Goal: Task Accomplishment & Management: Use online tool/utility

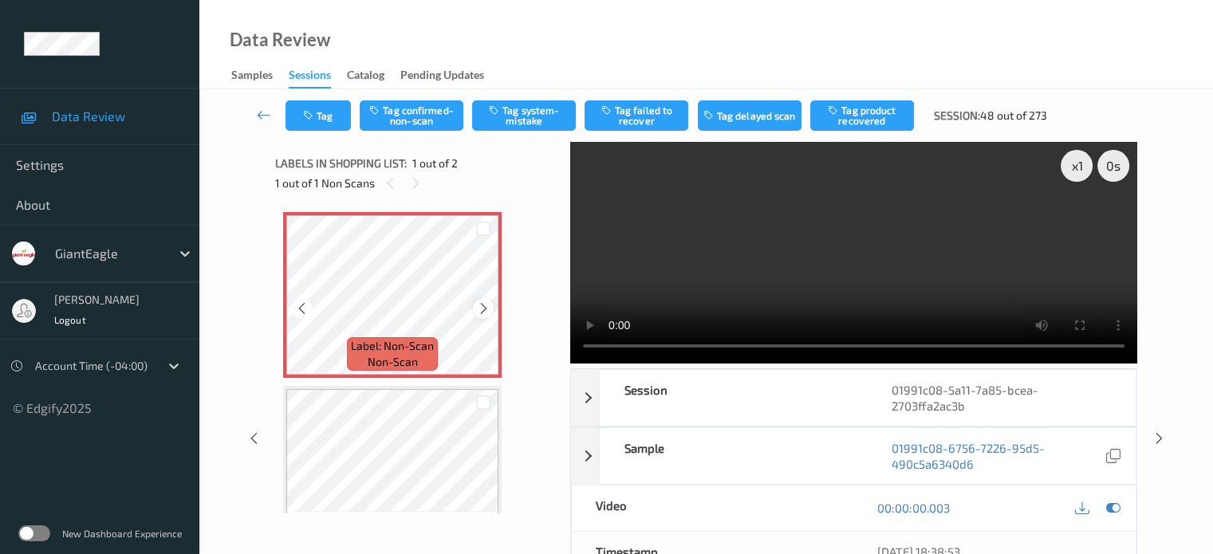
click at [479, 313] on icon at bounding box center [484, 309] width 14 height 14
click at [534, 121] on button "Tag system-mistake" at bounding box center [524, 116] width 104 height 30
click at [325, 108] on button "Tag" at bounding box center [318, 116] width 65 height 30
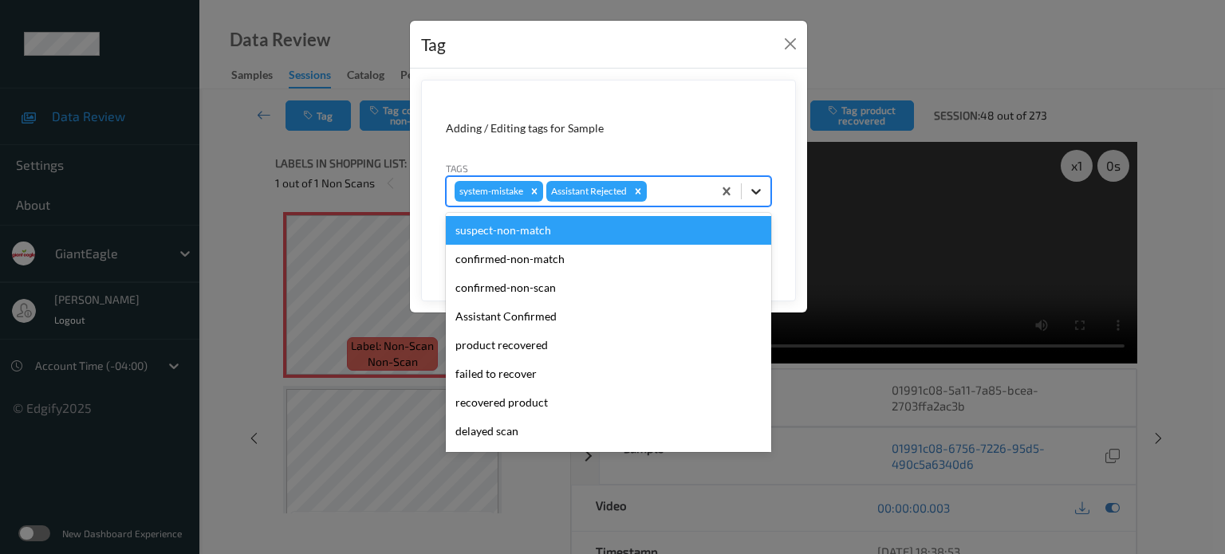
click at [752, 194] on icon at bounding box center [756, 191] width 16 height 16
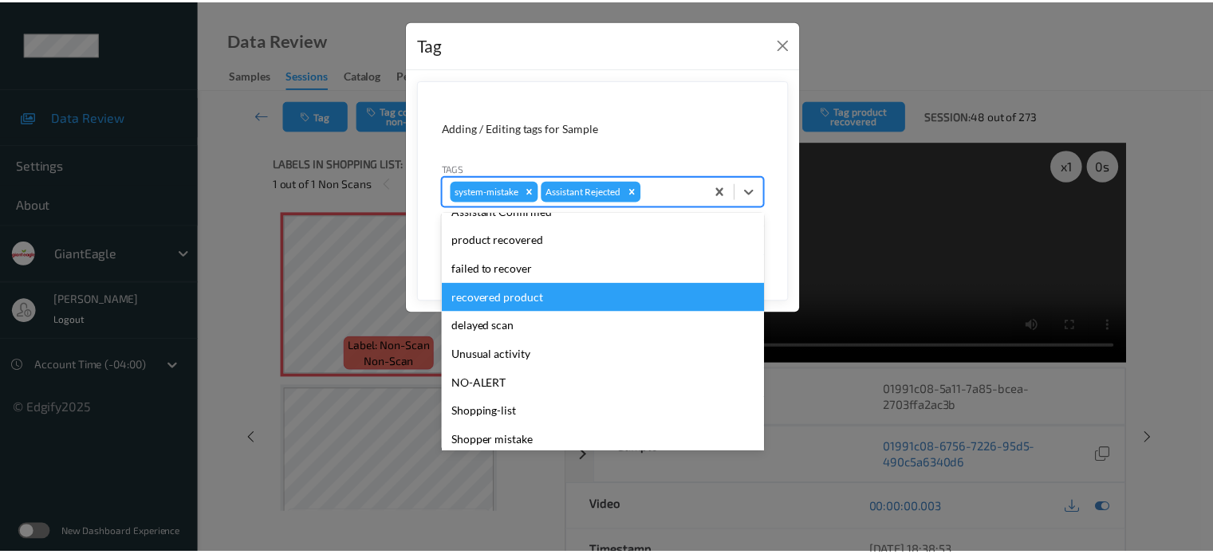
scroll to position [132, 0]
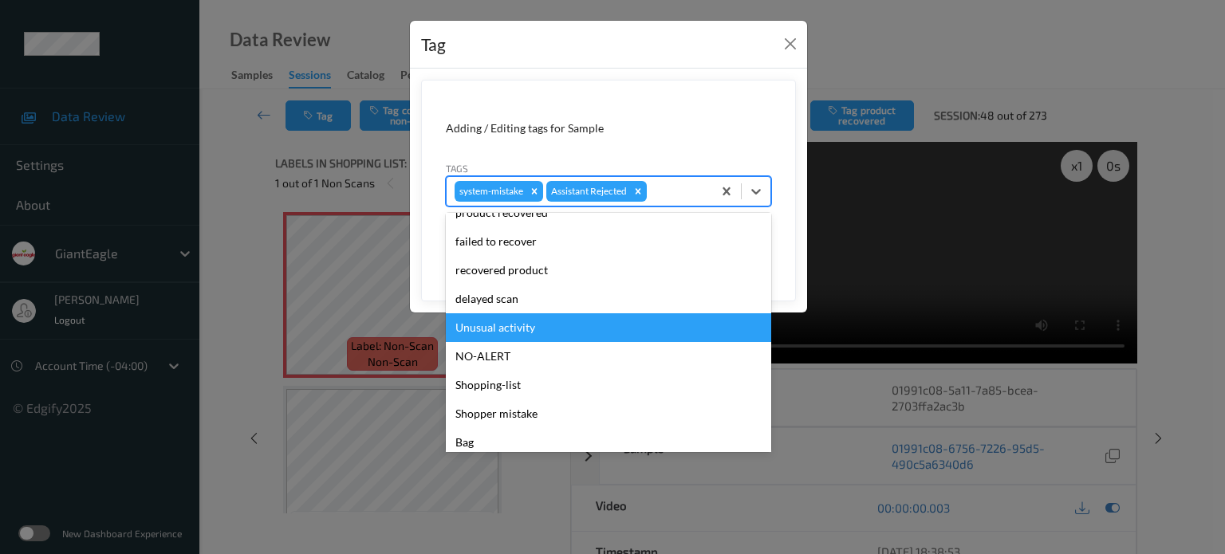
click at [514, 329] on div "Unusual activity" at bounding box center [608, 327] width 325 height 29
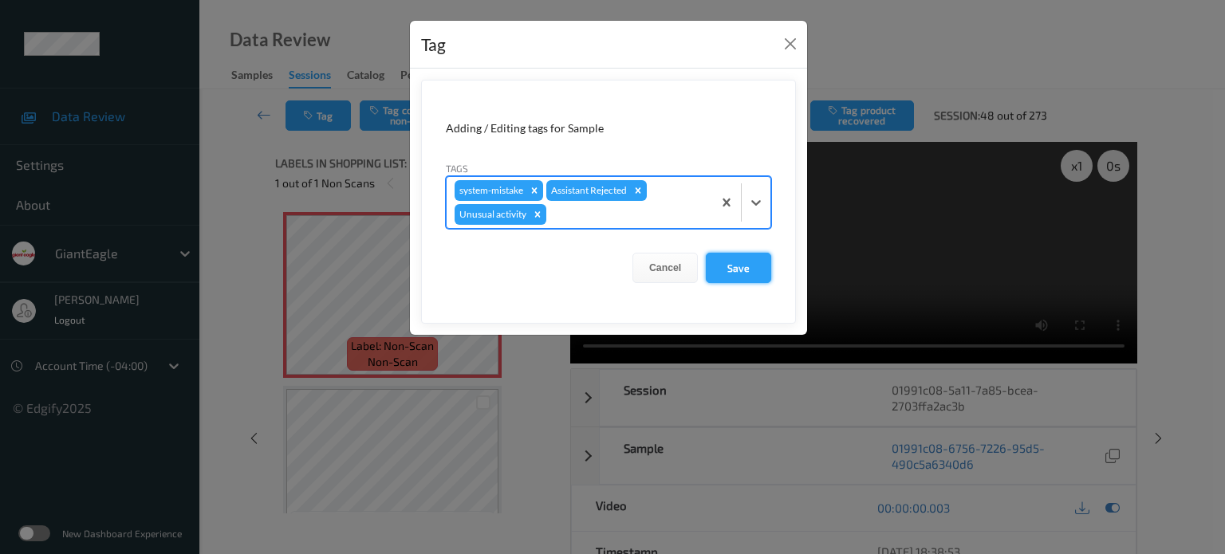
click at [722, 271] on button "Save" at bounding box center [738, 268] width 65 height 30
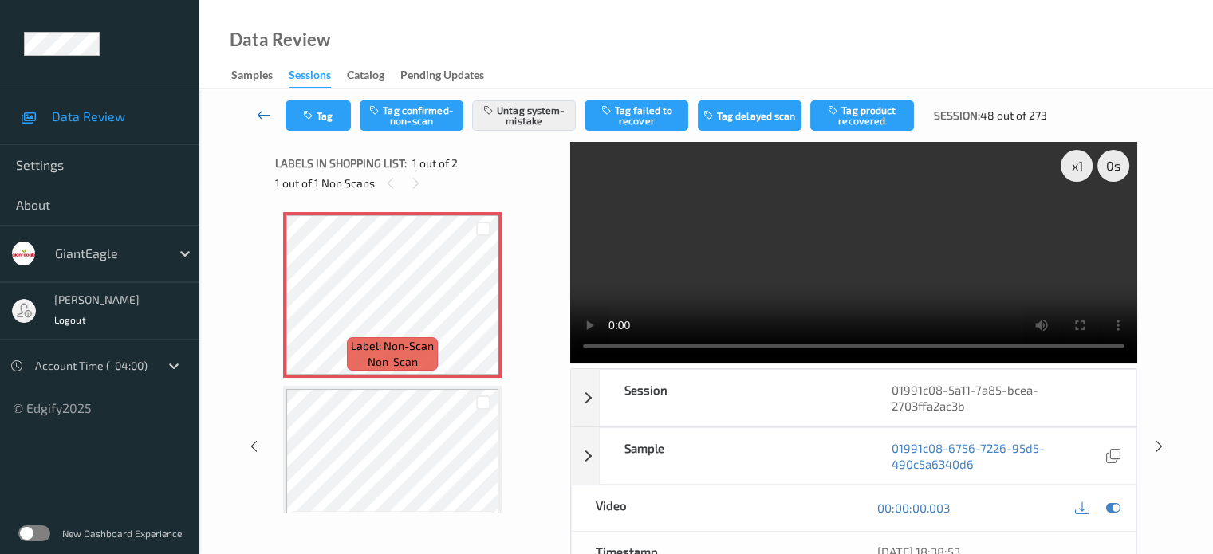
click at [266, 114] on icon at bounding box center [264, 115] width 14 height 16
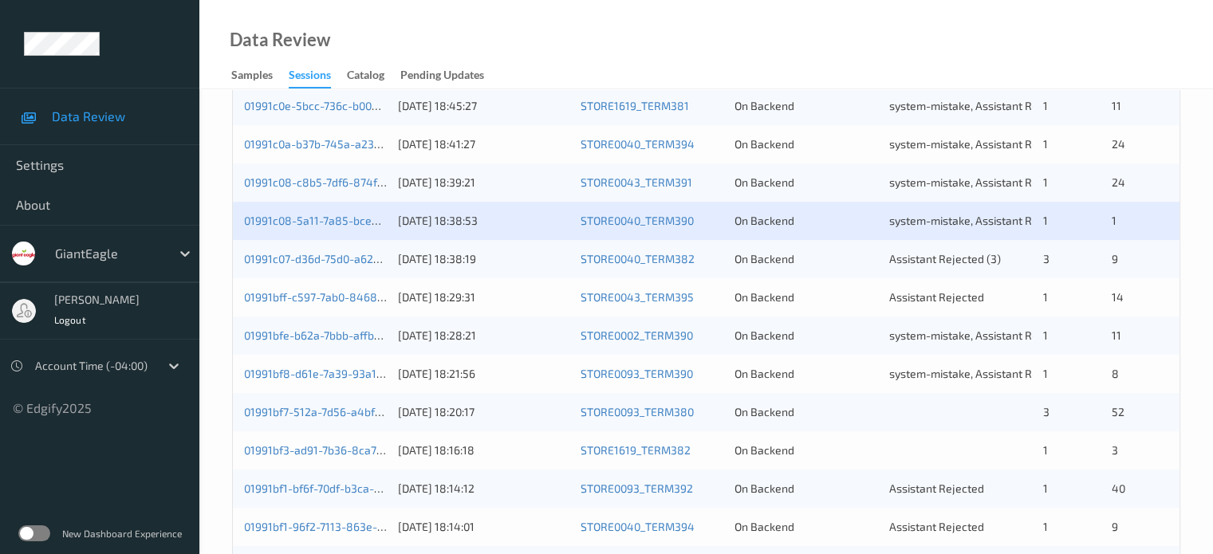
scroll to position [531, 0]
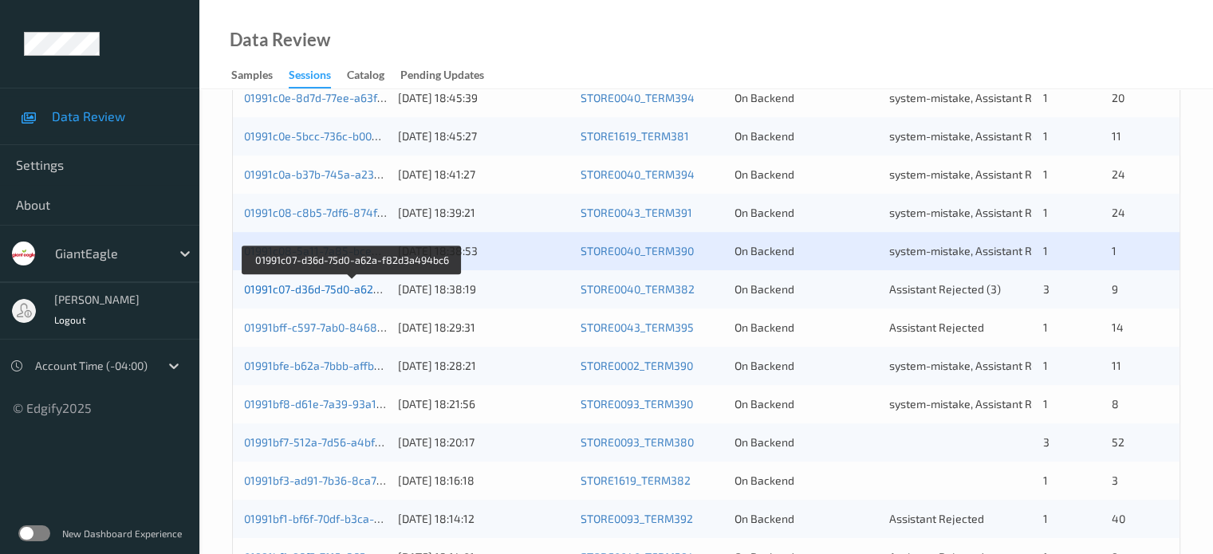
click at [321, 286] on link "01991c07-d36d-75d0-a62a-f82d3a494bc6" at bounding box center [352, 289] width 216 height 14
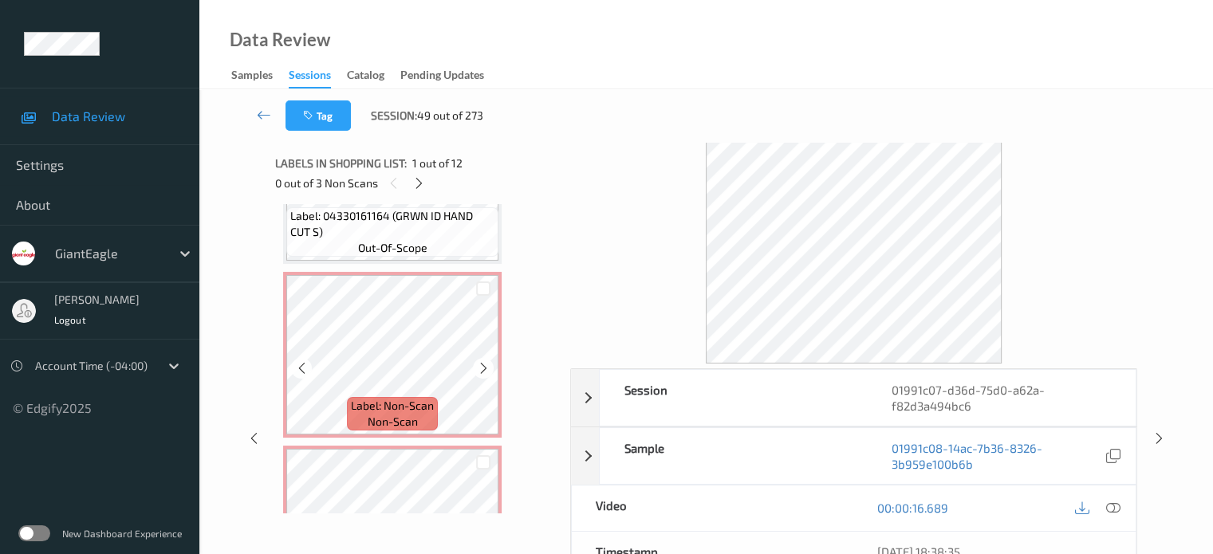
scroll to position [664, 0]
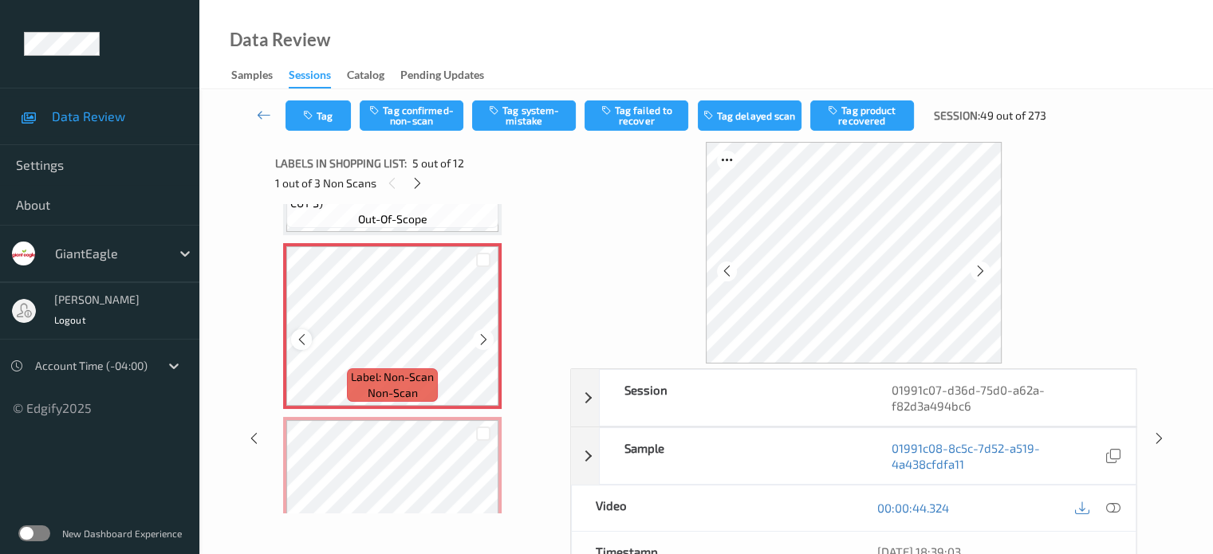
click at [302, 341] on icon at bounding box center [302, 340] width 14 height 14
click at [1112, 506] on icon at bounding box center [1113, 508] width 14 height 14
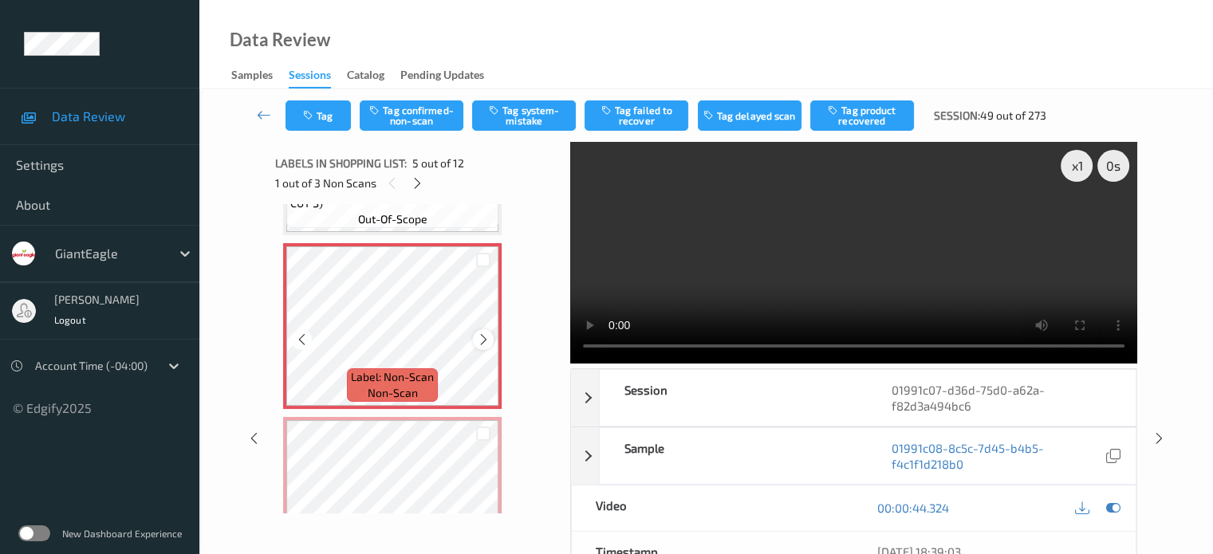
click at [479, 341] on icon at bounding box center [484, 340] width 14 height 14
click at [295, 341] on icon at bounding box center [302, 340] width 14 height 14
click at [306, 338] on icon at bounding box center [302, 340] width 14 height 14
click at [297, 334] on icon at bounding box center [302, 340] width 14 height 14
click at [425, 110] on button "Tag confirmed-non-scan" at bounding box center [412, 116] width 104 height 30
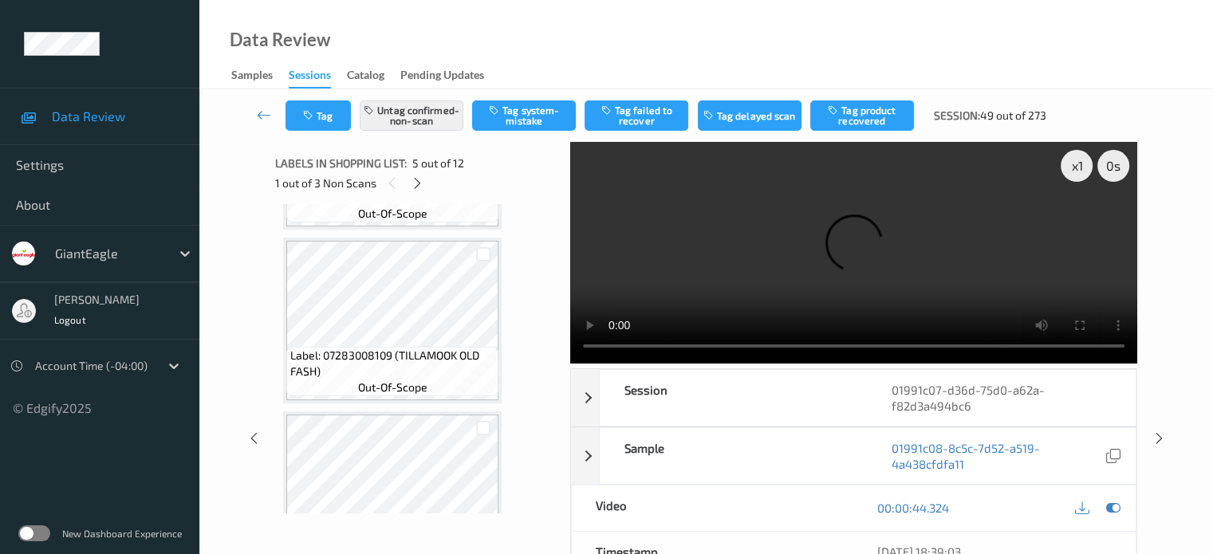
scroll to position [57, 0]
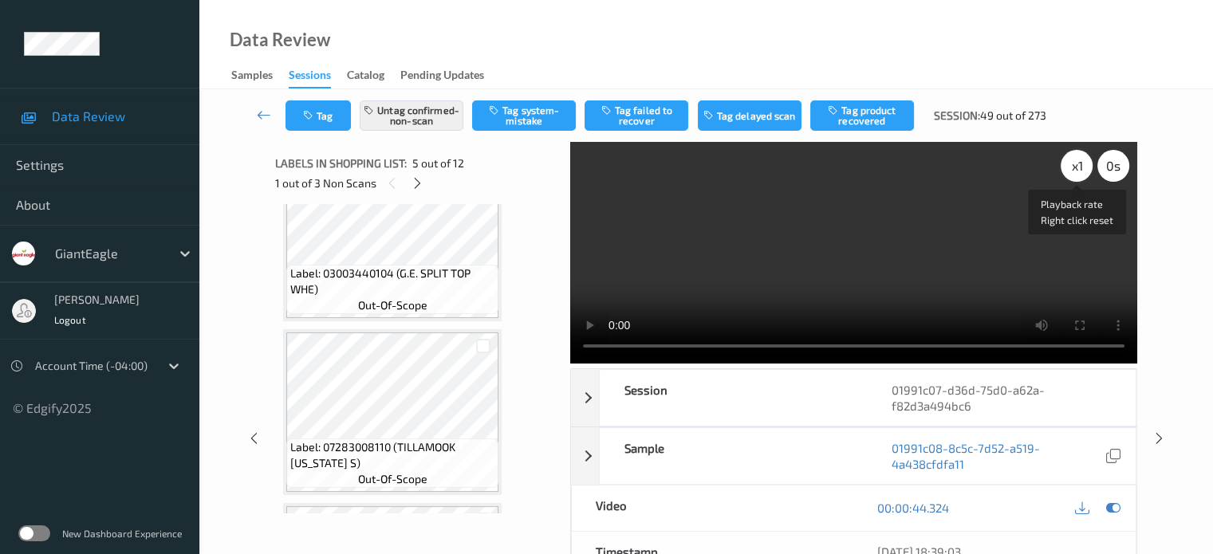
click at [1072, 162] on div "x 1" at bounding box center [1077, 166] width 32 height 32
click at [636, 117] on button "Tag failed to recover" at bounding box center [637, 116] width 104 height 30
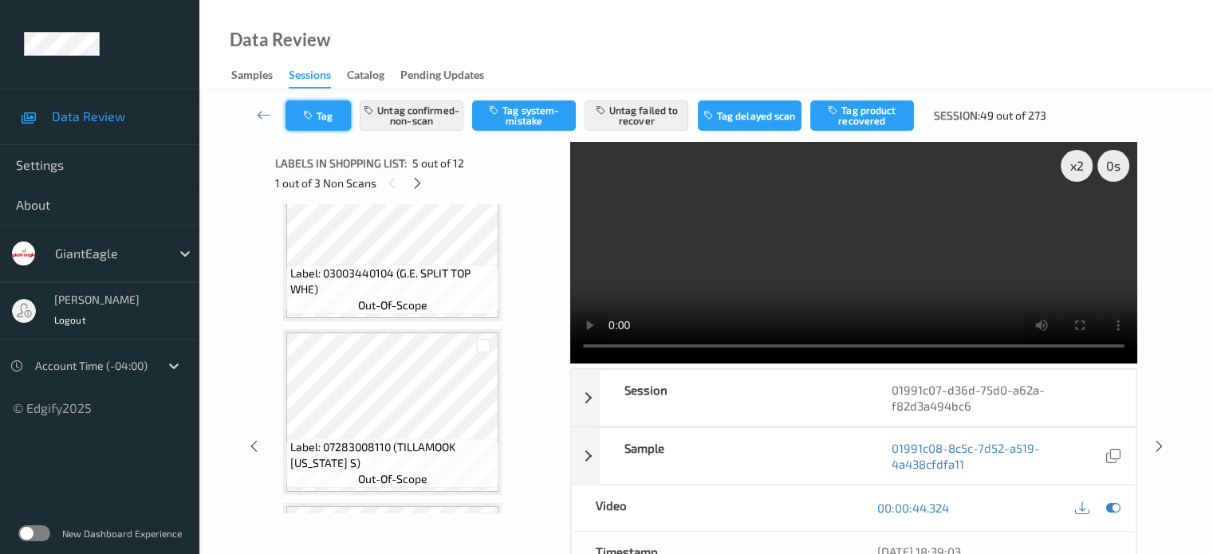
click at [325, 122] on button "Tag" at bounding box center [318, 116] width 65 height 30
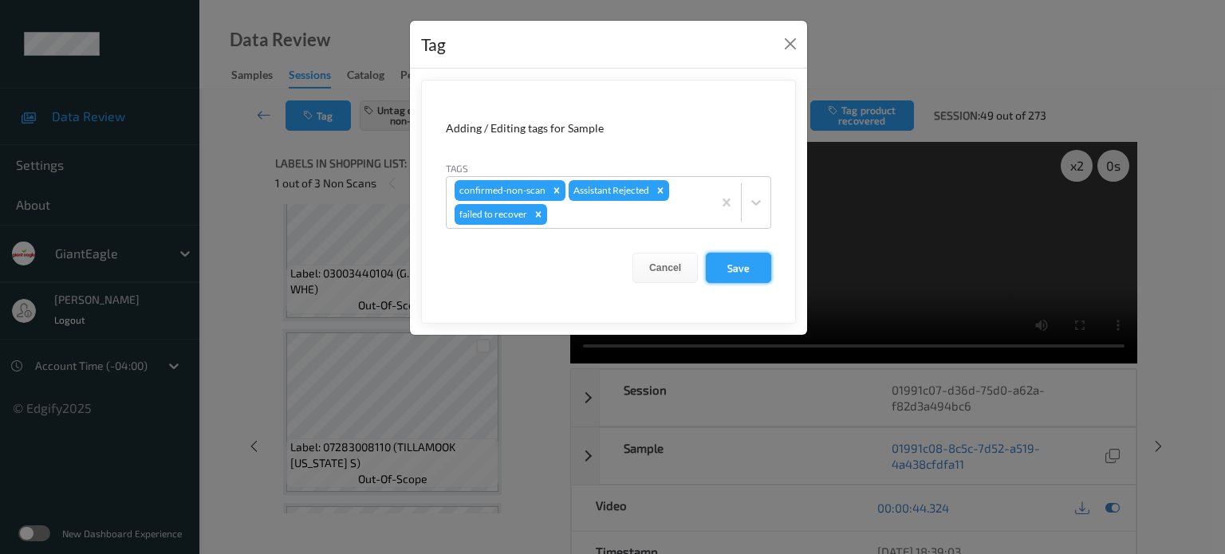
click at [724, 254] on button "Save" at bounding box center [738, 268] width 65 height 30
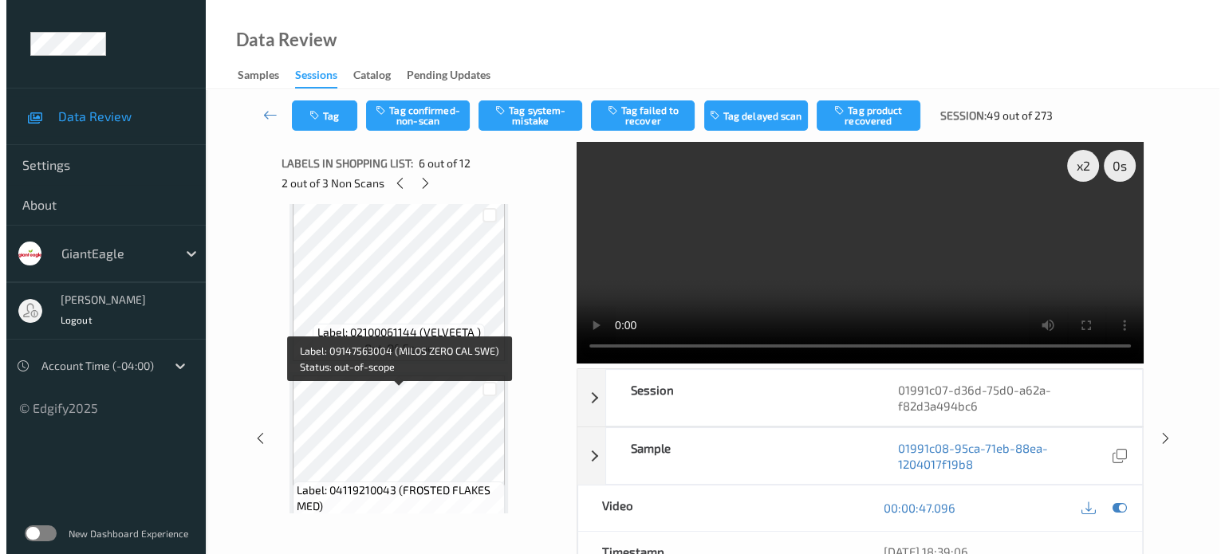
scroll to position [791, 0]
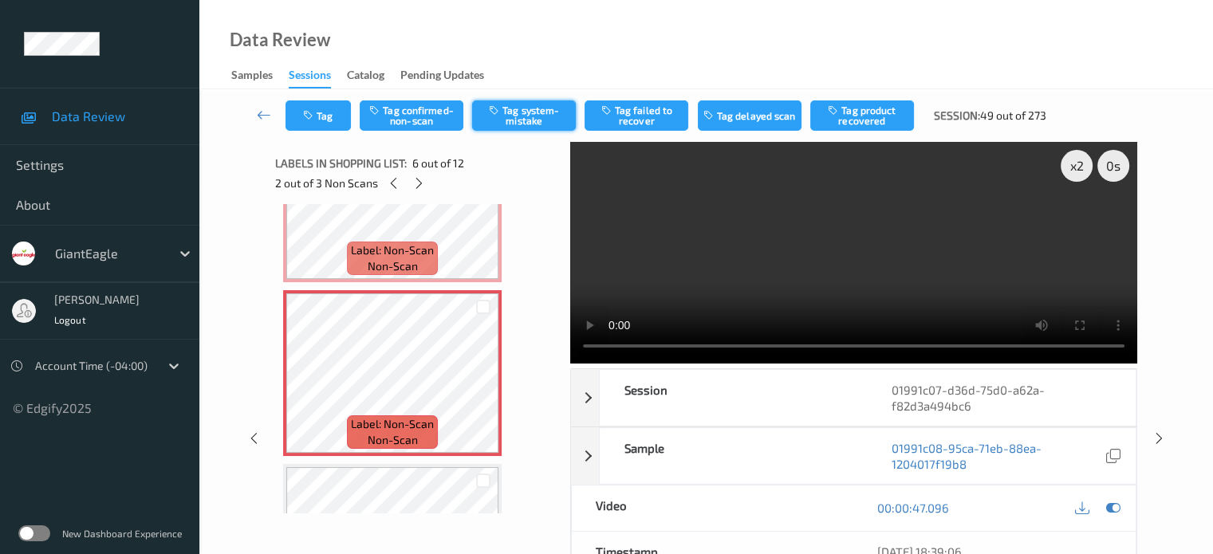
click at [510, 119] on button "Tag system-mistake" at bounding box center [524, 116] width 104 height 30
click at [329, 116] on button "Tag" at bounding box center [318, 116] width 65 height 30
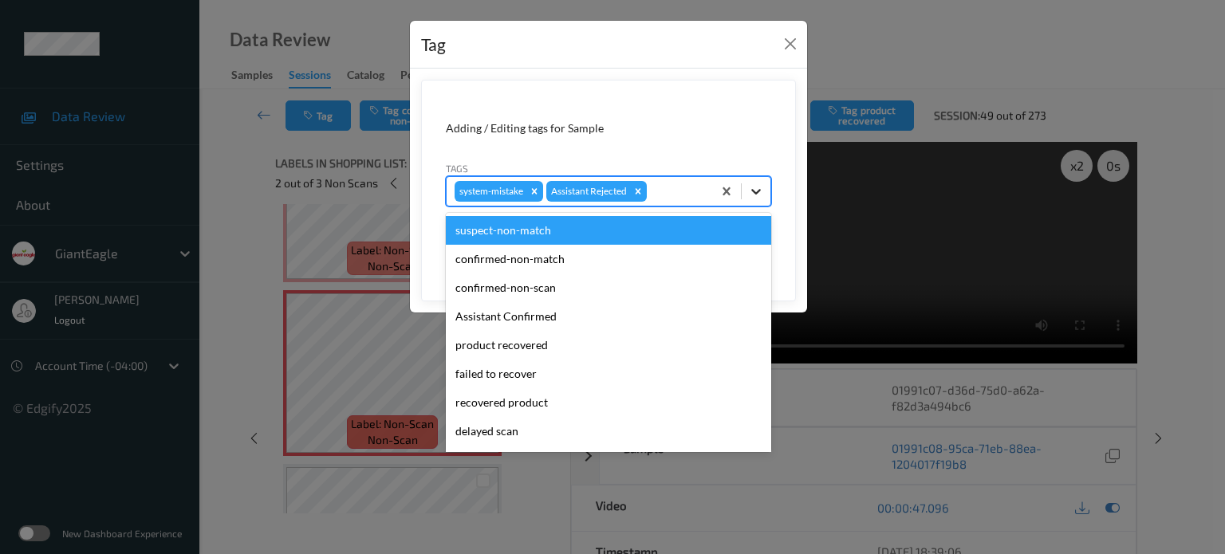
click at [766, 194] on div at bounding box center [756, 191] width 29 height 29
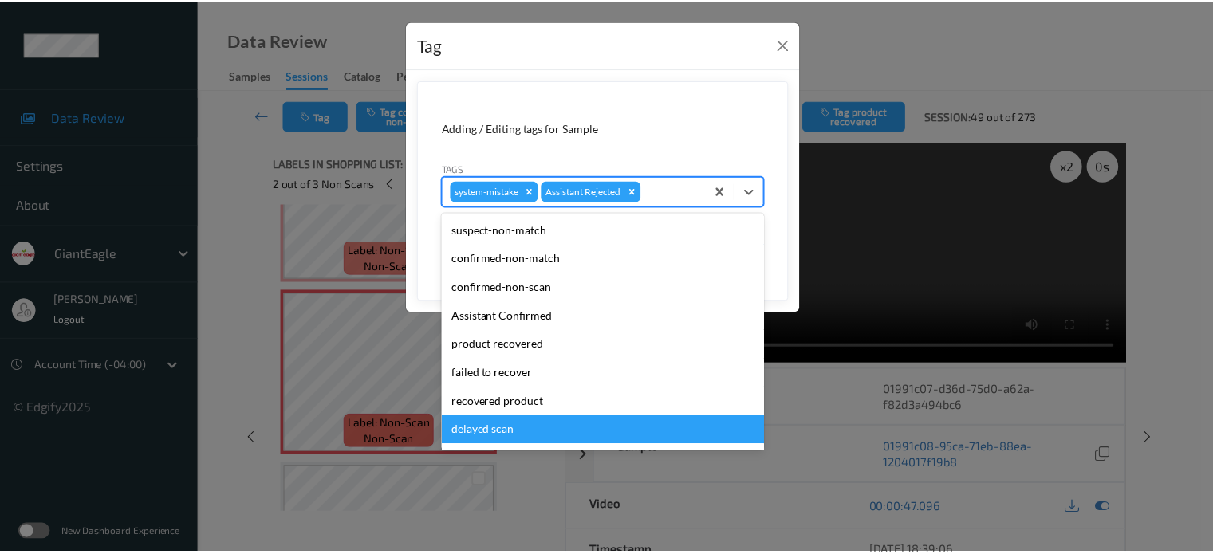
scroll to position [140, 0]
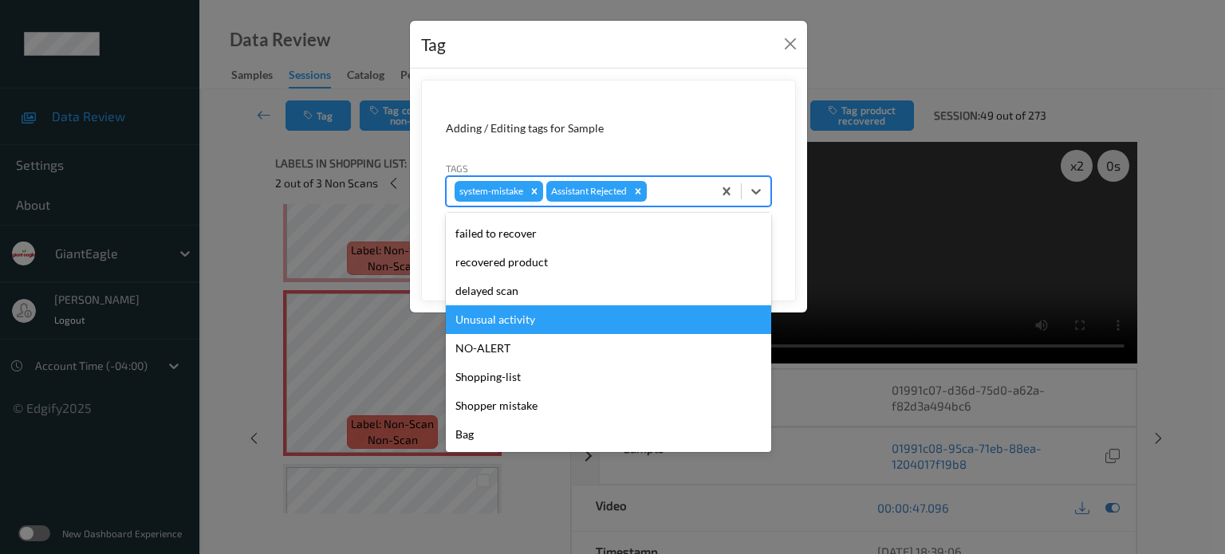
click at [517, 321] on div "Unusual activity" at bounding box center [608, 319] width 325 height 29
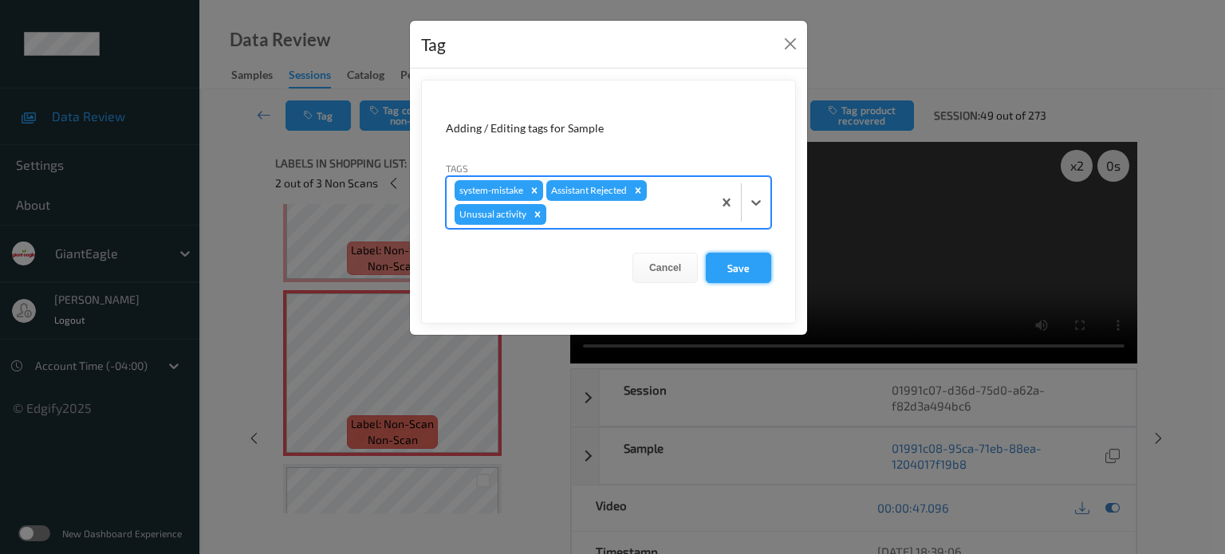
click at [734, 274] on button "Save" at bounding box center [738, 268] width 65 height 30
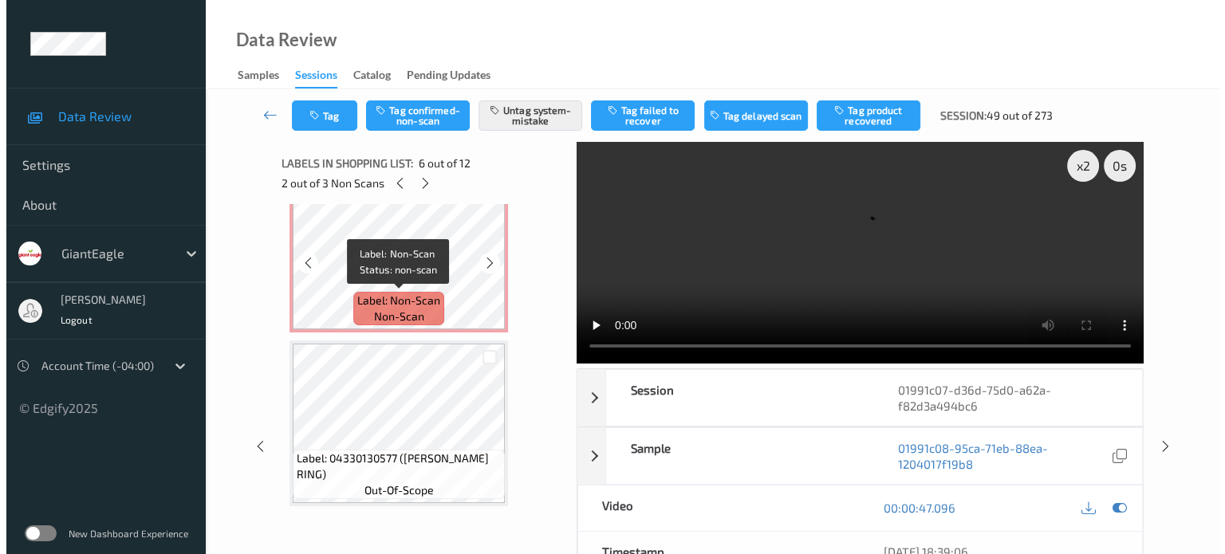
scroll to position [1652, 0]
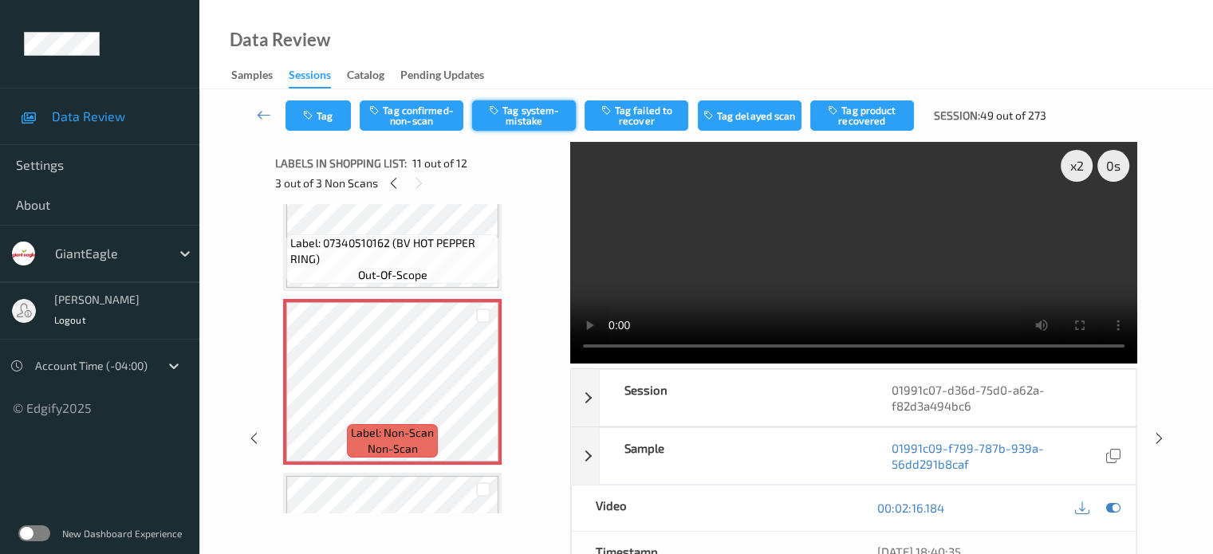
click at [526, 117] on button "Tag system-mistake" at bounding box center [524, 116] width 104 height 30
click at [319, 124] on button "Tag" at bounding box center [318, 116] width 65 height 30
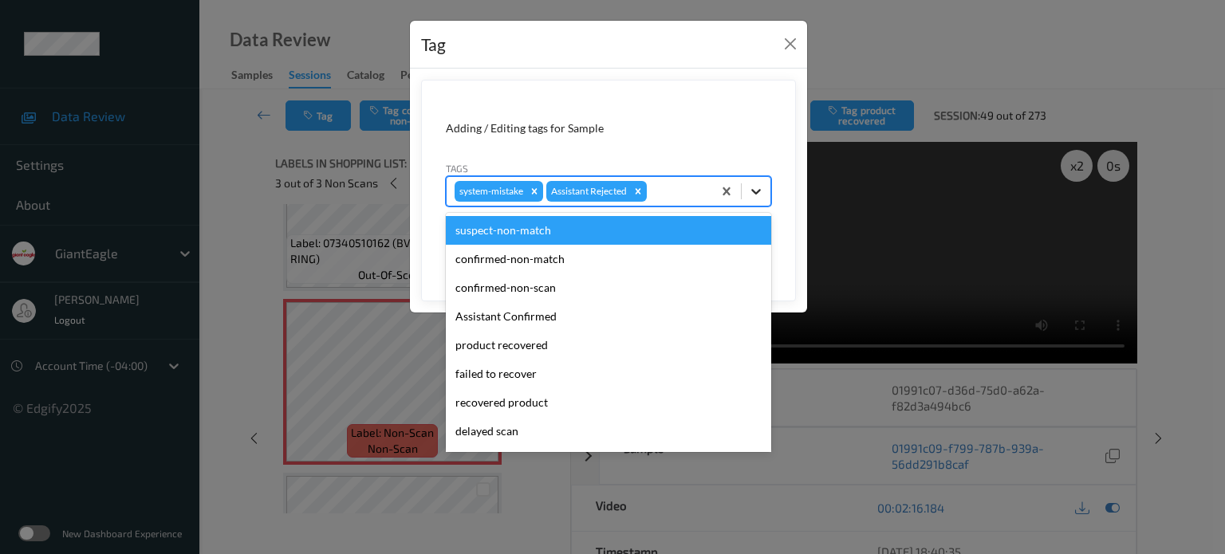
click at [756, 197] on icon at bounding box center [756, 191] width 16 height 16
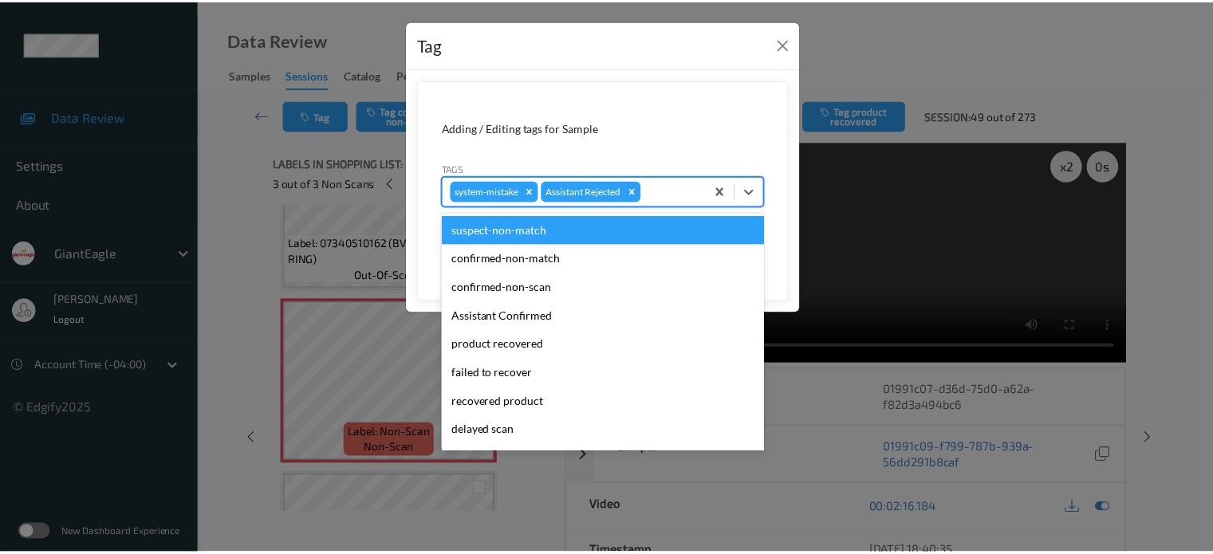
scroll to position [140, 0]
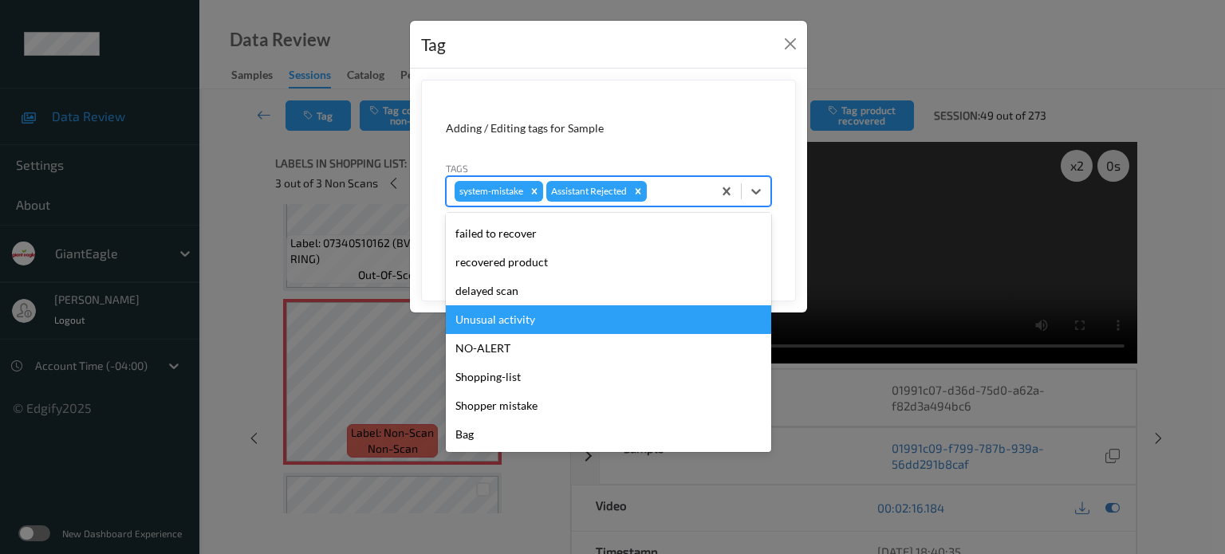
click at [533, 318] on div "Unusual activity" at bounding box center [608, 319] width 325 height 29
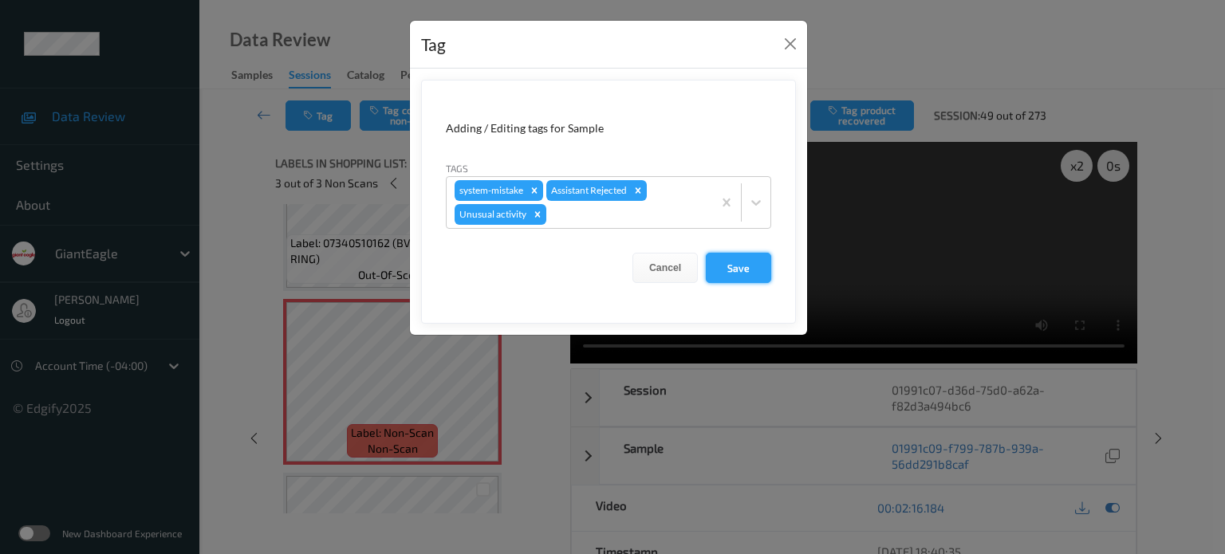
click at [735, 271] on button "Save" at bounding box center [738, 268] width 65 height 30
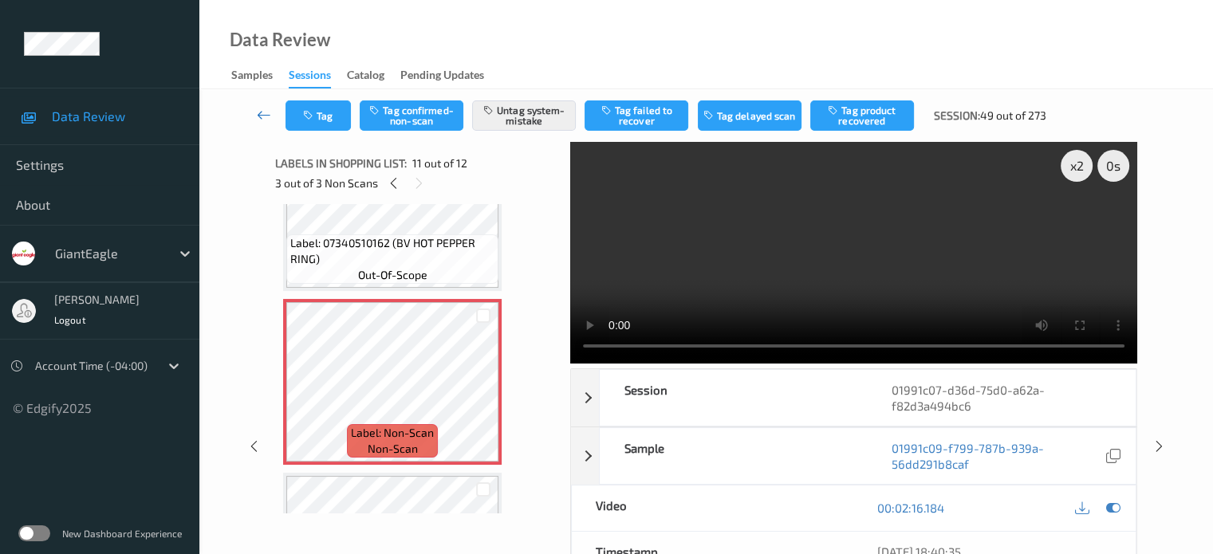
click at [258, 120] on icon at bounding box center [264, 115] width 14 height 16
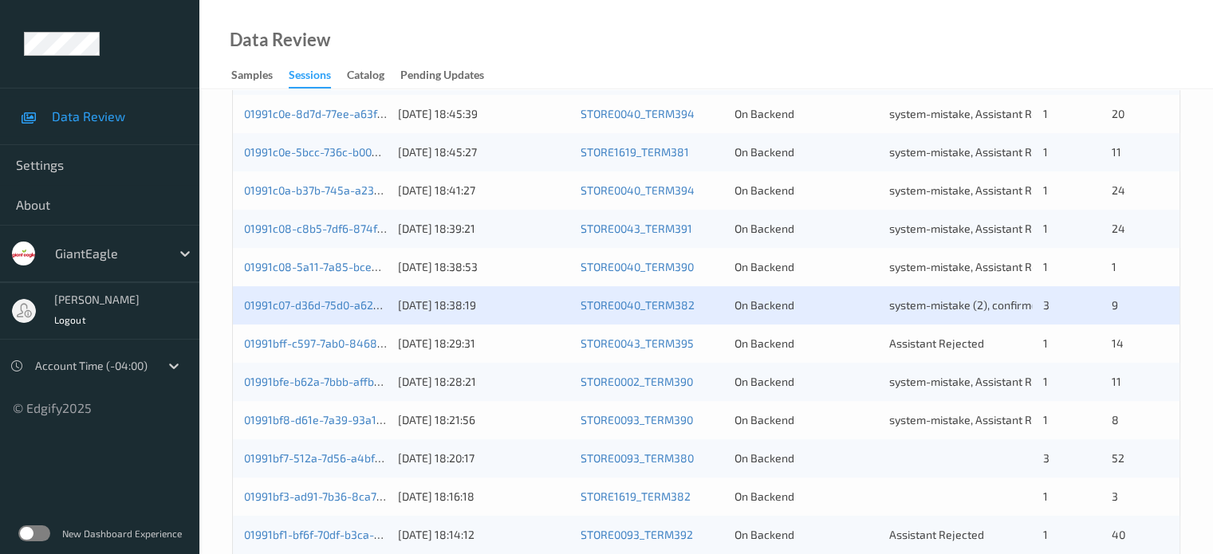
scroll to position [531, 0]
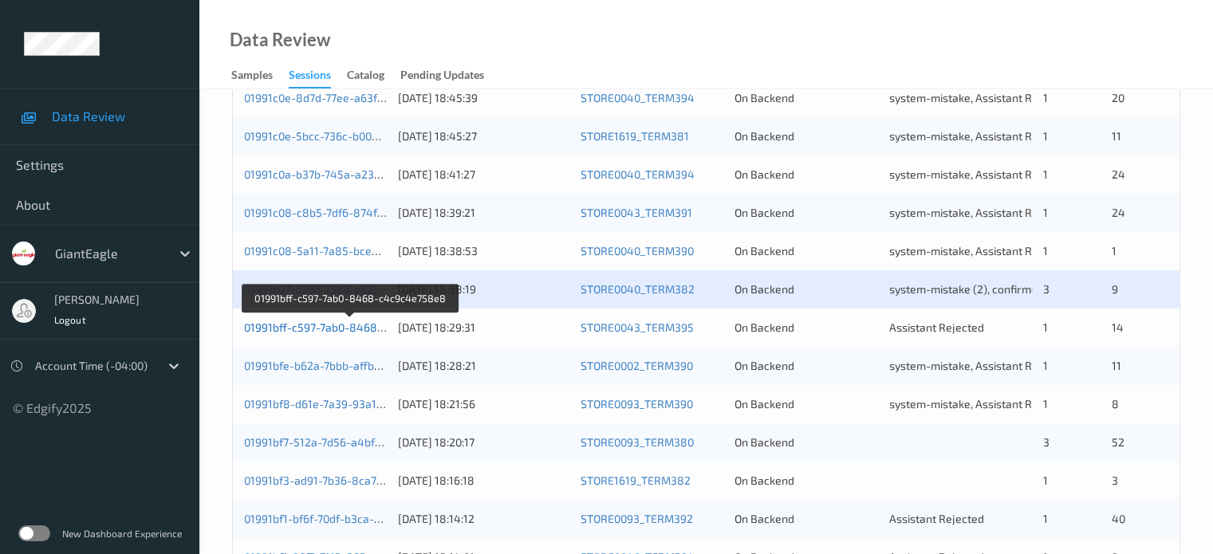
click at [331, 329] on link "01991bff-c597-7ab0-8468-c4c9c4e758e8" at bounding box center [351, 328] width 215 height 14
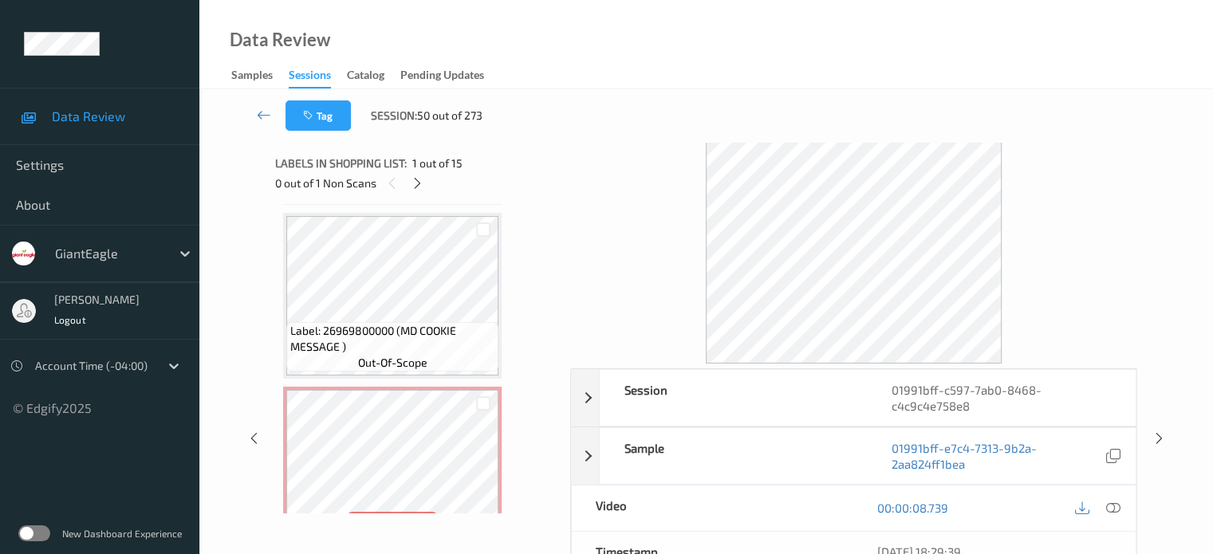
scroll to position [2307, 0]
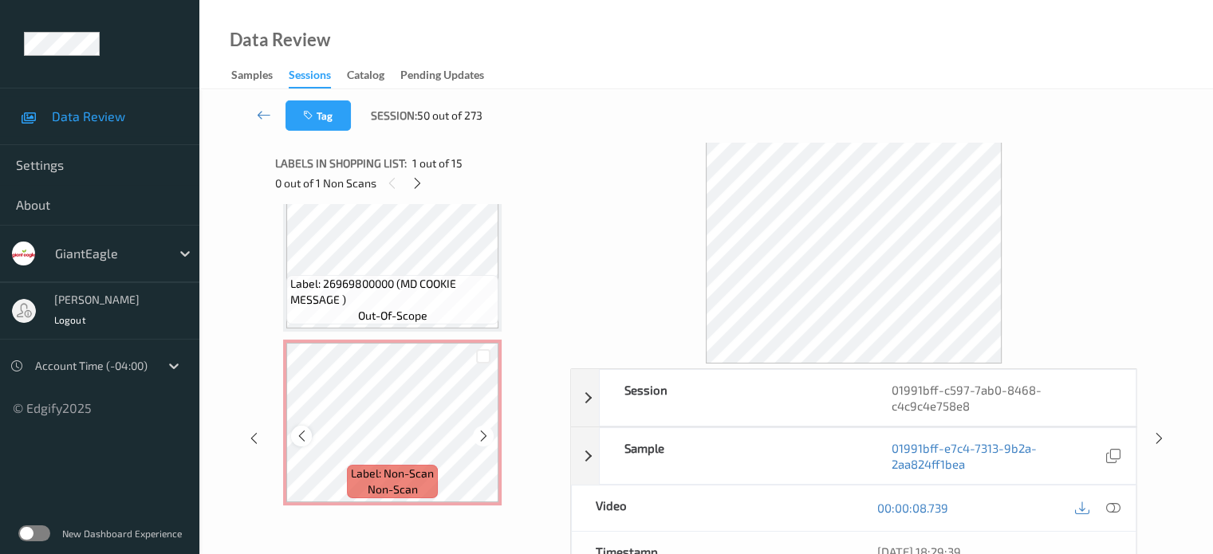
click at [305, 442] on icon at bounding box center [302, 436] width 14 height 14
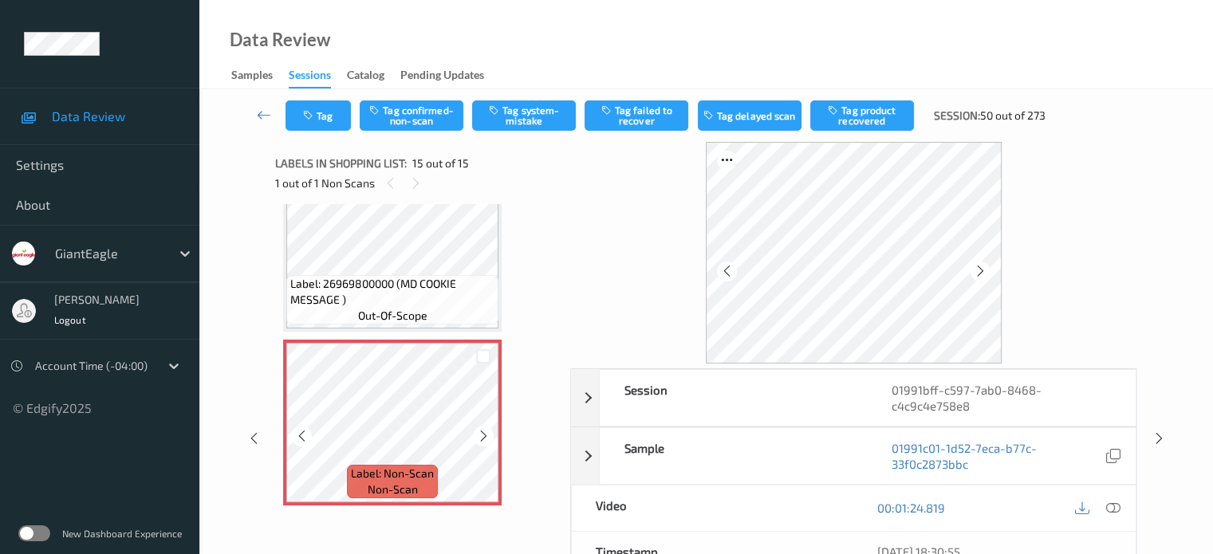
click at [305, 442] on icon at bounding box center [302, 436] width 14 height 14
click at [1116, 506] on icon at bounding box center [1113, 508] width 14 height 14
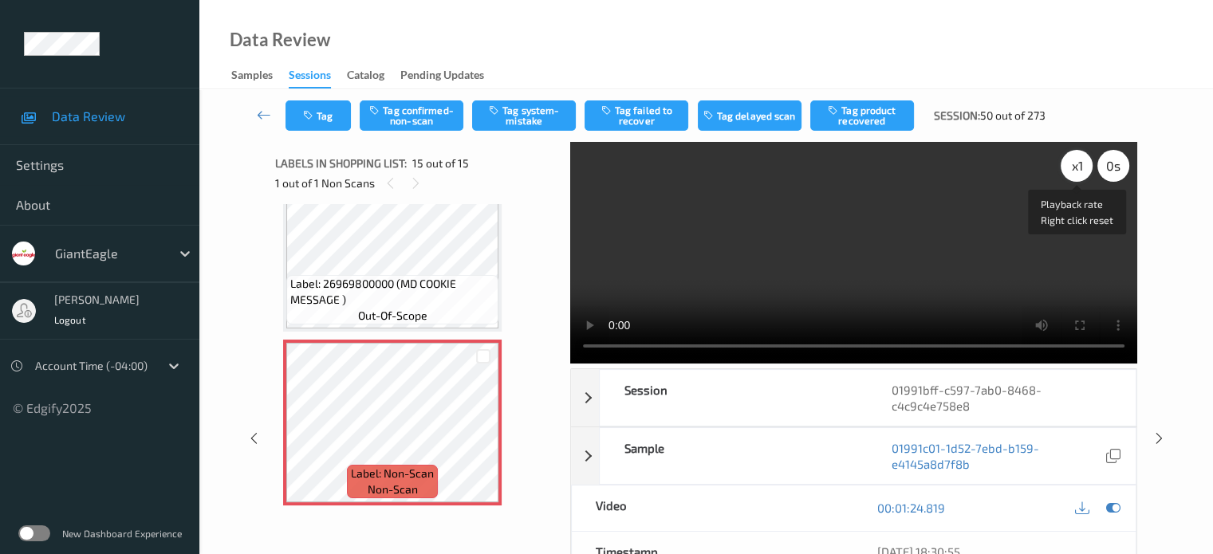
click at [1085, 164] on div "x 1" at bounding box center [1077, 166] width 32 height 32
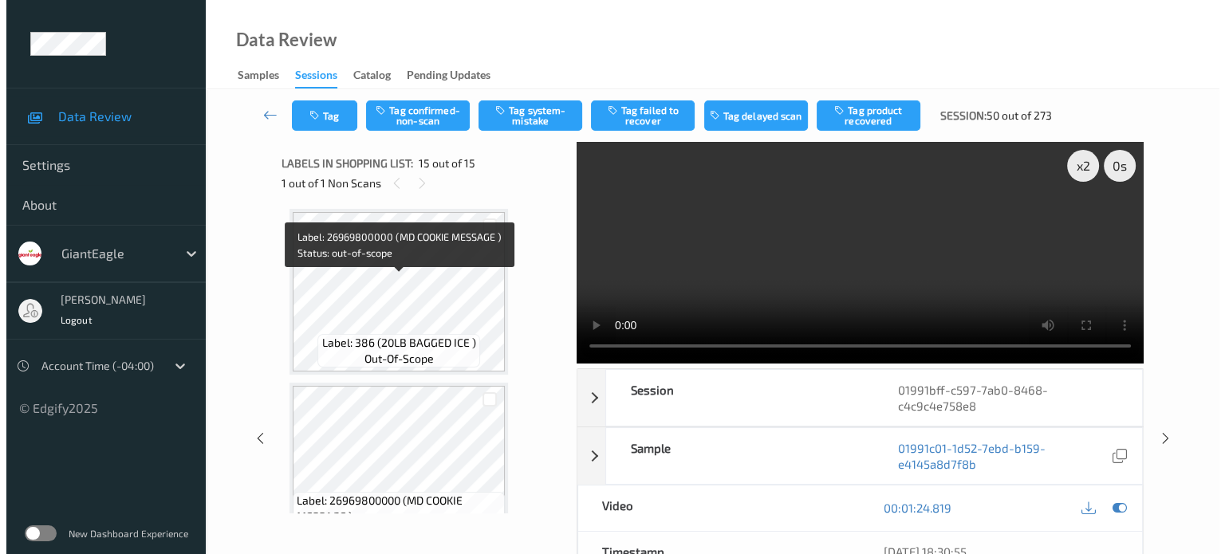
scroll to position [2083, 0]
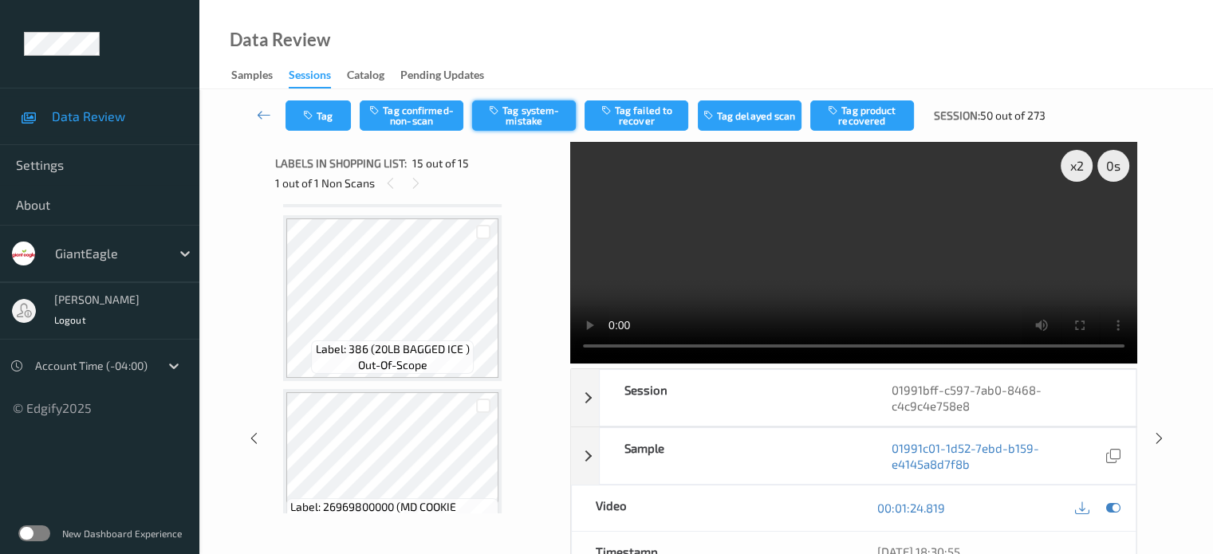
click at [530, 120] on button "Tag system-mistake" at bounding box center [524, 116] width 104 height 30
click at [338, 117] on button "Tag" at bounding box center [318, 116] width 65 height 30
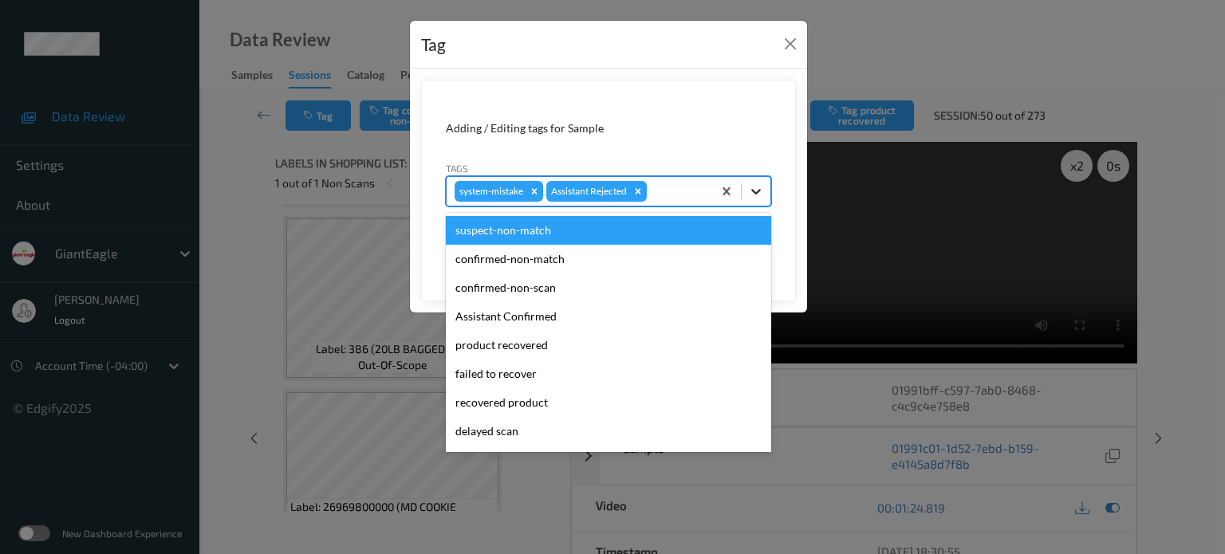
click at [753, 191] on icon at bounding box center [756, 192] width 10 height 6
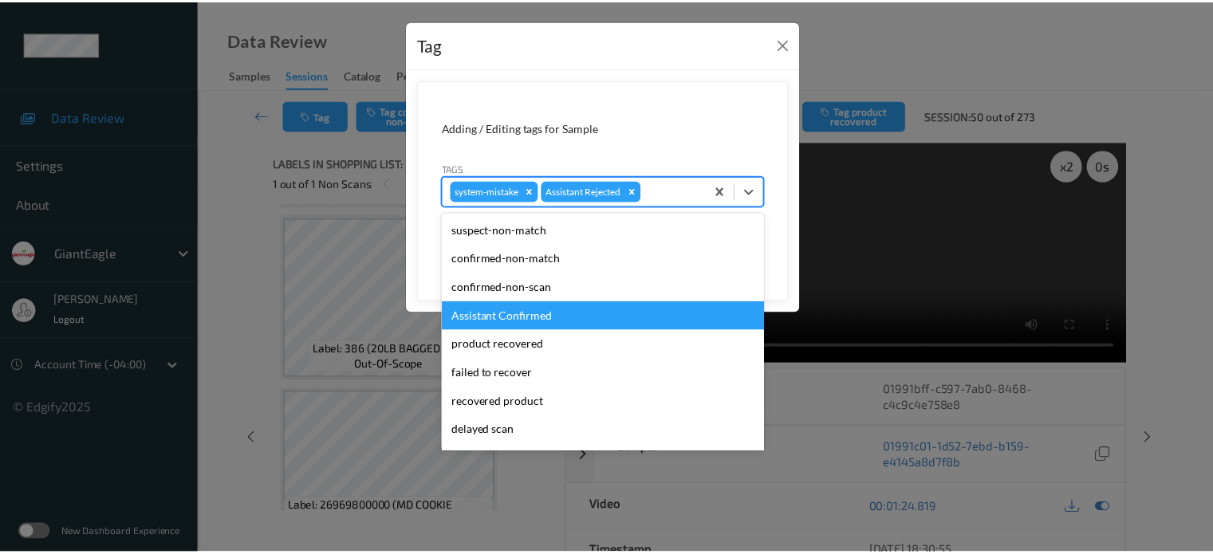
scroll to position [140, 0]
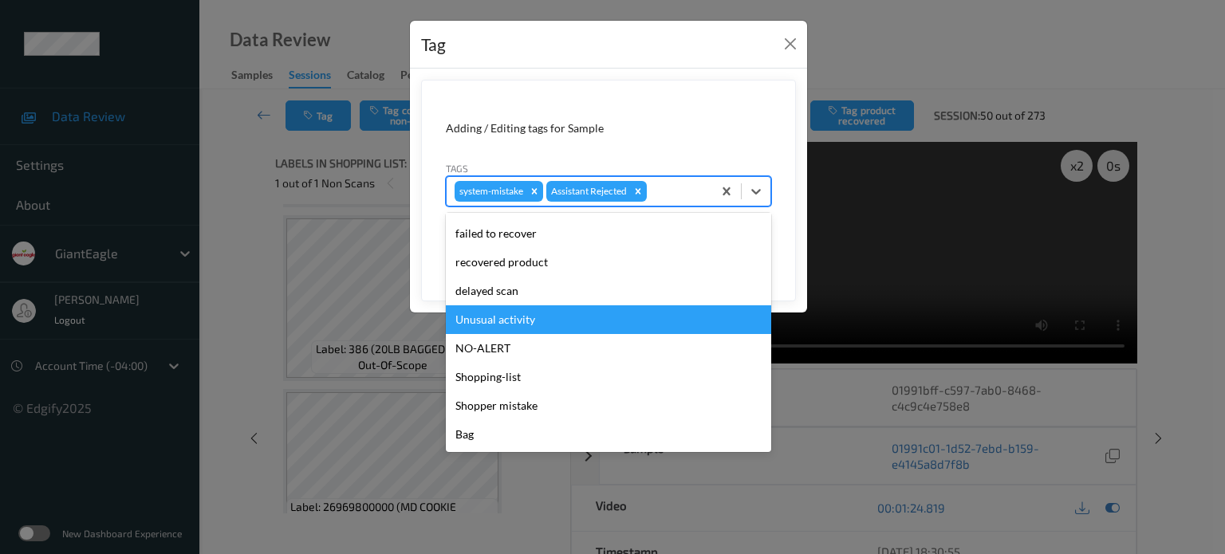
click at [499, 324] on div "Unusual activity" at bounding box center [608, 319] width 325 height 29
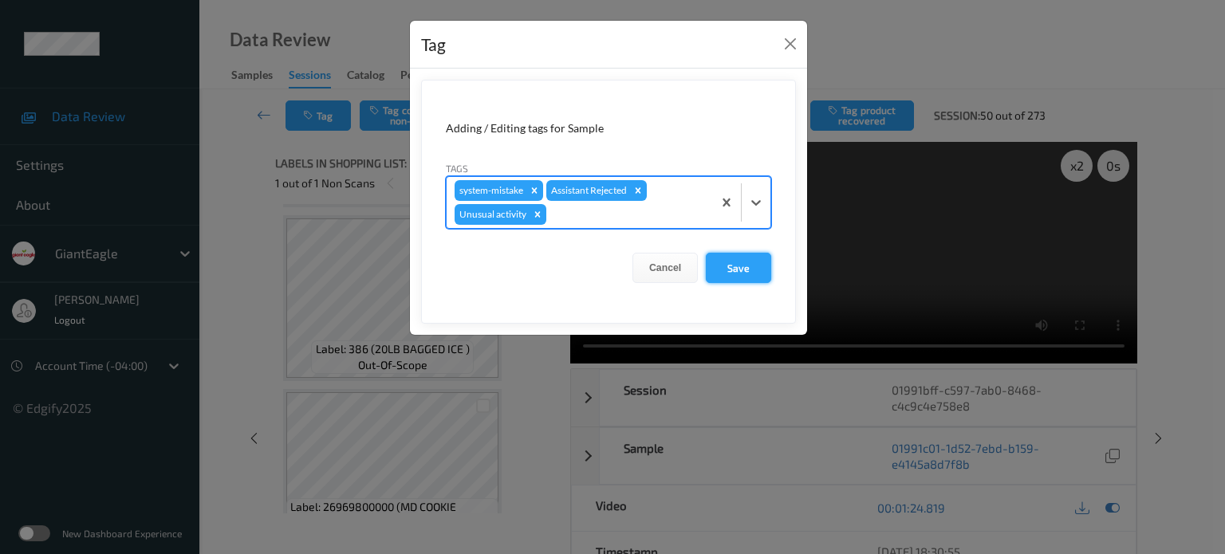
click at [737, 273] on button "Save" at bounding box center [738, 268] width 65 height 30
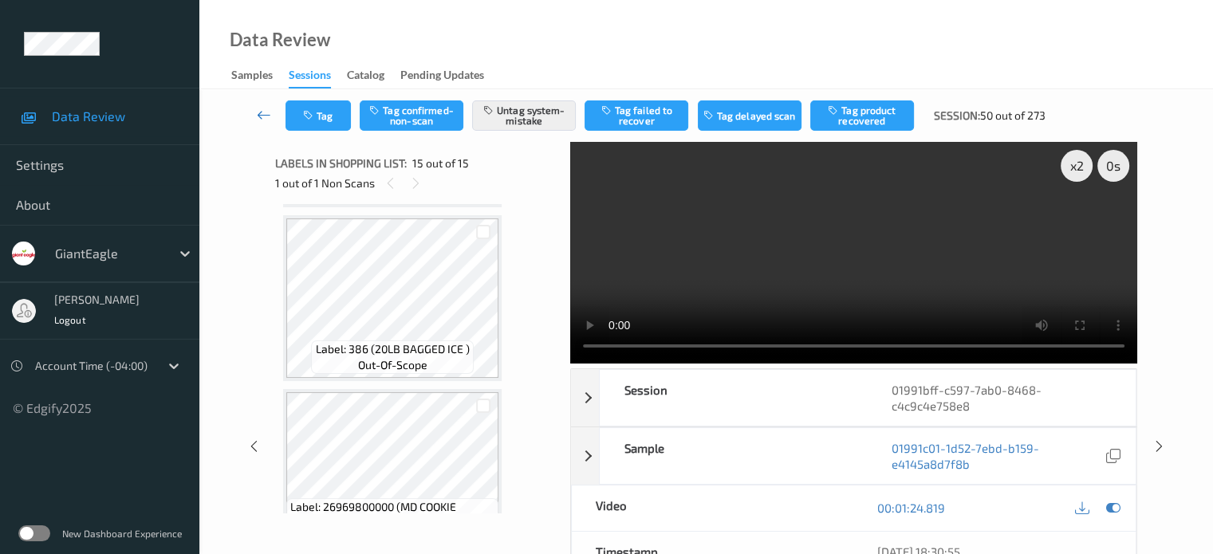
click at [266, 111] on icon at bounding box center [264, 115] width 14 height 16
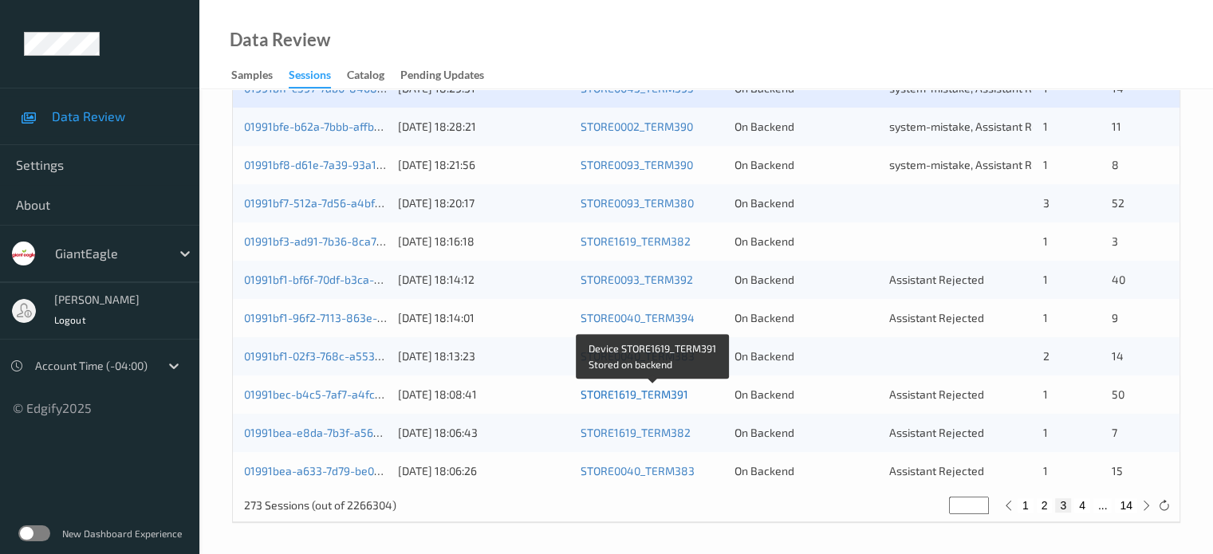
scroll to position [638, 0]
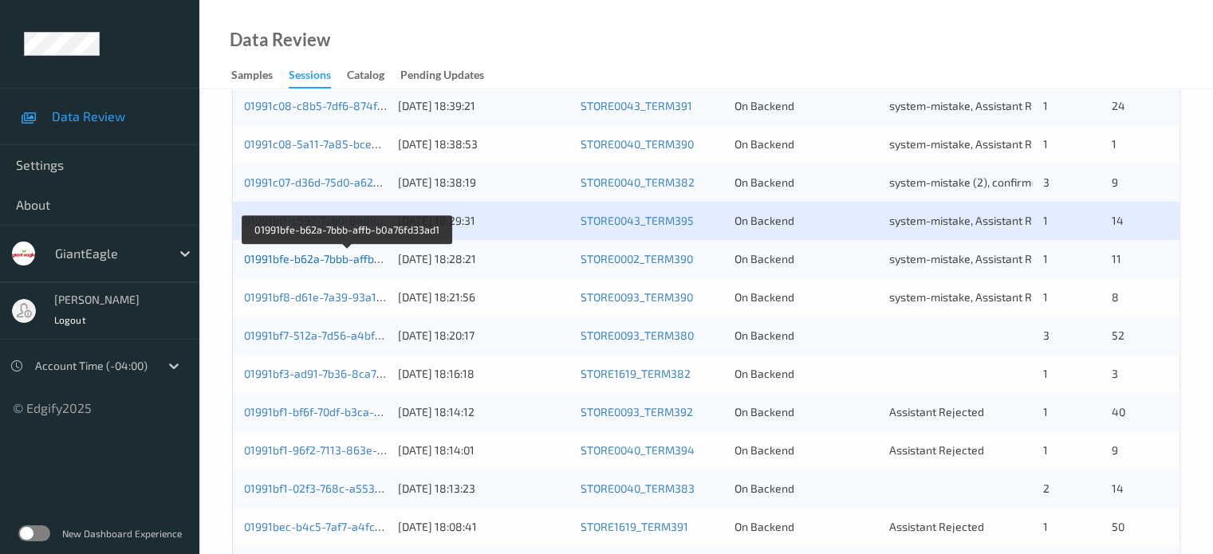
click at [303, 259] on link "01991bfe-b62a-7bbb-affb-b0a76fd33ad1" at bounding box center [347, 259] width 207 height 14
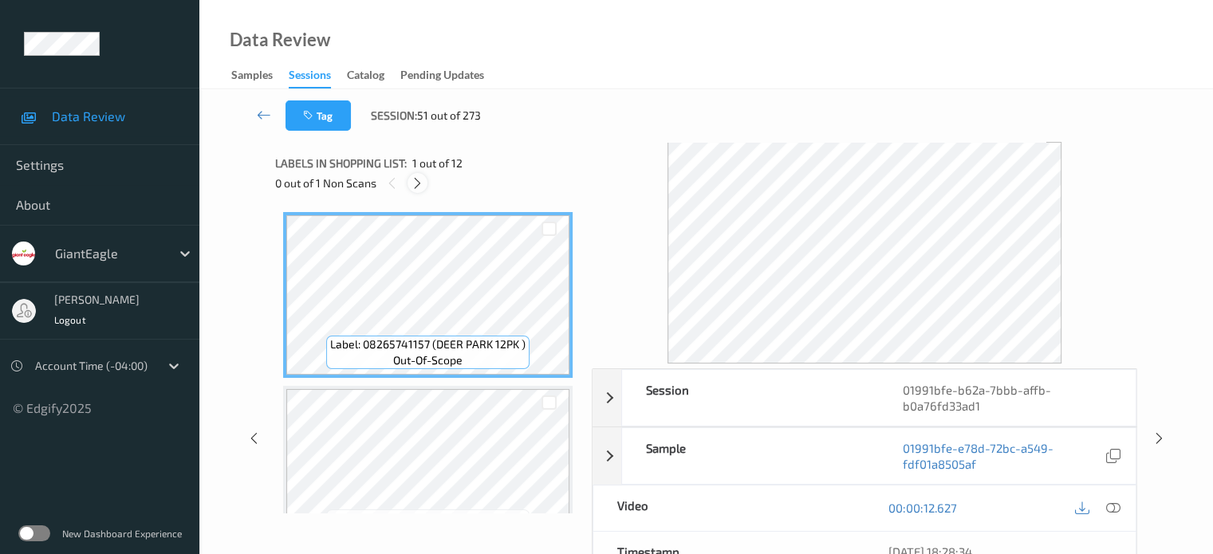
click at [419, 181] on icon at bounding box center [418, 183] width 14 height 14
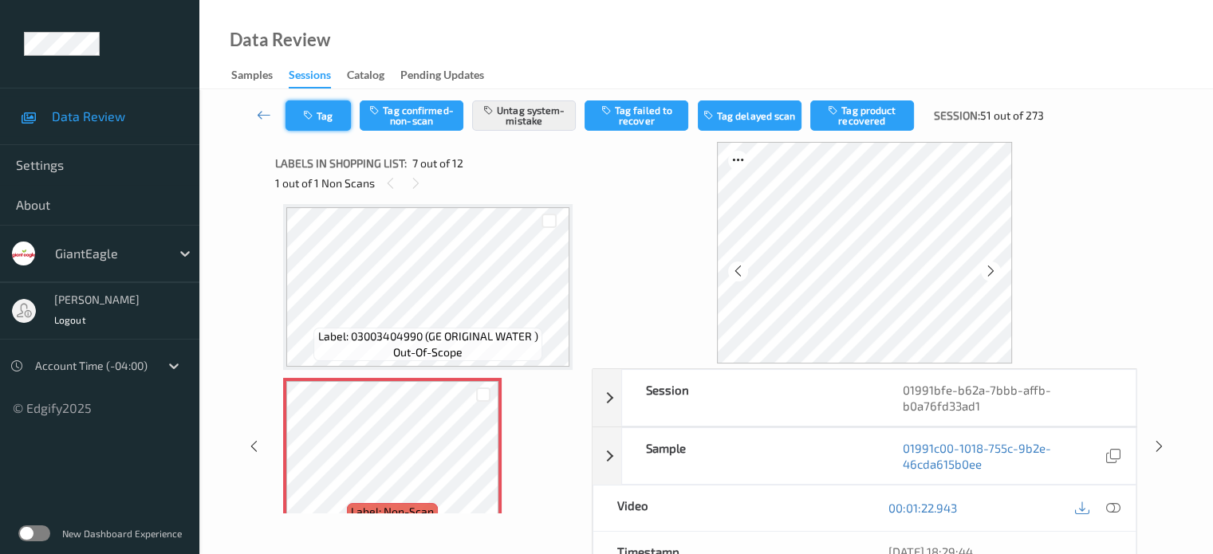
click at [337, 120] on button "Tag" at bounding box center [318, 116] width 65 height 30
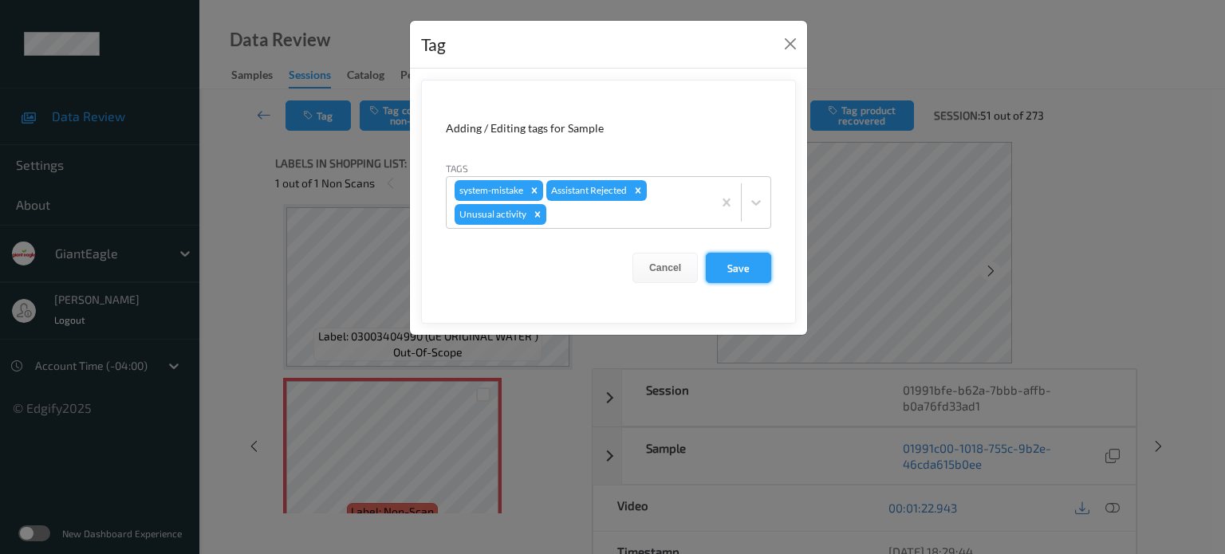
click at [737, 279] on button "Save" at bounding box center [738, 268] width 65 height 30
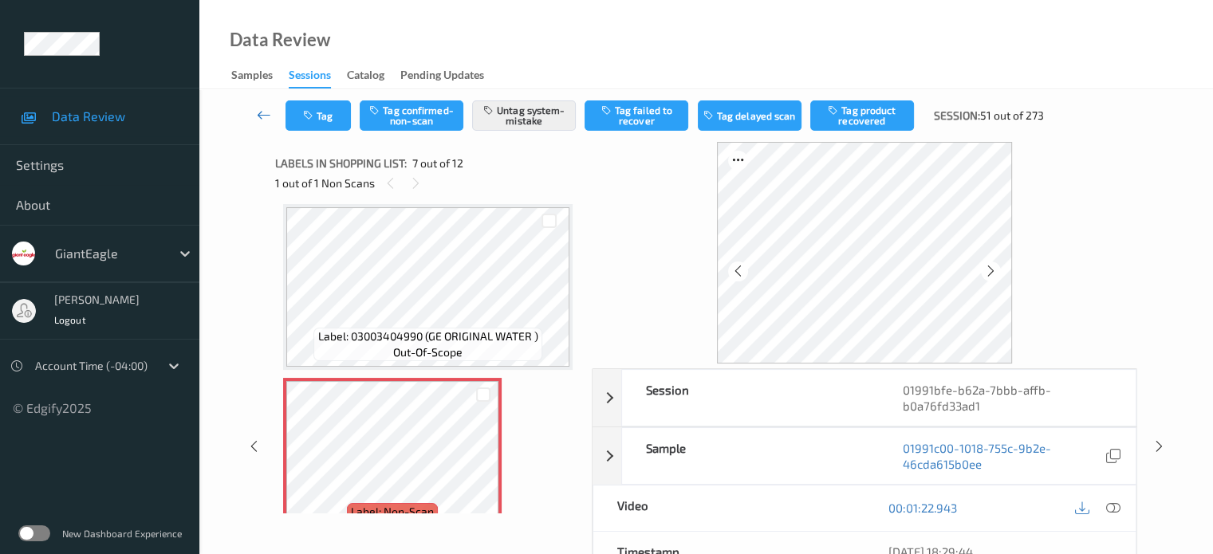
click at [258, 112] on icon at bounding box center [264, 115] width 14 height 16
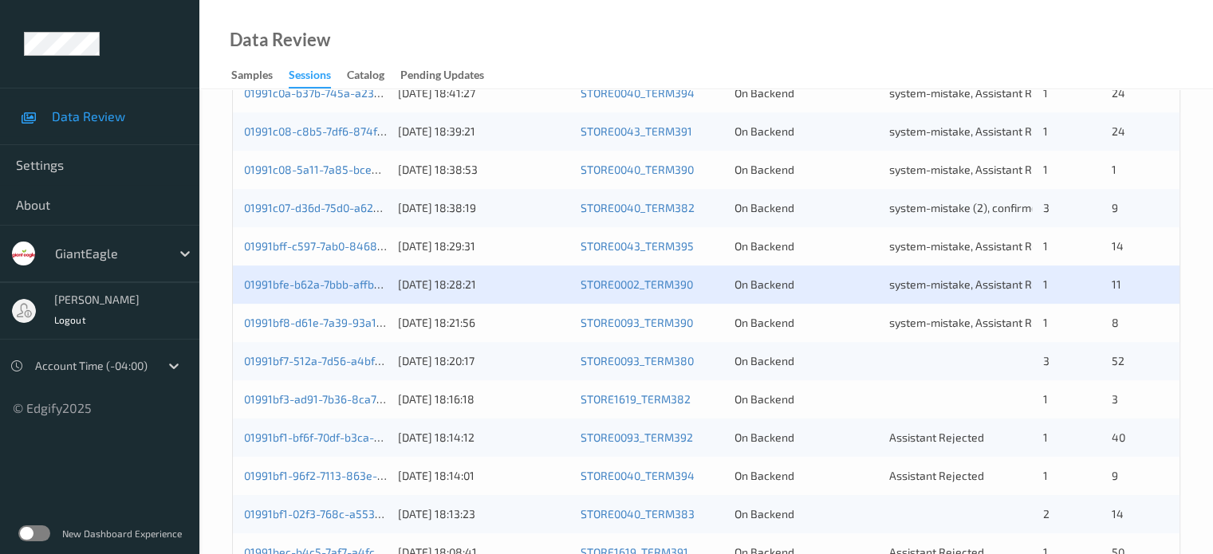
scroll to position [614, 0]
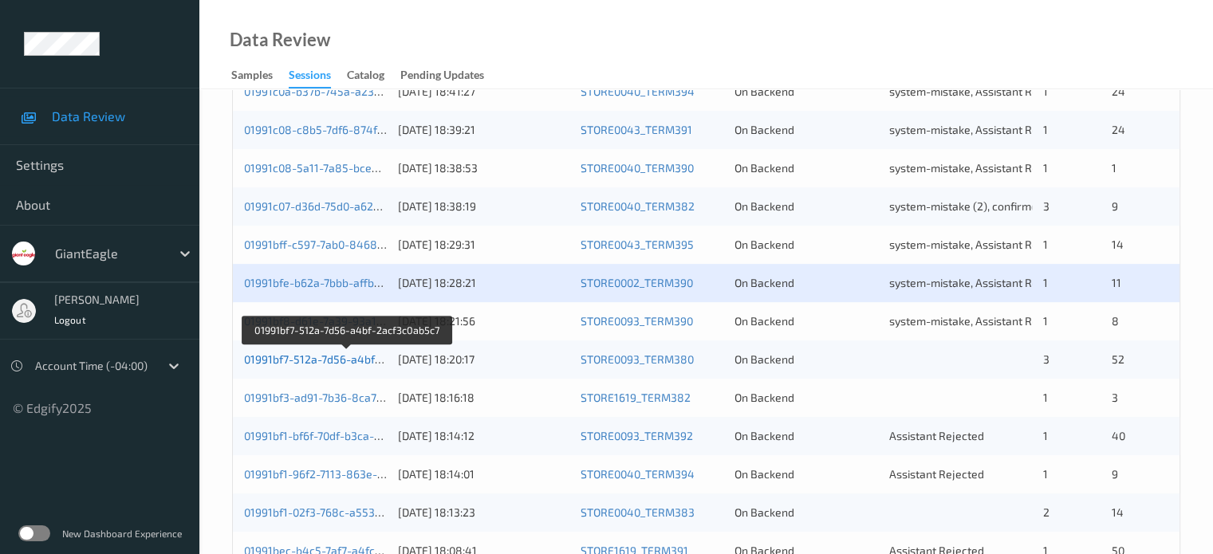
click at [317, 357] on link "01991bf7-512a-7d56-a4bf-2acf3c0ab5c7" at bounding box center [347, 360] width 207 height 14
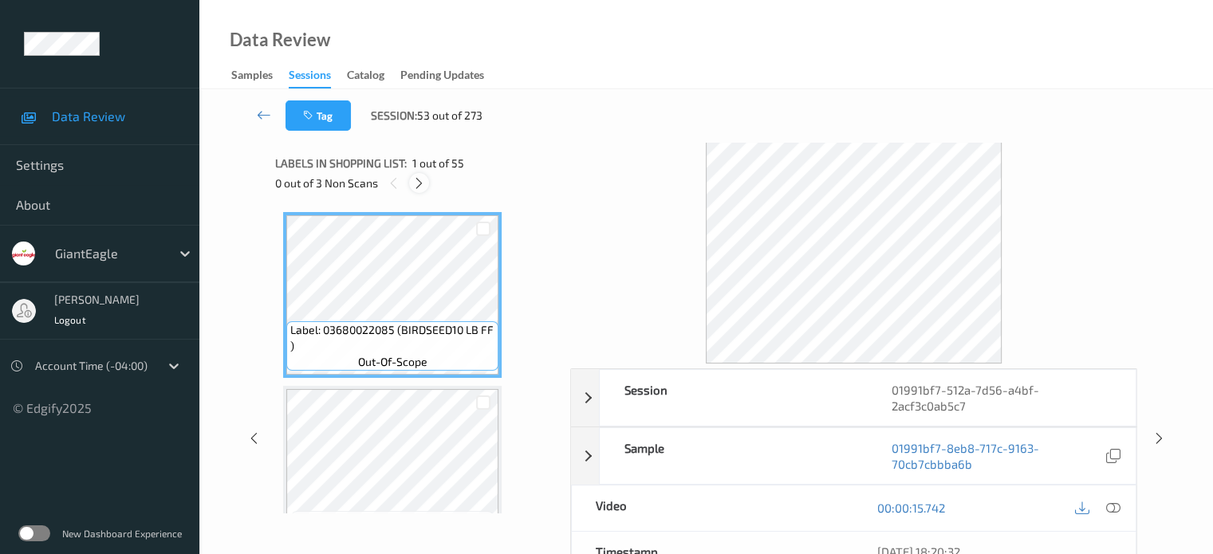
click at [421, 187] on icon at bounding box center [419, 183] width 14 height 14
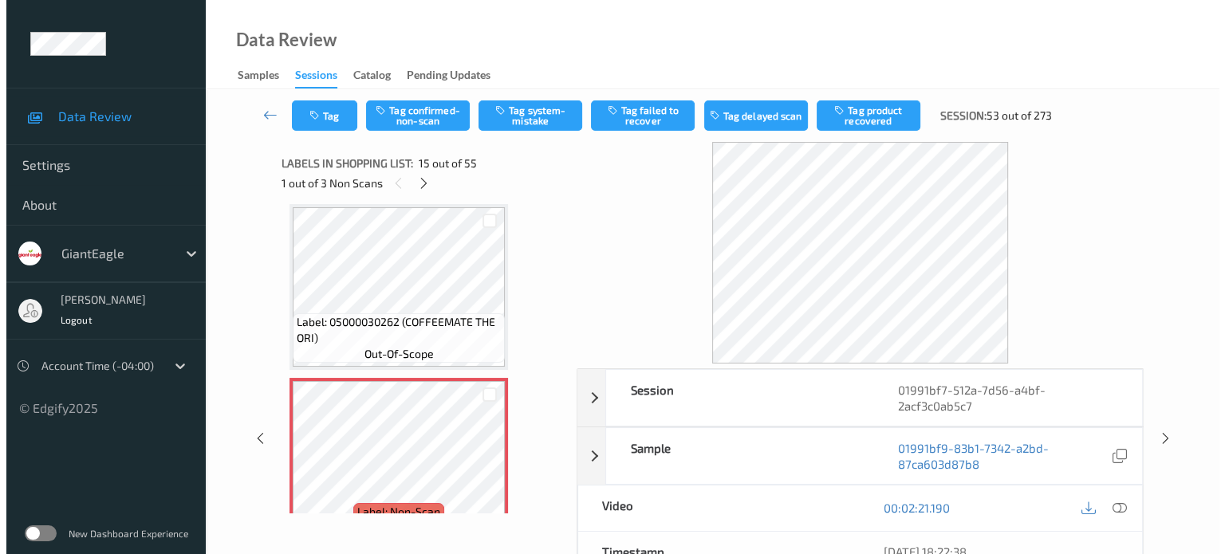
scroll to position [2401, 0]
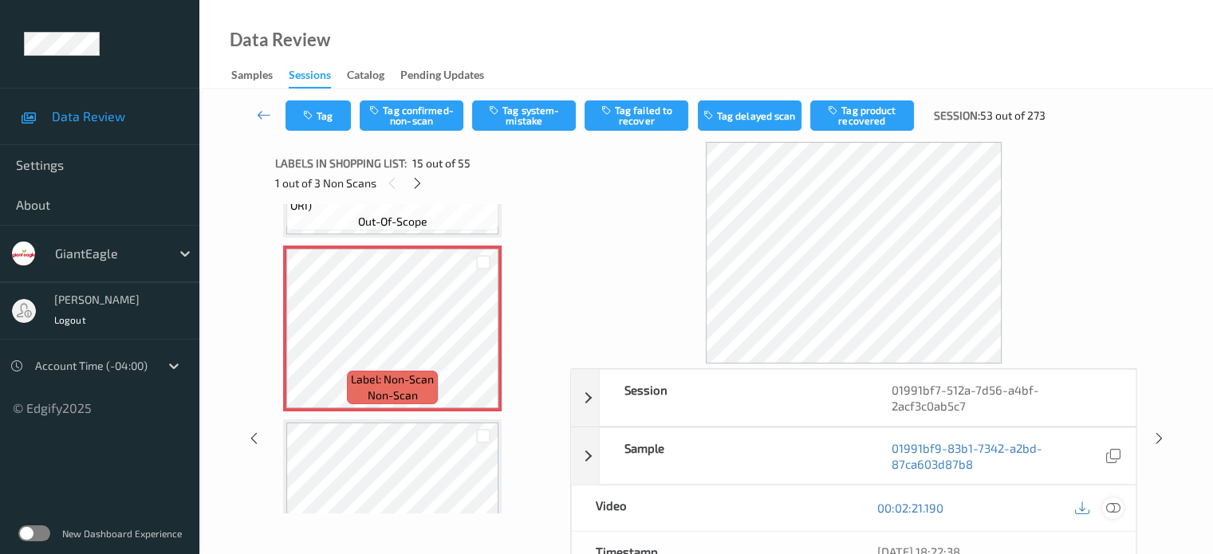
click at [1121, 498] on div at bounding box center [1113, 509] width 22 height 22
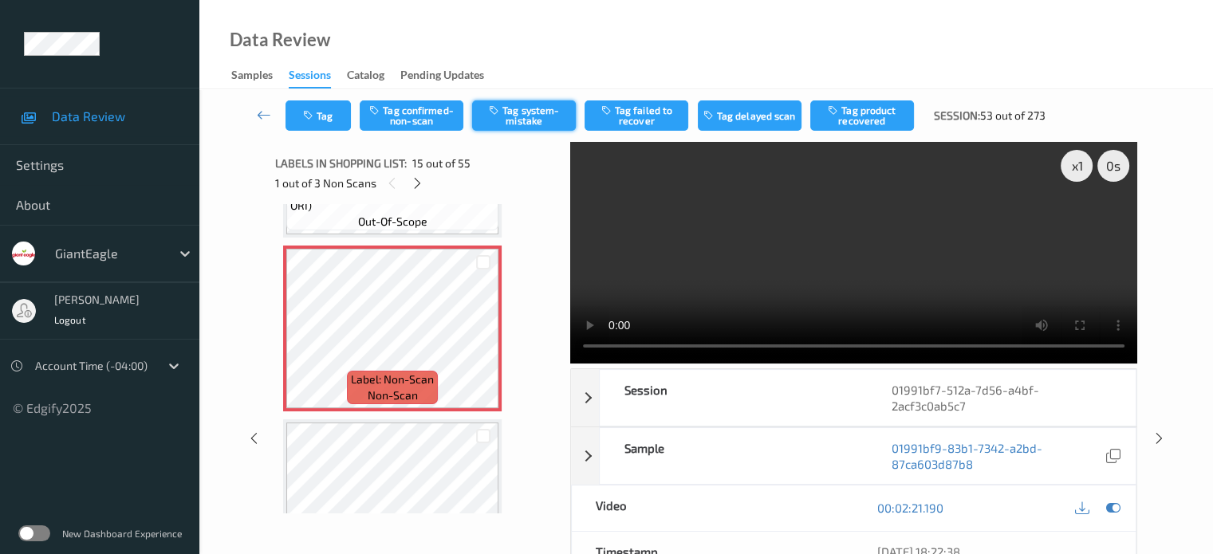
click at [520, 116] on button "Tag system-mistake" at bounding box center [524, 116] width 104 height 30
click at [314, 115] on icon "button" at bounding box center [310, 115] width 14 height 11
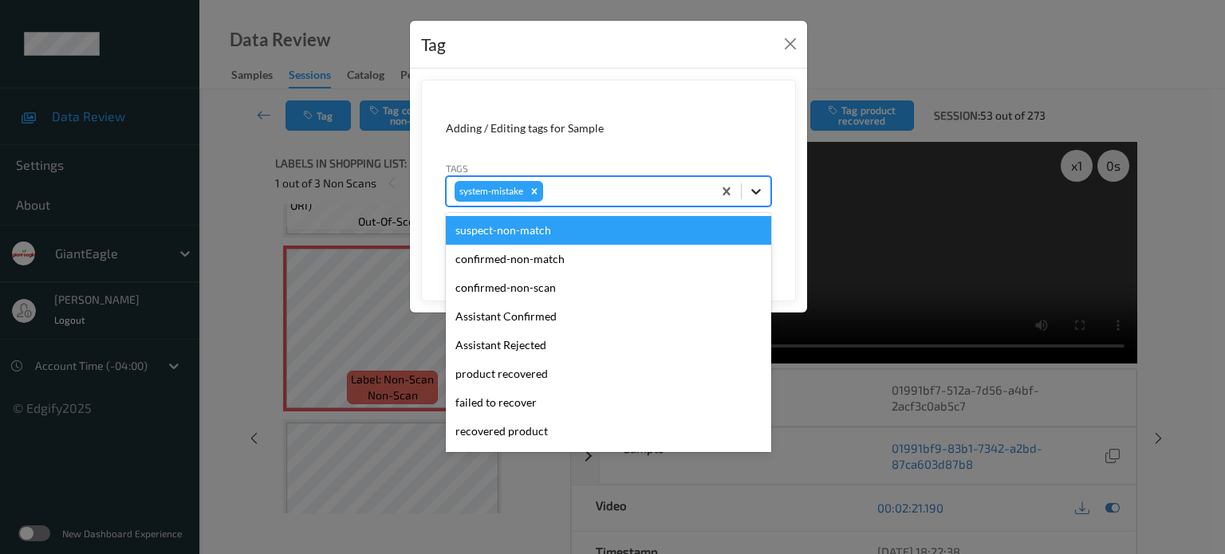
click at [753, 191] on icon at bounding box center [756, 191] width 16 height 16
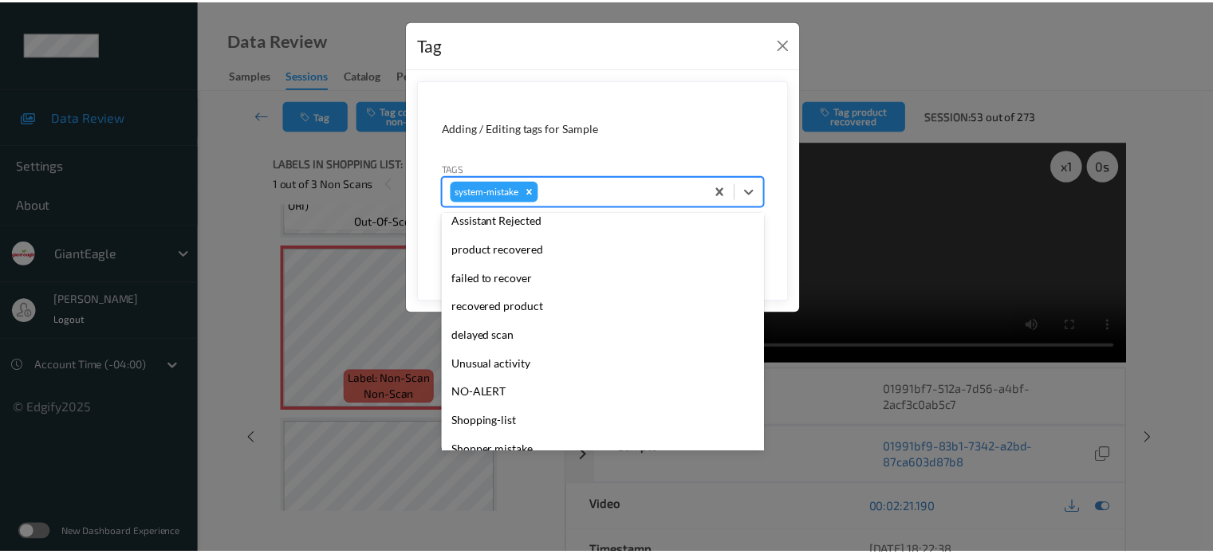
scroll to position [132, 0]
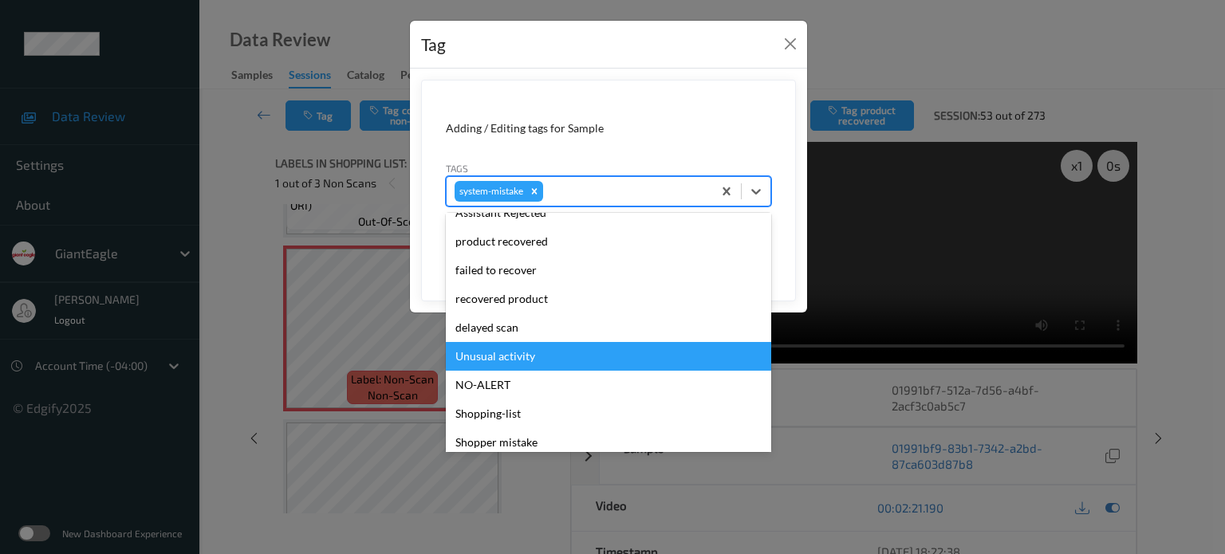
click at [489, 361] on div "Unusual activity" at bounding box center [608, 356] width 325 height 29
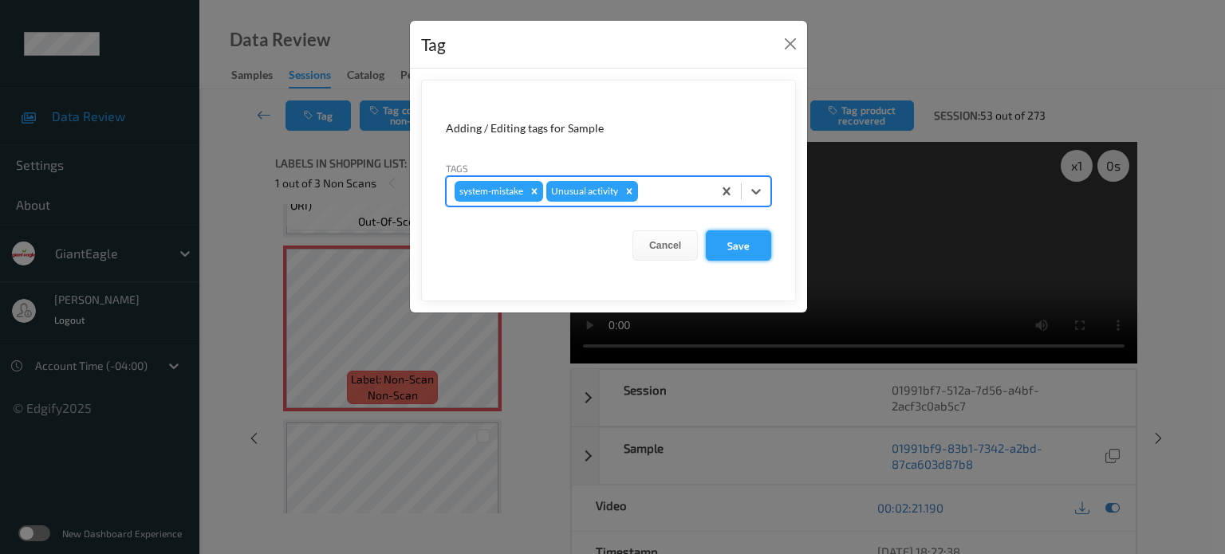
click at [743, 240] on button "Save" at bounding box center [738, 246] width 65 height 30
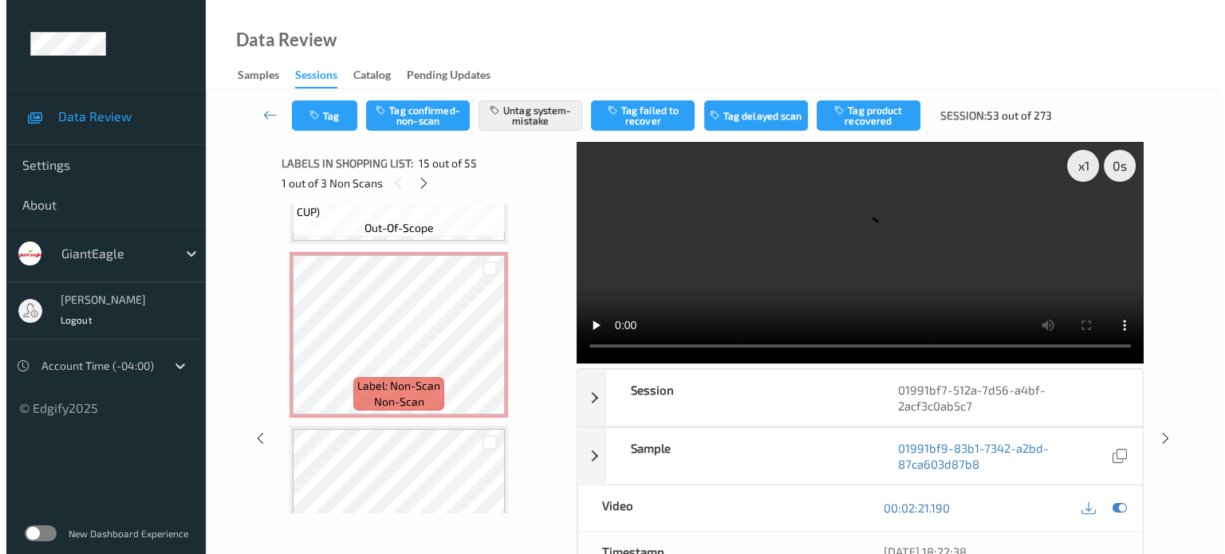
scroll to position [3465, 0]
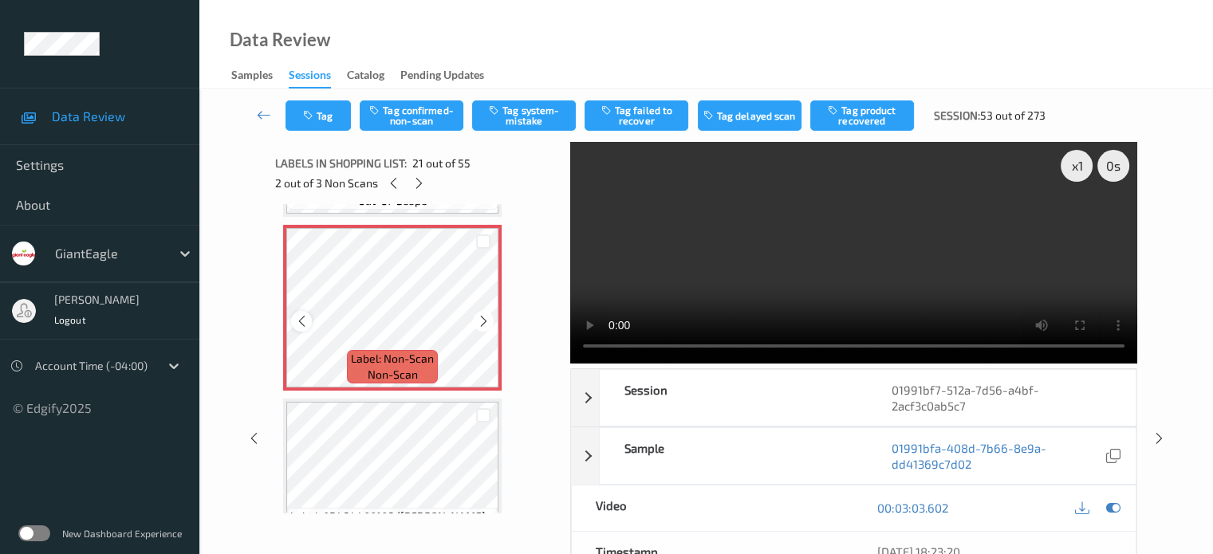
click at [298, 328] on div at bounding box center [301, 321] width 20 height 20
click at [528, 111] on button "Tag system-mistake" at bounding box center [524, 116] width 104 height 30
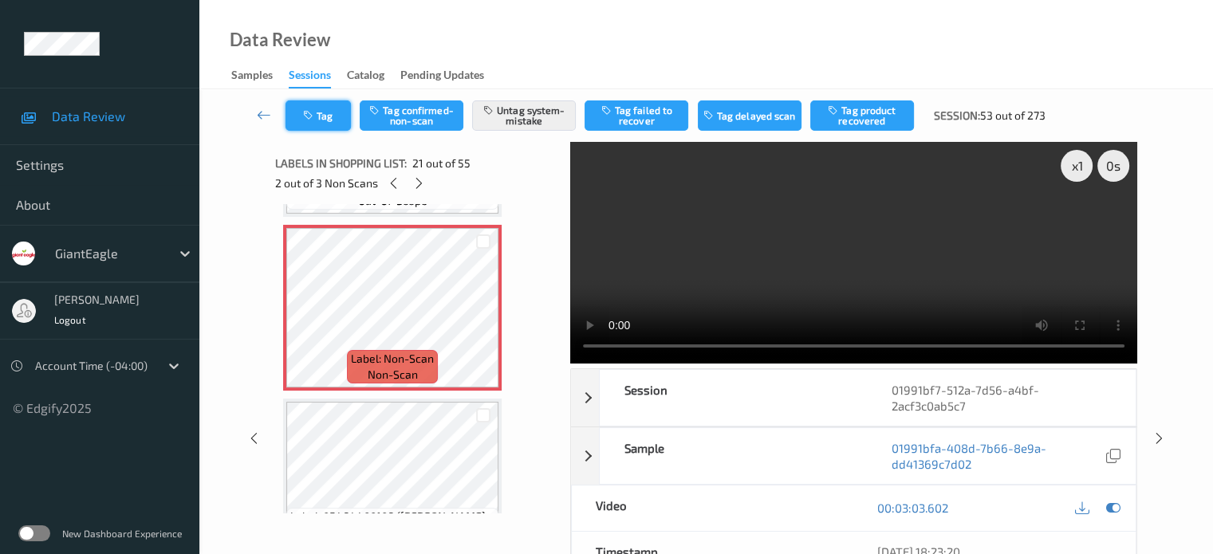
click at [323, 108] on button "Tag" at bounding box center [318, 116] width 65 height 30
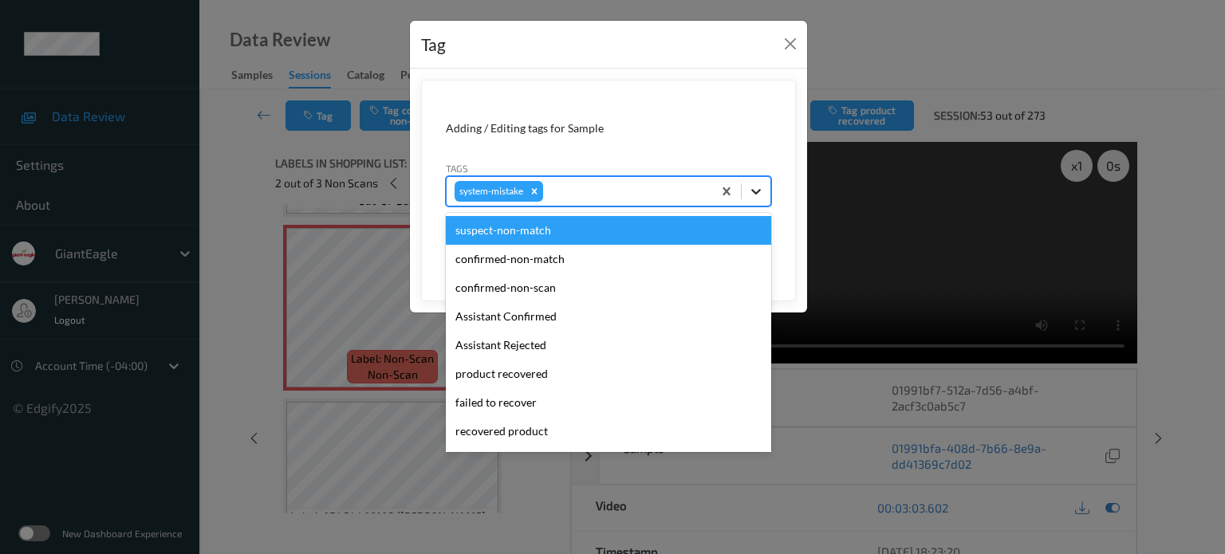
click at [751, 191] on icon at bounding box center [756, 191] width 16 height 16
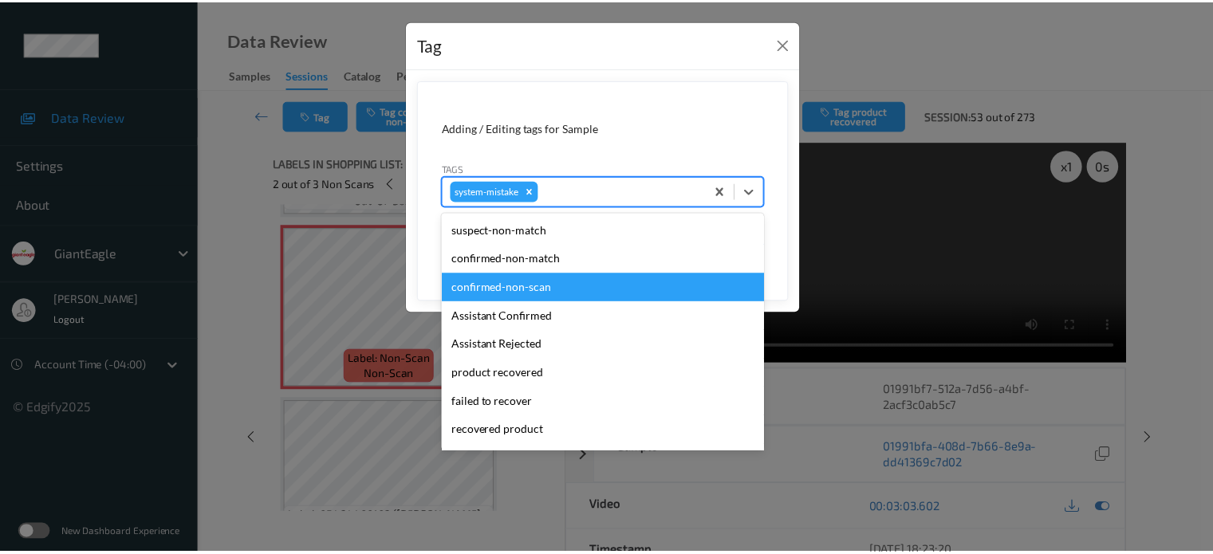
scroll to position [169, 0]
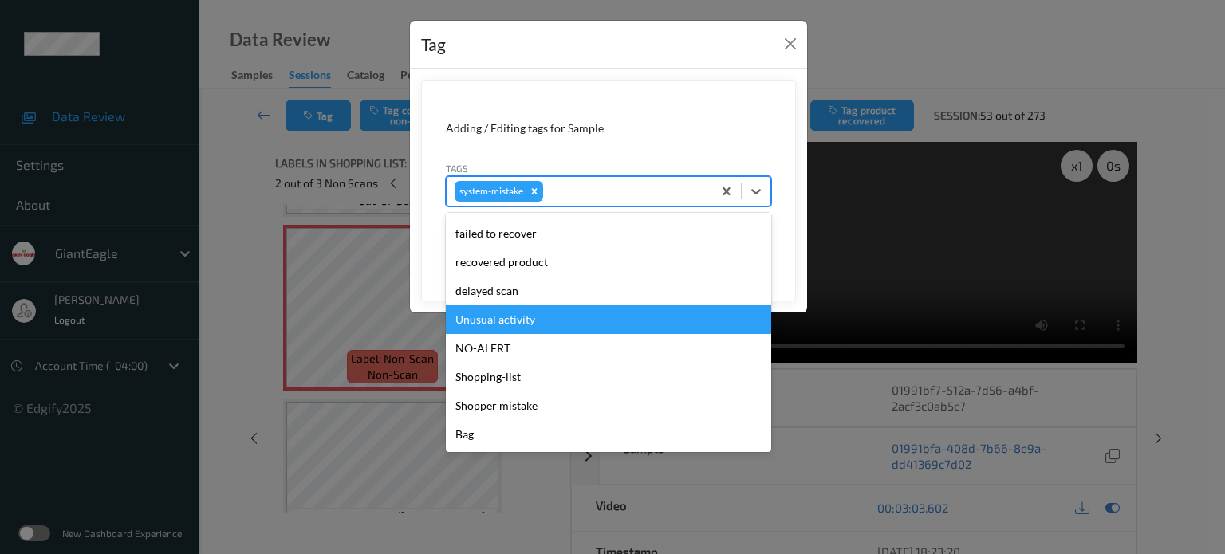
click at [491, 323] on div "Unusual activity" at bounding box center [608, 319] width 325 height 29
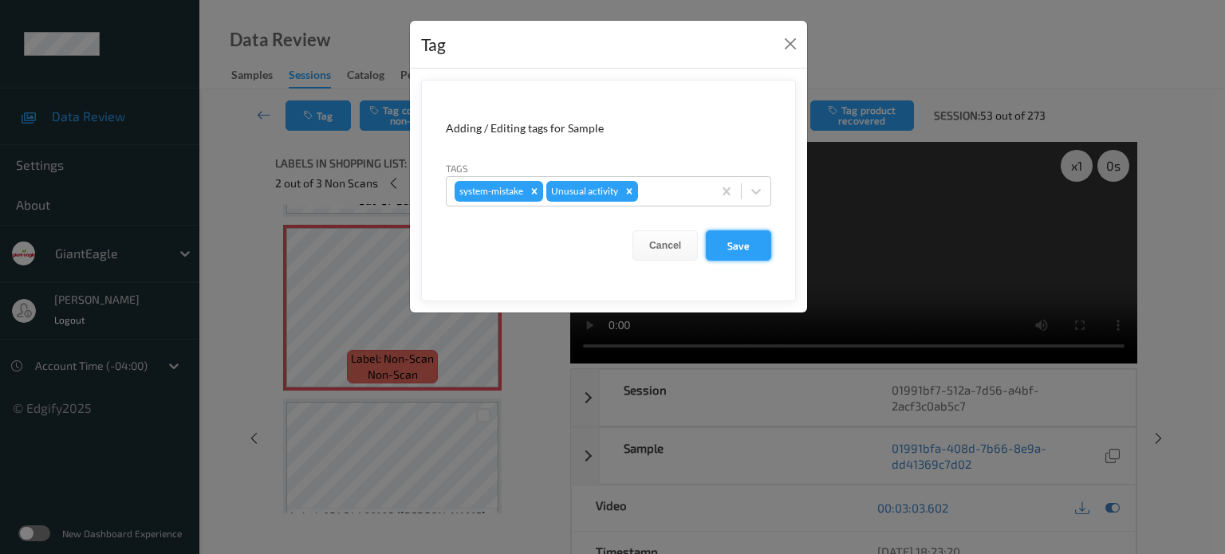
click at [737, 251] on button "Save" at bounding box center [738, 246] width 65 height 30
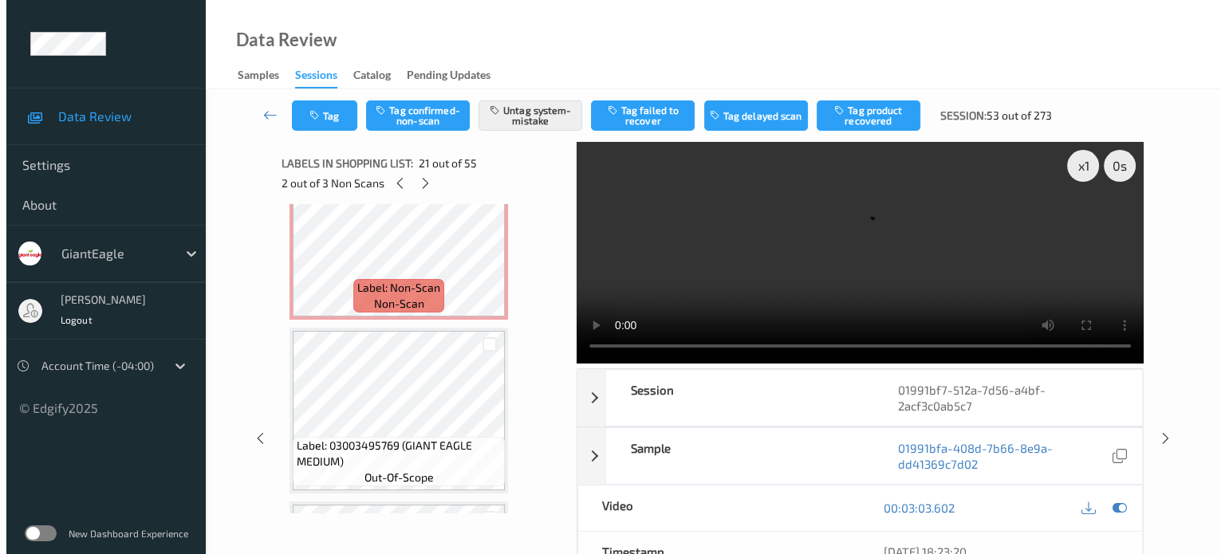
scroll to position [4794, 0]
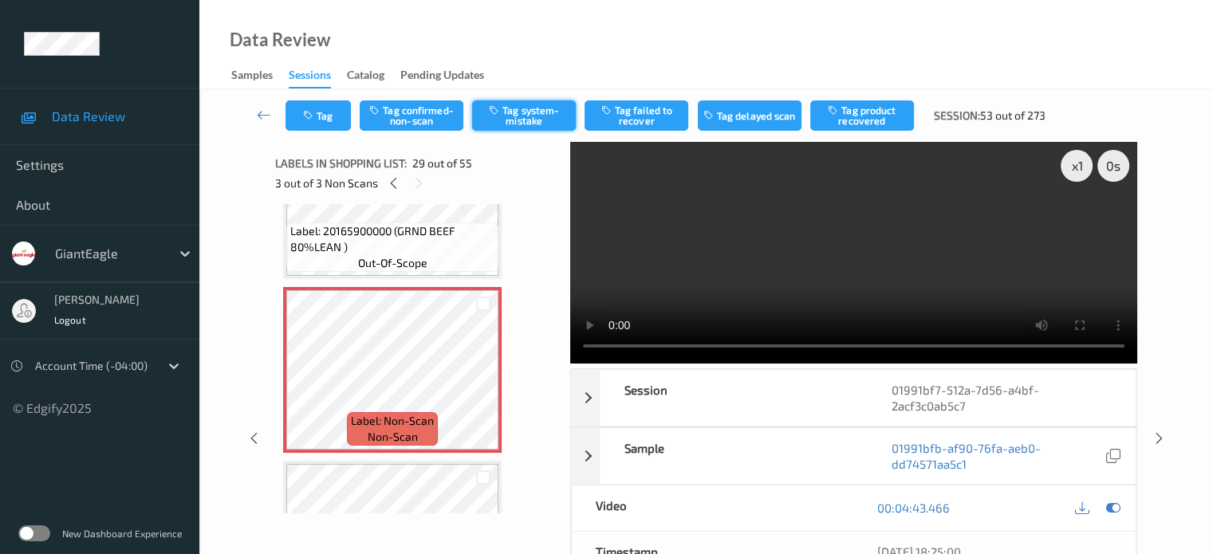
click at [522, 113] on button "Tag system-mistake" at bounding box center [524, 116] width 104 height 30
click at [328, 117] on button "Tag" at bounding box center [318, 116] width 65 height 30
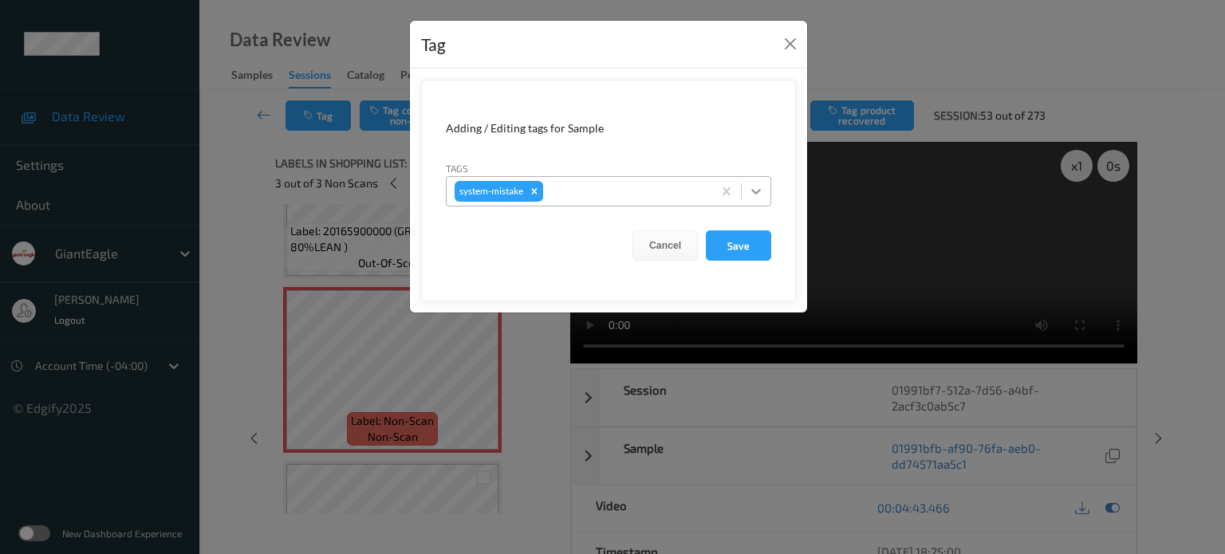
click at [759, 194] on icon at bounding box center [756, 191] width 16 height 16
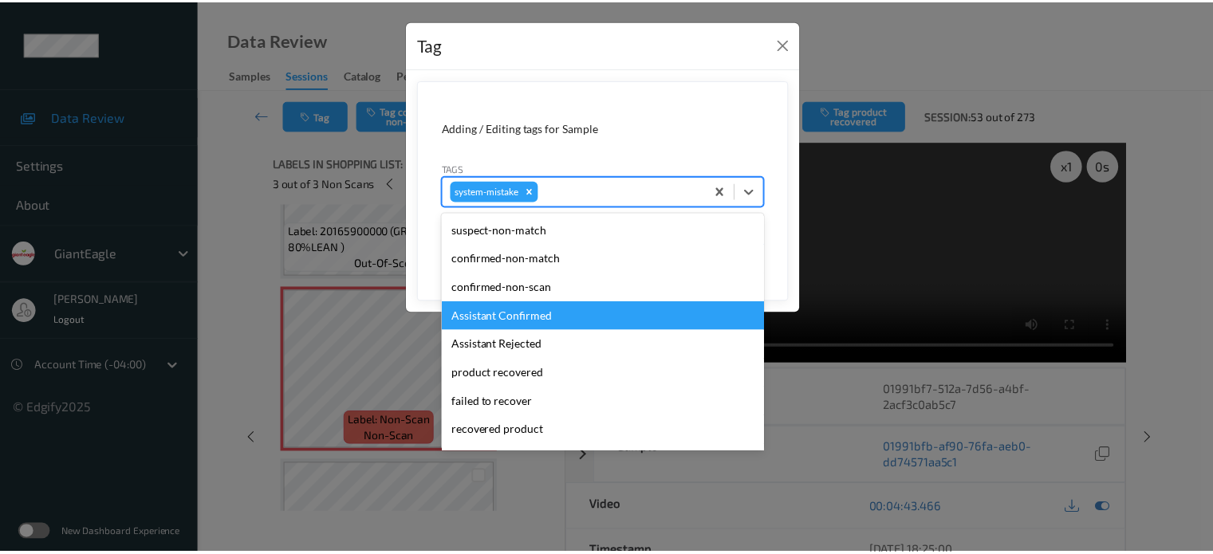
scroll to position [132, 0]
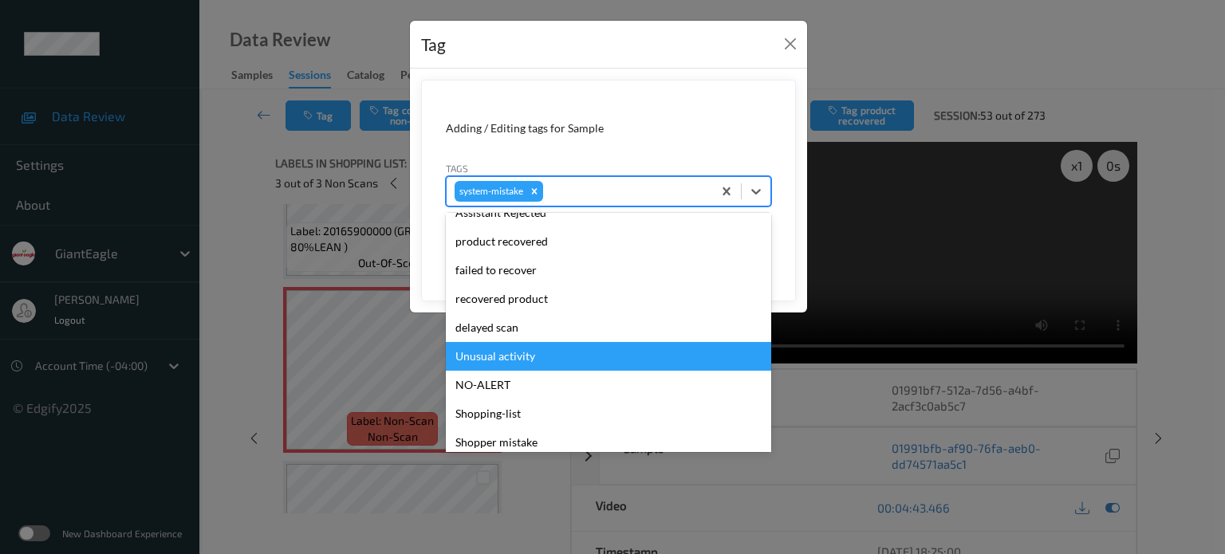
click at [495, 356] on div "Unusual activity" at bounding box center [608, 356] width 325 height 29
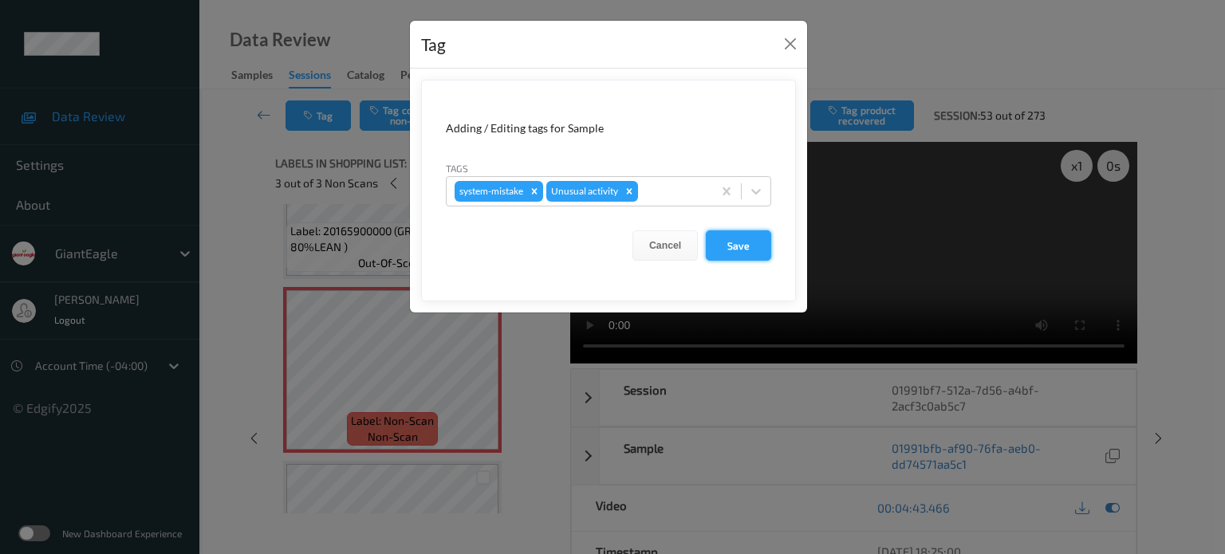
click at [727, 243] on button "Save" at bounding box center [738, 246] width 65 height 30
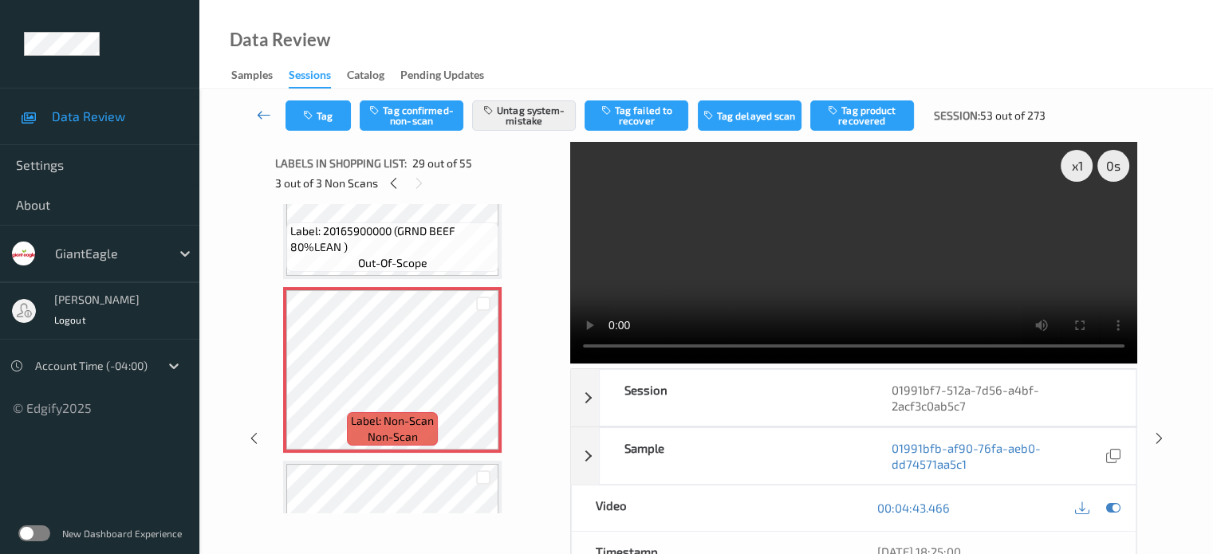
click at [258, 116] on icon at bounding box center [264, 115] width 14 height 16
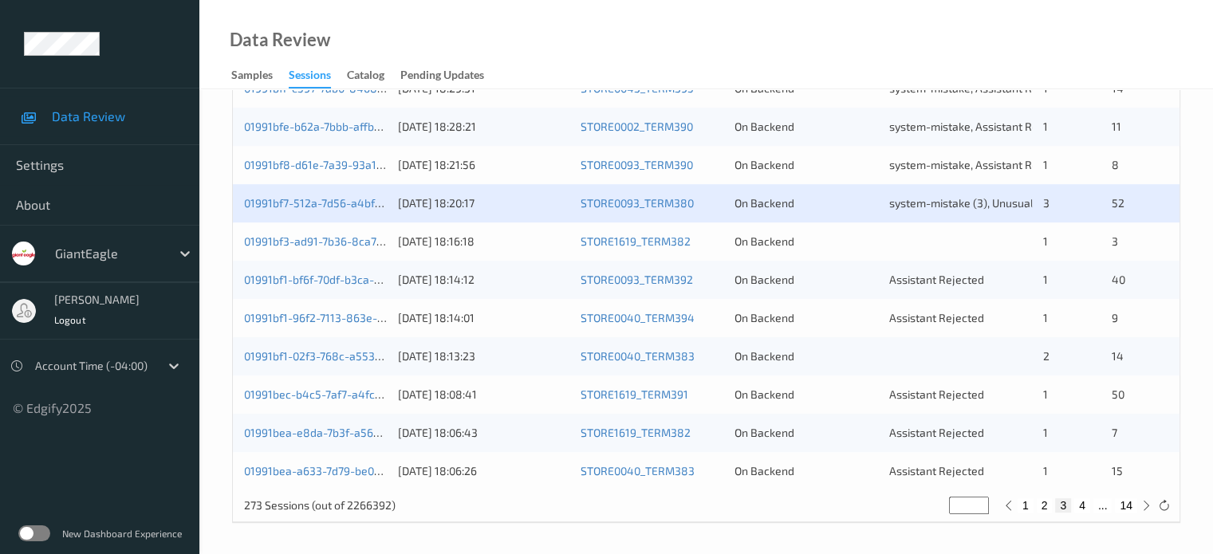
scroll to position [638, 0]
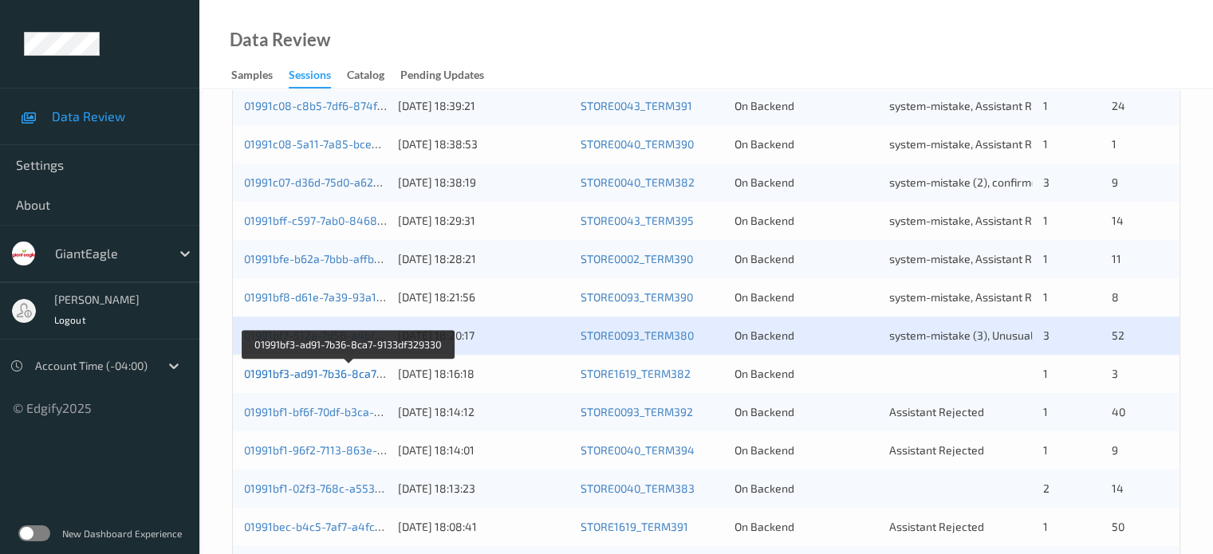
click at [329, 372] on link "01991bf3-ad91-7b36-8ca7-9133df329330" at bounding box center [349, 374] width 210 height 14
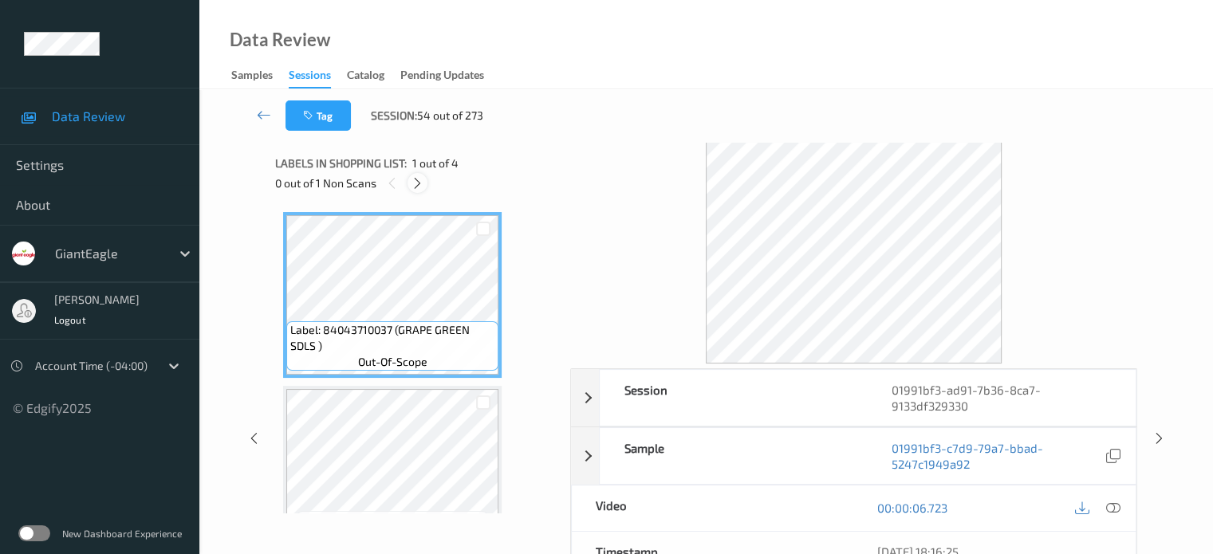
click at [415, 186] on icon at bounding box center [418, 183] width 14 height 14
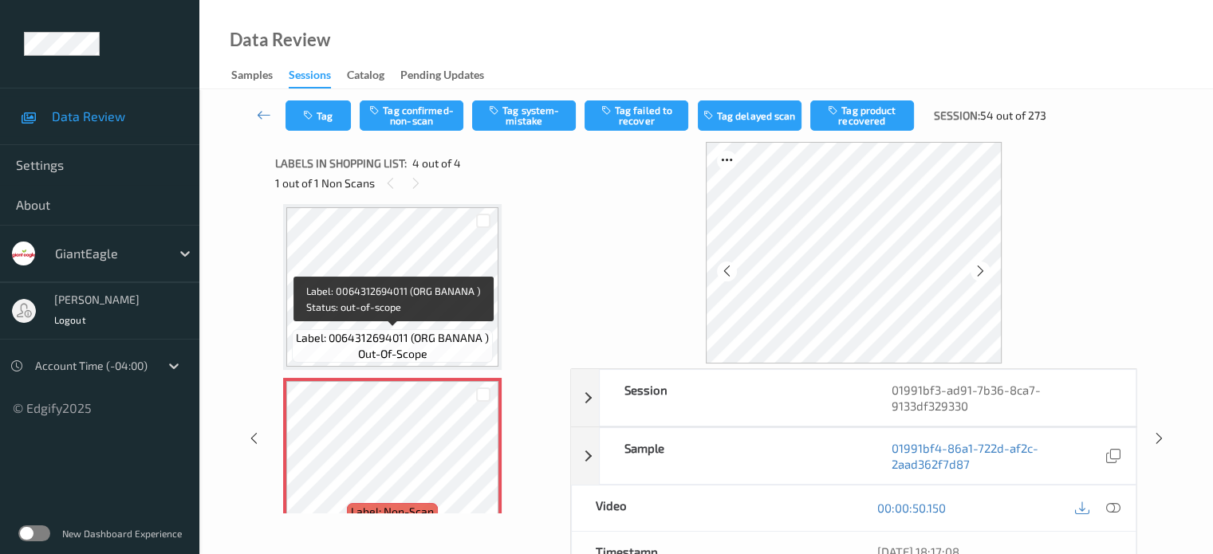
scroll to position [393, 0]
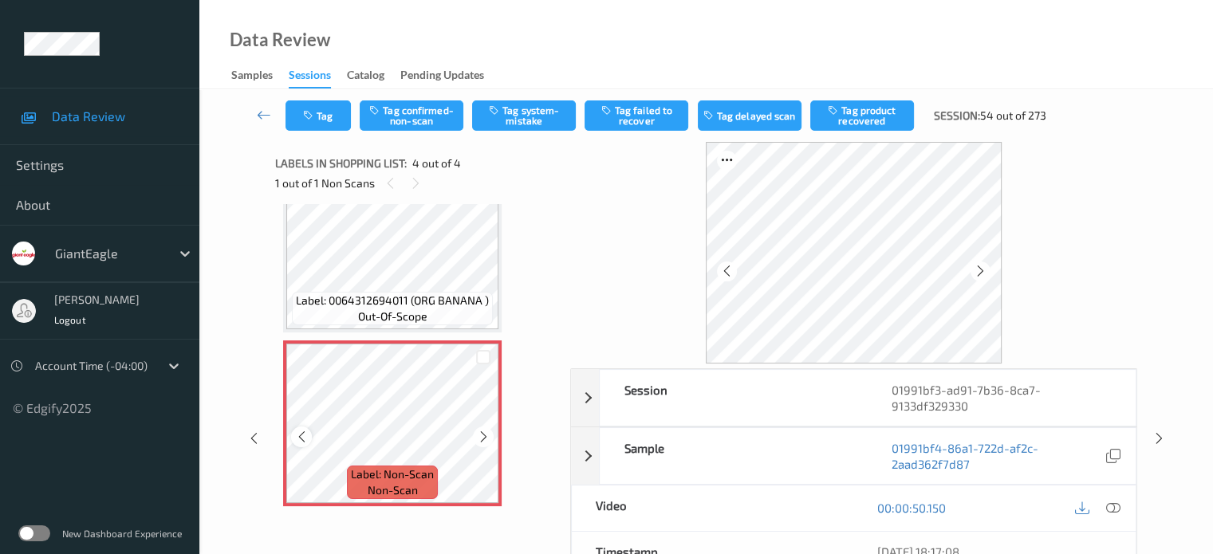
click at [300, 439] on icon at bounding box center [302, 437] width 14 height 14
click at [1115, 506] on icon at bounding box center [1113, 508] width 14 height 14
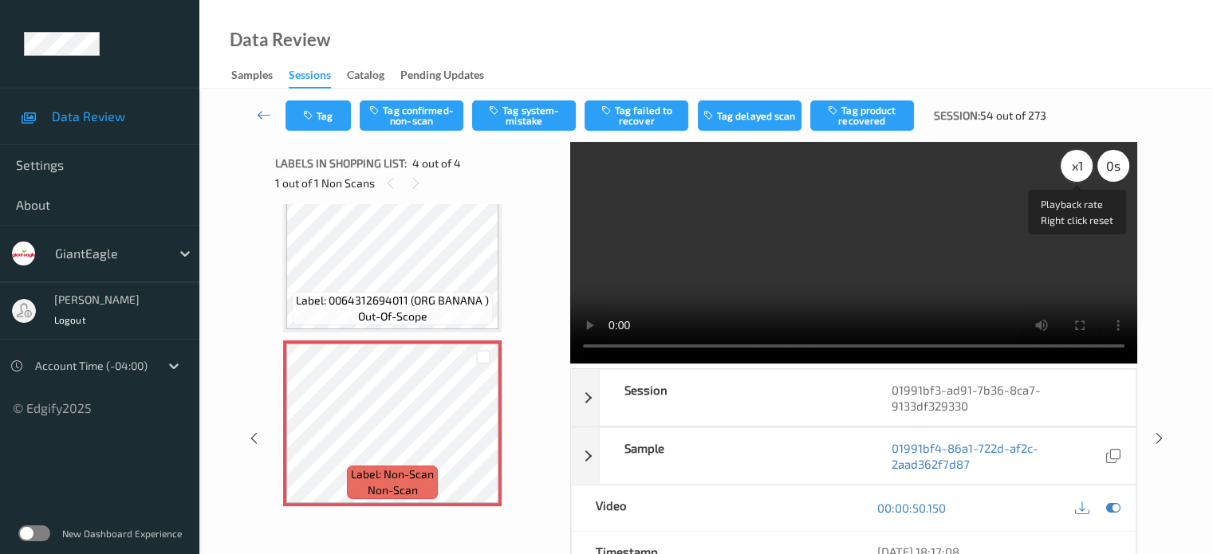
click at [1070, 171] on div "x 1" at bounding box center [1077, 166] width 32 height 32
click at [516, 116] on button "Tag system-mistake" at bounding box center [524, 116] width 104 height 30
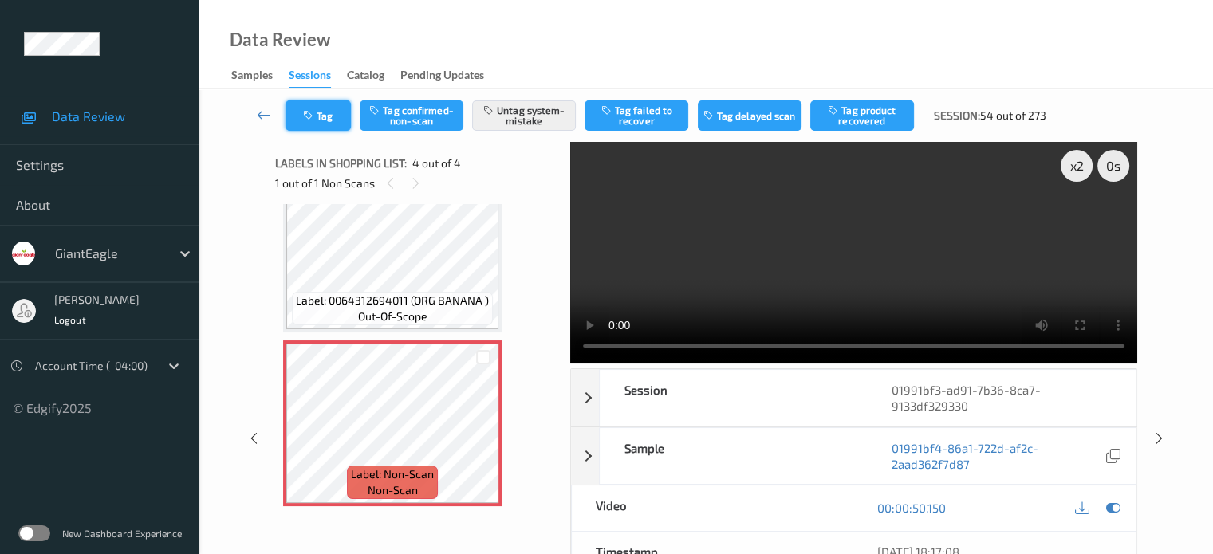
click at [331, 113] on button "Tag" at bounding box center [318, 116] width 65 height 30
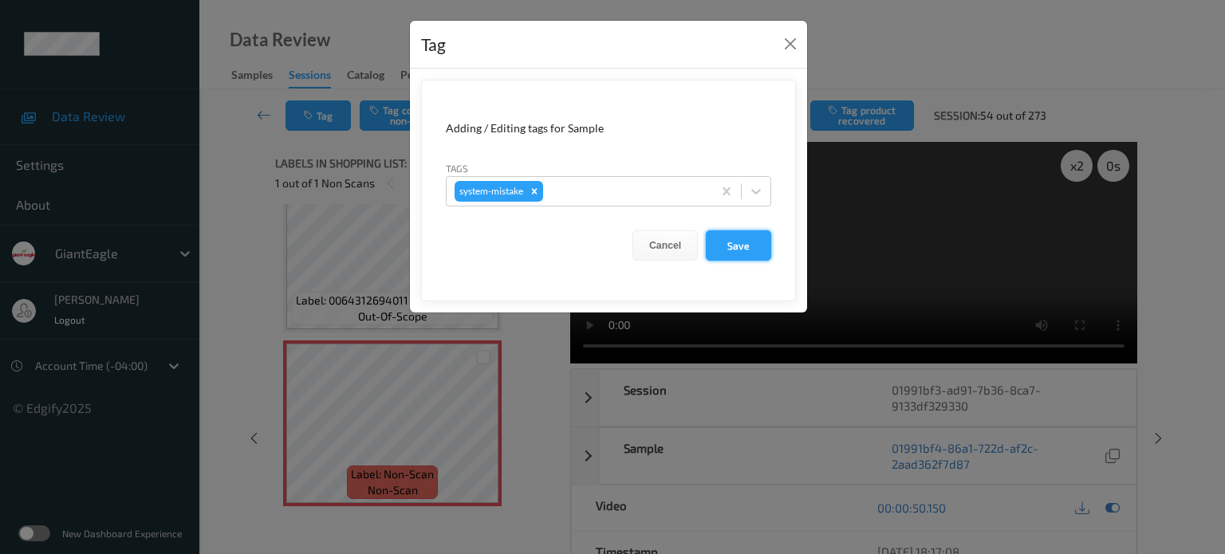
click at [747, 247] on button "Save" at bounding box center [738, 246] width 65 height 30
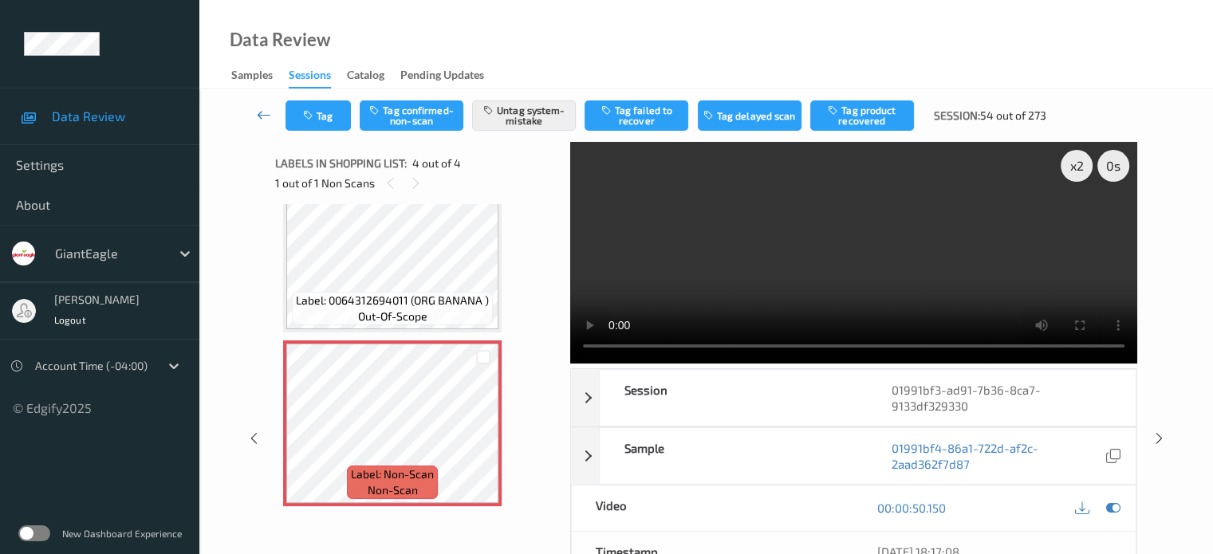
click at [266, 111] on icon at bounding box center [264, 115] width 14 height 16
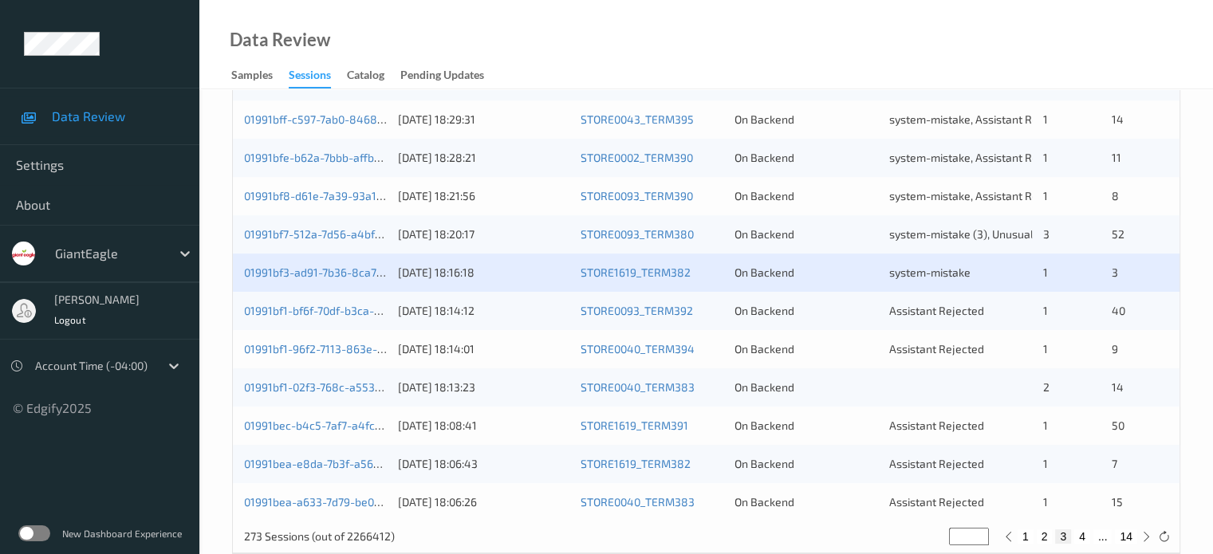
scroll to position [771, 0]
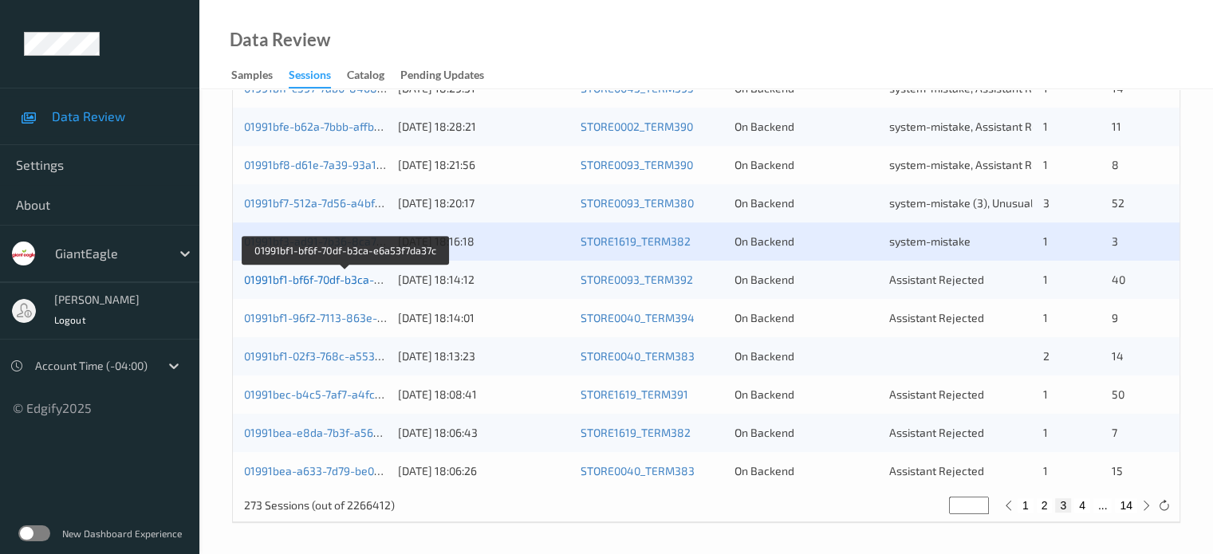
click at [306, 278] on link "01991bf1-bf6f-70df-b3ca-e6a53f7da37c" at bounding box center [345, 280] width 202 height 14
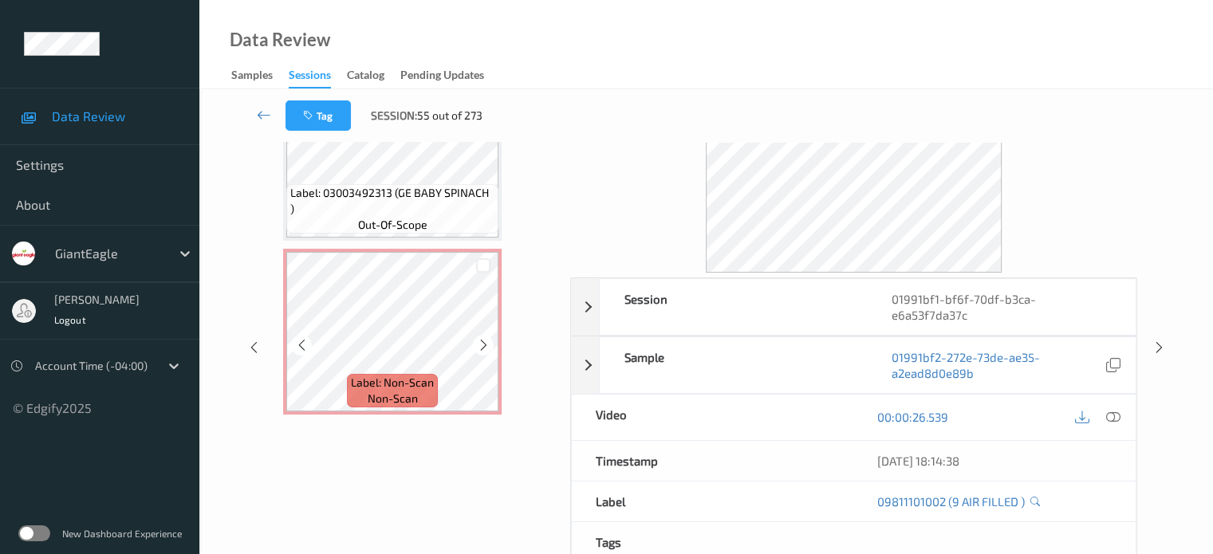
scroll to position [132, 0]
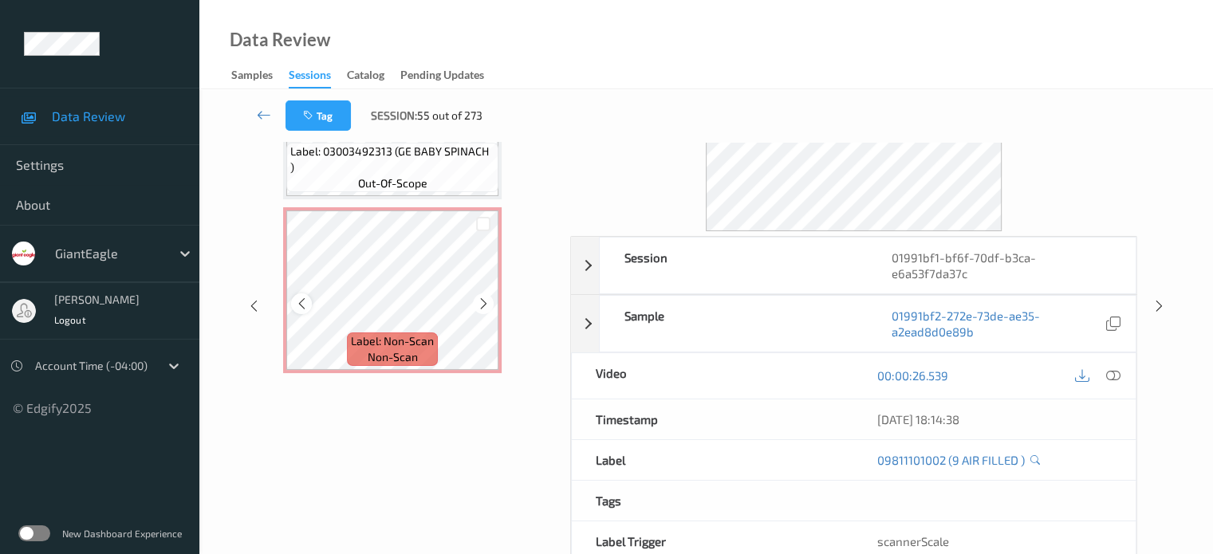
click at [298, 303] on icon at bounding box center [302, 304] width 14 height 14
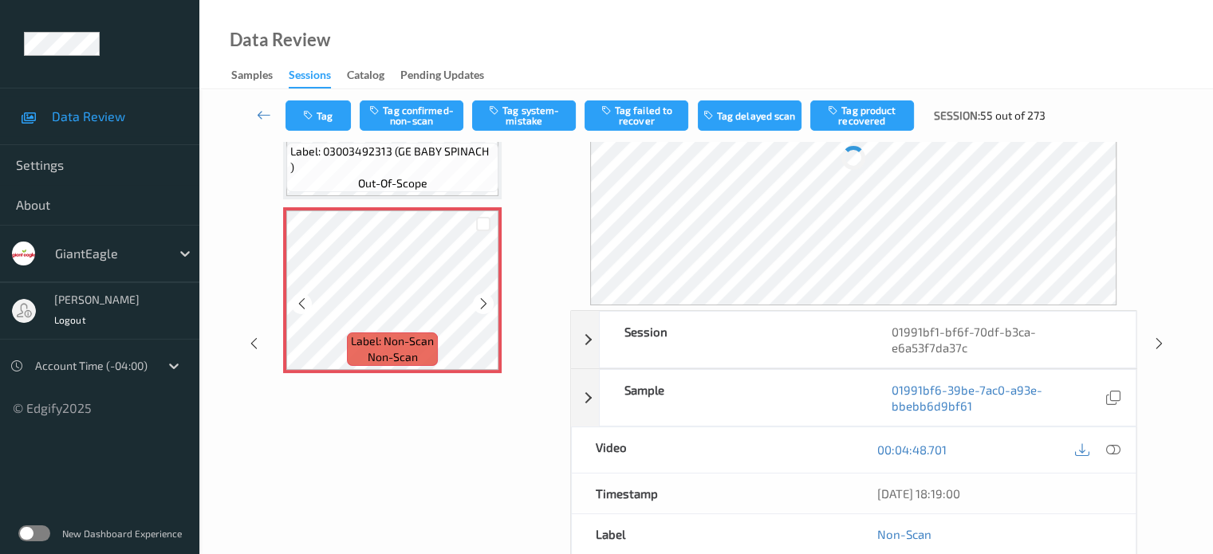
click at [298, 303] on icon at bounding box center [302, 304] width 14 height 14
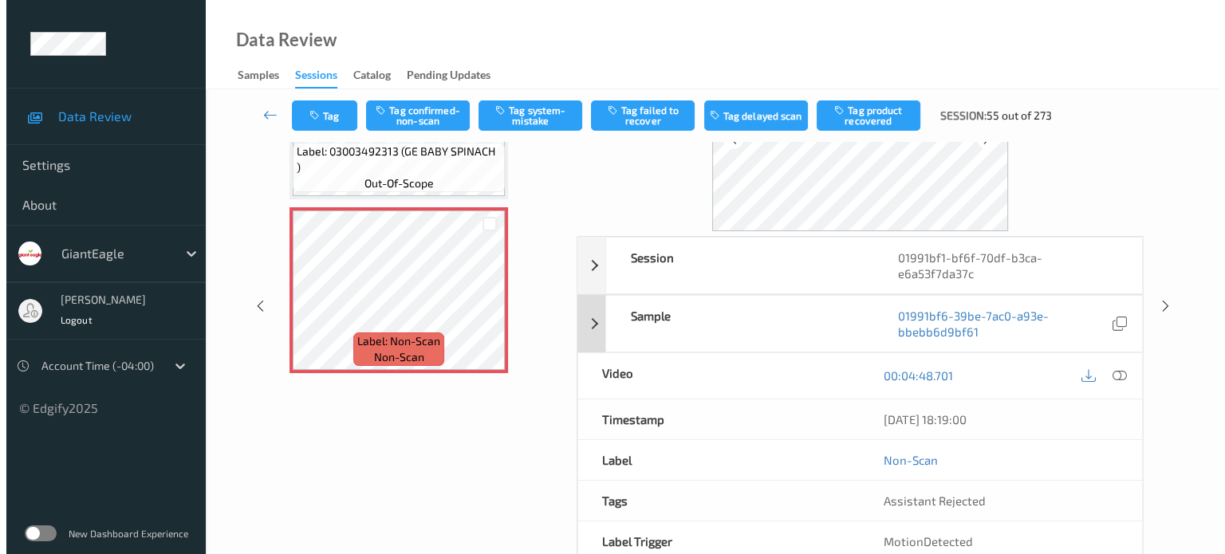
scroll to position [0, 0]
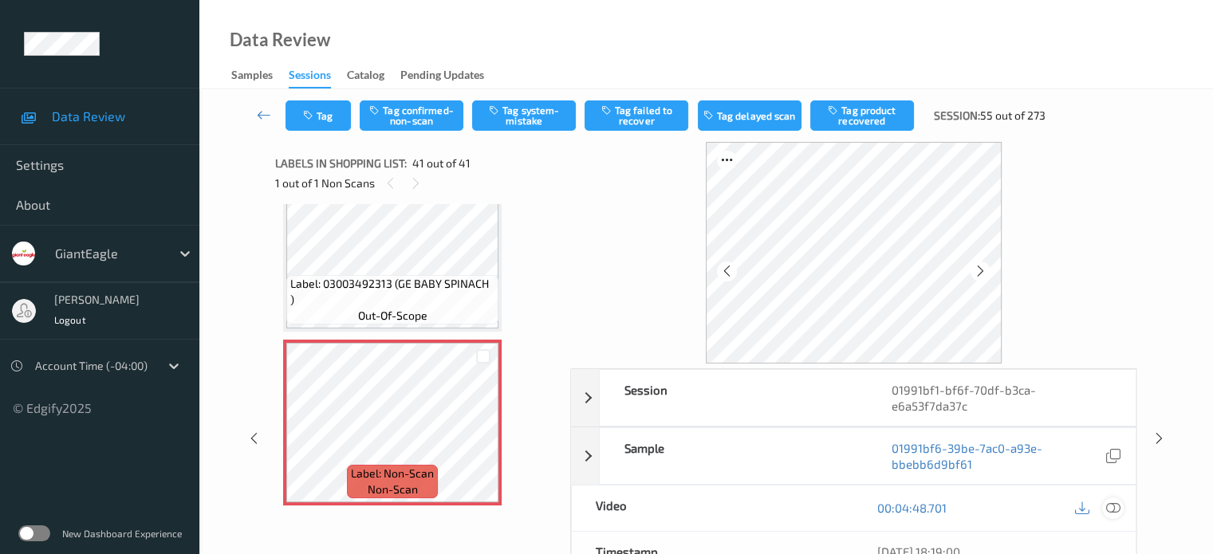
click at [1113, 501] on icon at bounding box center [1113, 508] width 14 height 14
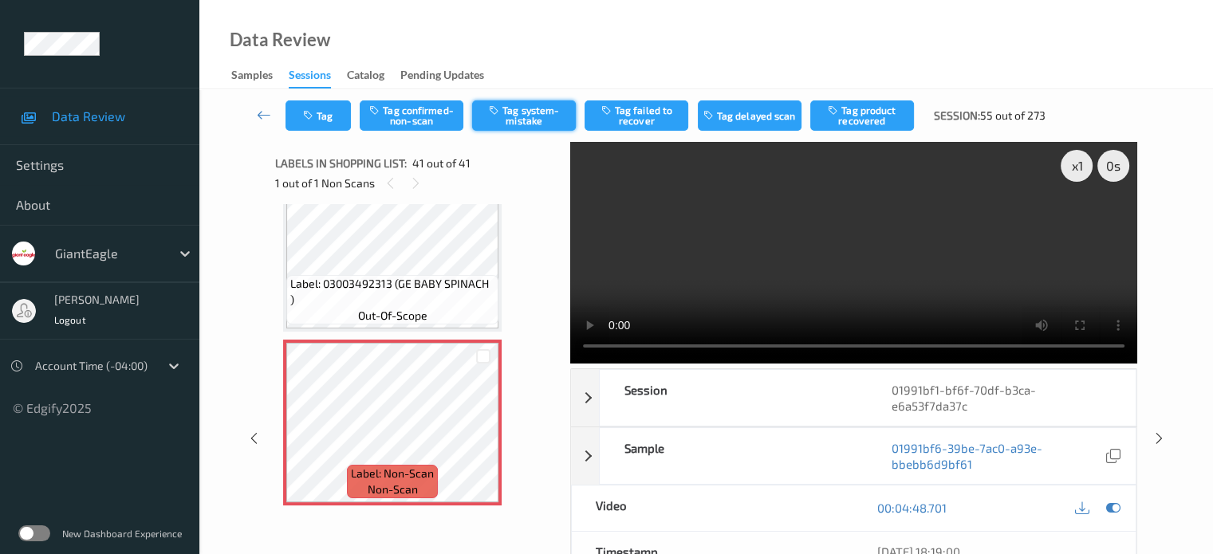
click at [521, 119] on button "Tag system-mistake" at bounding box center [524, 116] width 104 height 30
click at [324, 115] on button "Tag" at bounding box center [318, 116] width 65 height 30
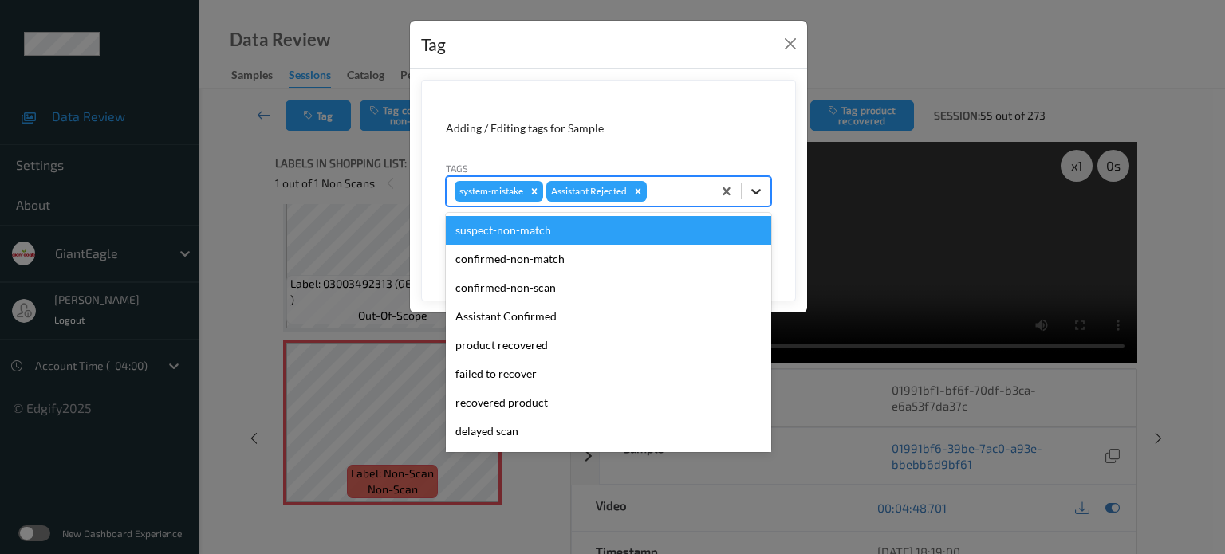
click at [756, 196] on icon at bounding box center [756, 191] width 16 height 16
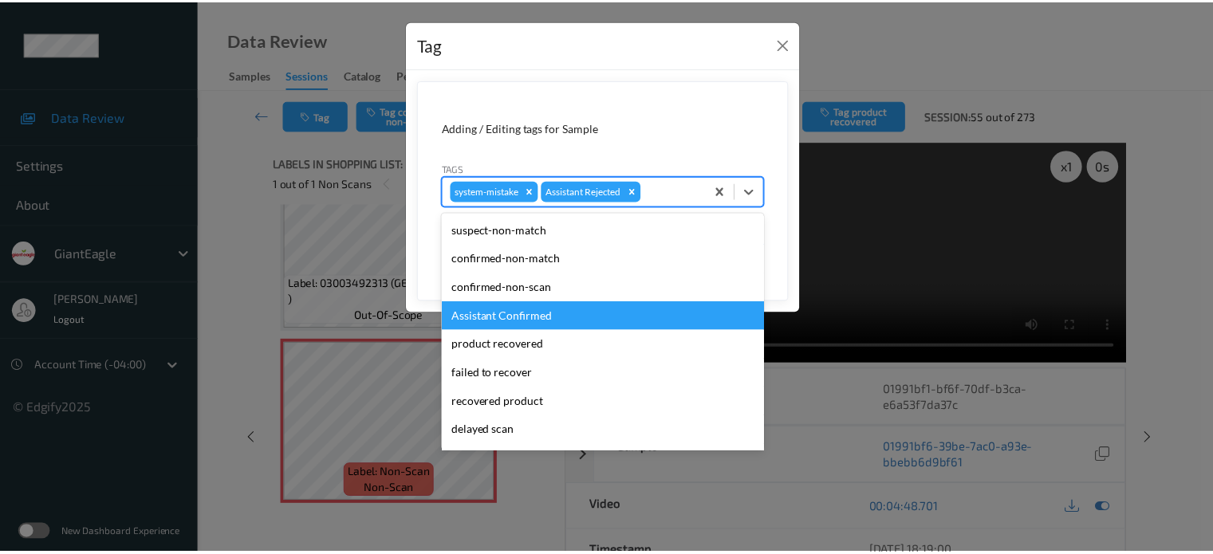
scroll to position [140, 0]
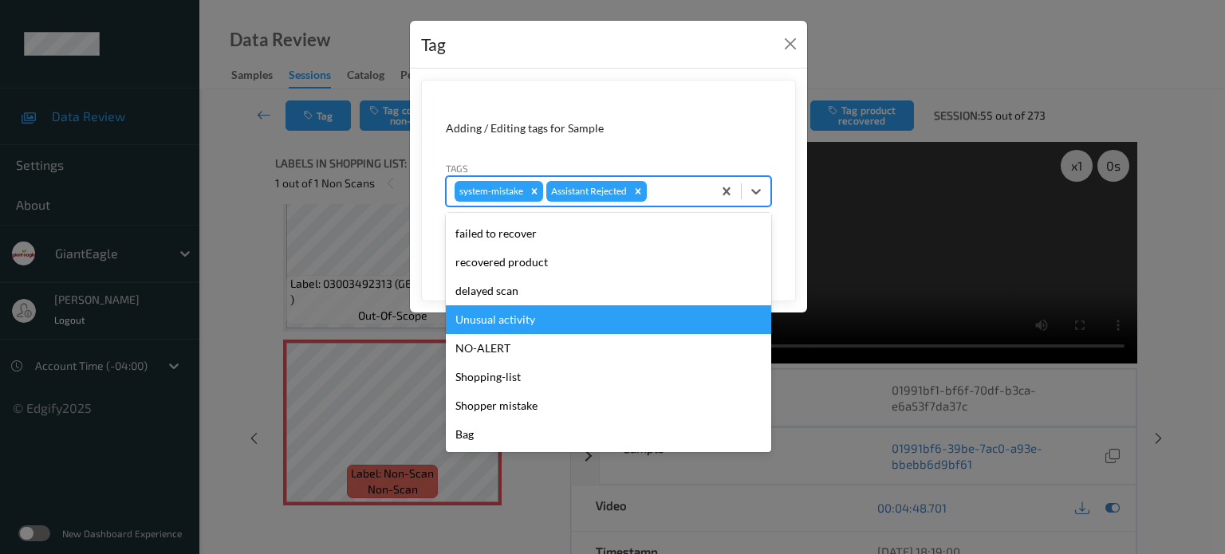
click at [514, 315] on div "Unusual activity" at bounding box center [608, 319] width 325 height 29
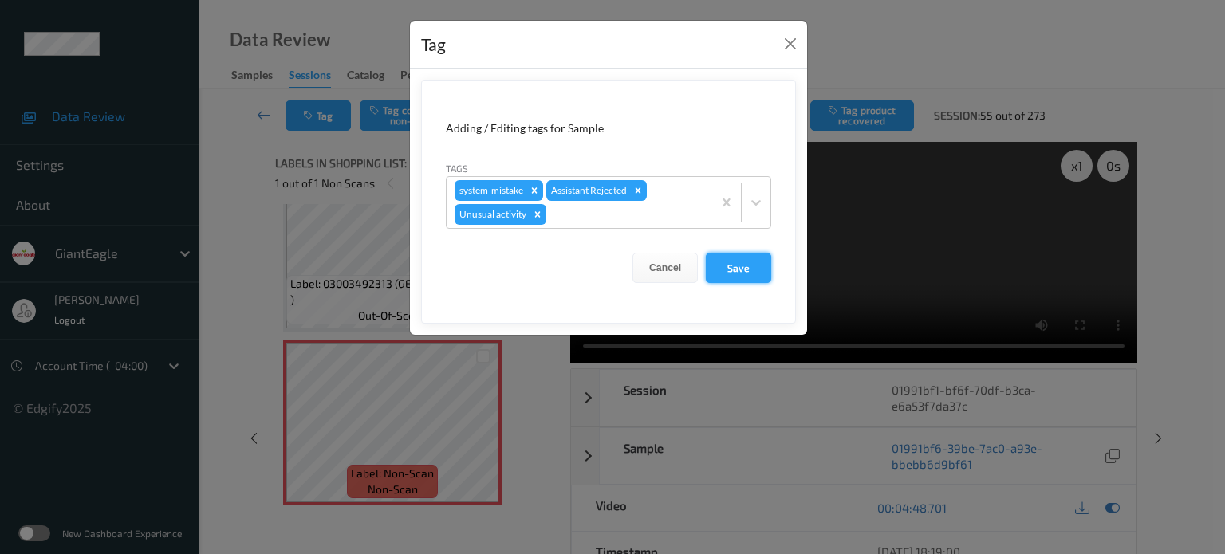
click at [735, 274] on button "Save" at bounding box center [738, 268] width 65 height 30
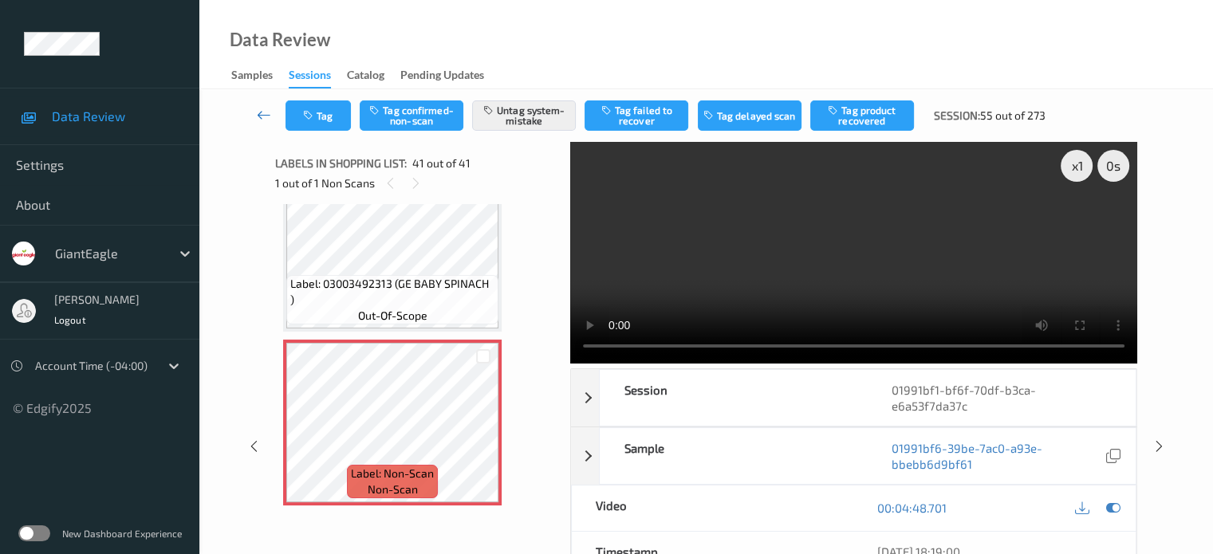
click at [257, 114] on icon at bounding box center [264, 115] width 14 height 16
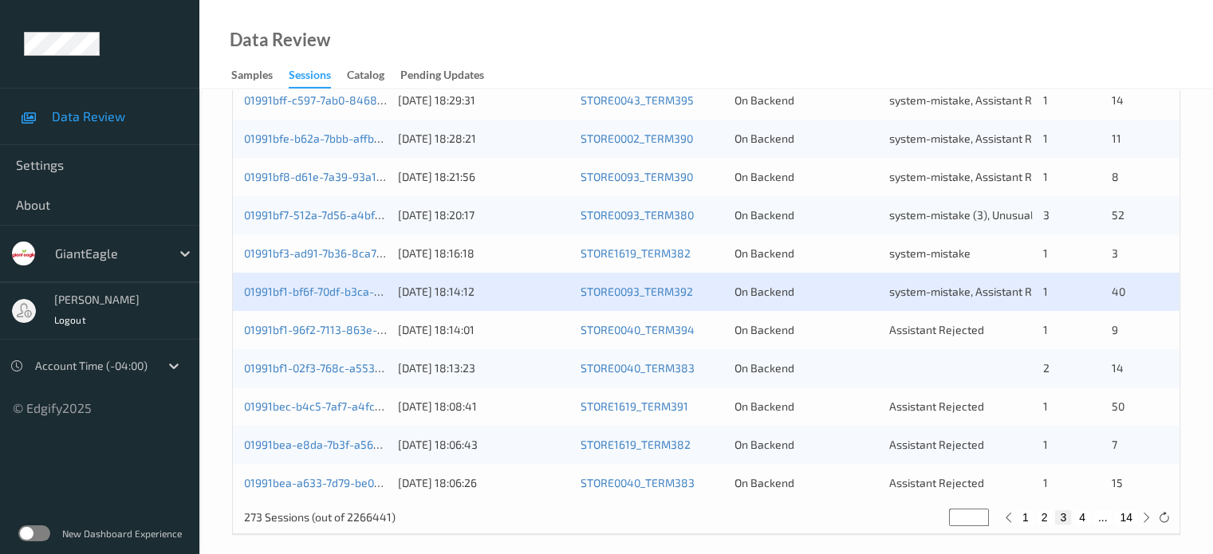
scroll to position [771, 0]
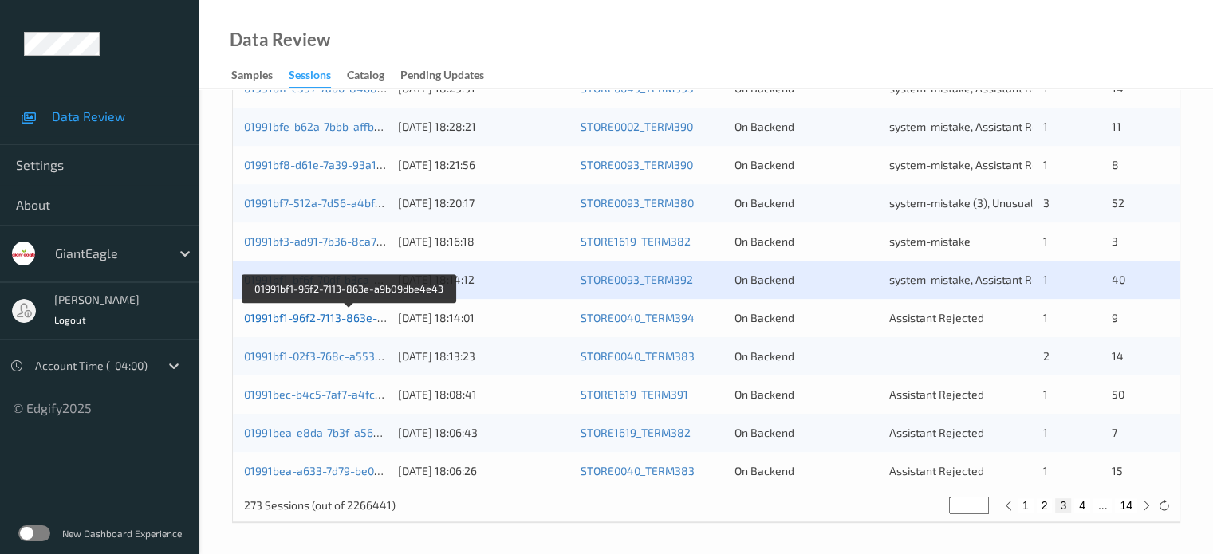
click at [321, 316] on link "01991bf1-96f2-7113-863e-a9b09dbe4e43" at bounding box center [349, 318] width 211 height 14
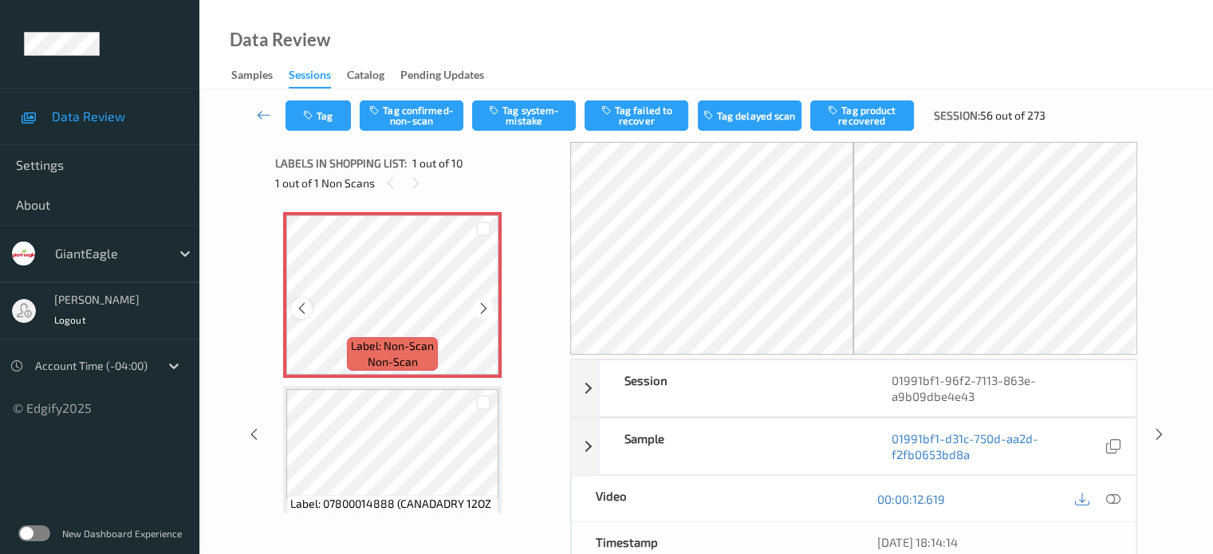
click at [308, 313] on icon at bounding box center [302, 309] width 14 height 14
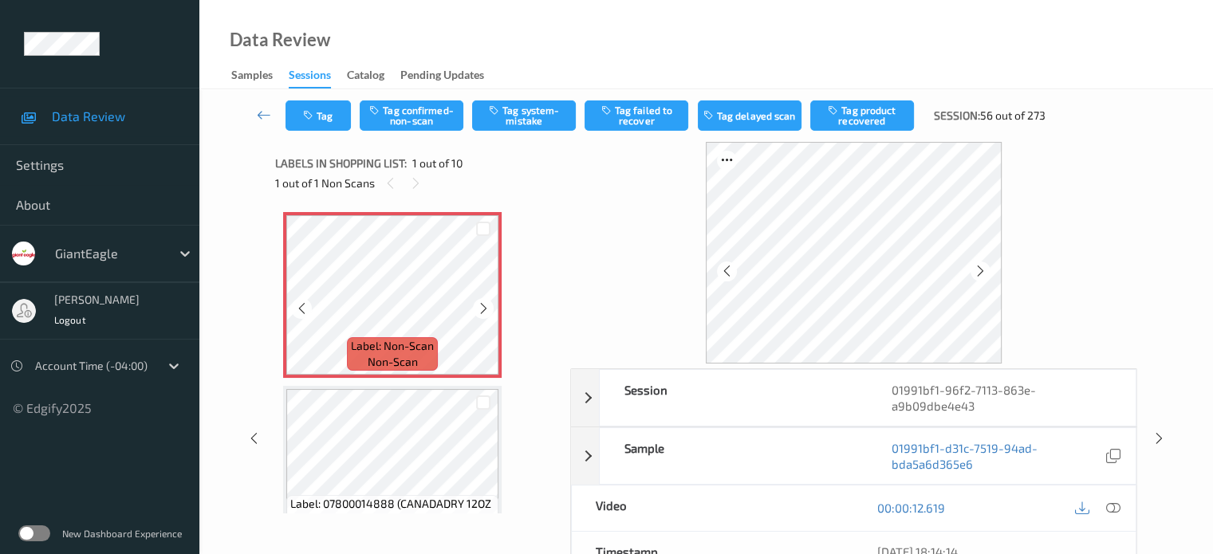
click at [308, 313] on icon at bounding box center [302, 309] width 14 height 14
click at [1106, 506] on icon at bounding box center [1113, 508] width 14 height 14
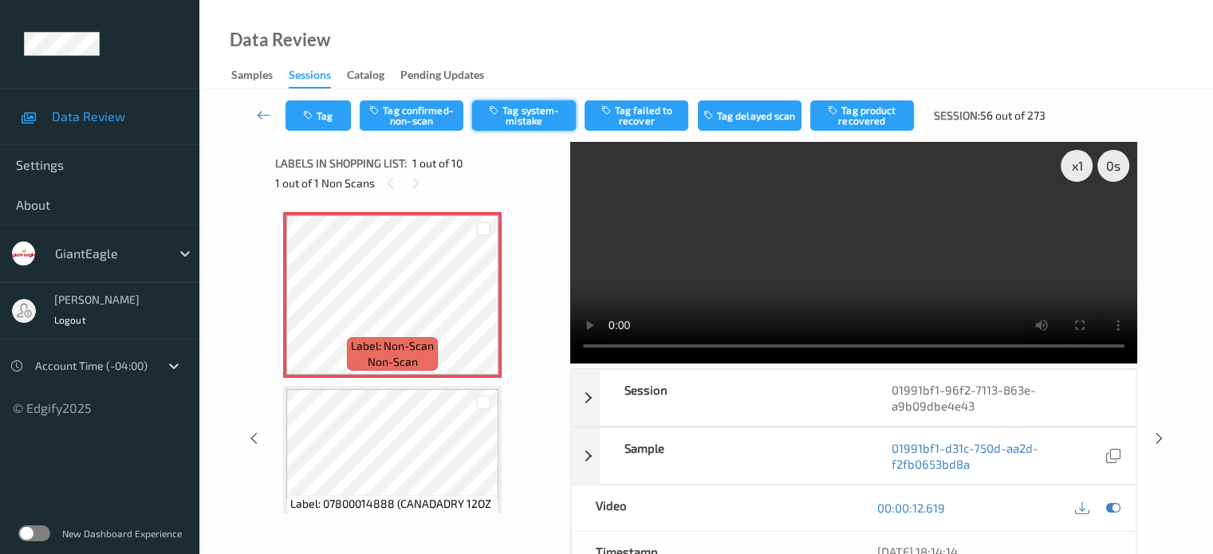
click at [520, 115] on button "Tag system-mistake" at bounding box center [524, 116] width 104 height 30
click at [312, 112] on icon "button" at bounding box center [310, 115] width 14 height 11
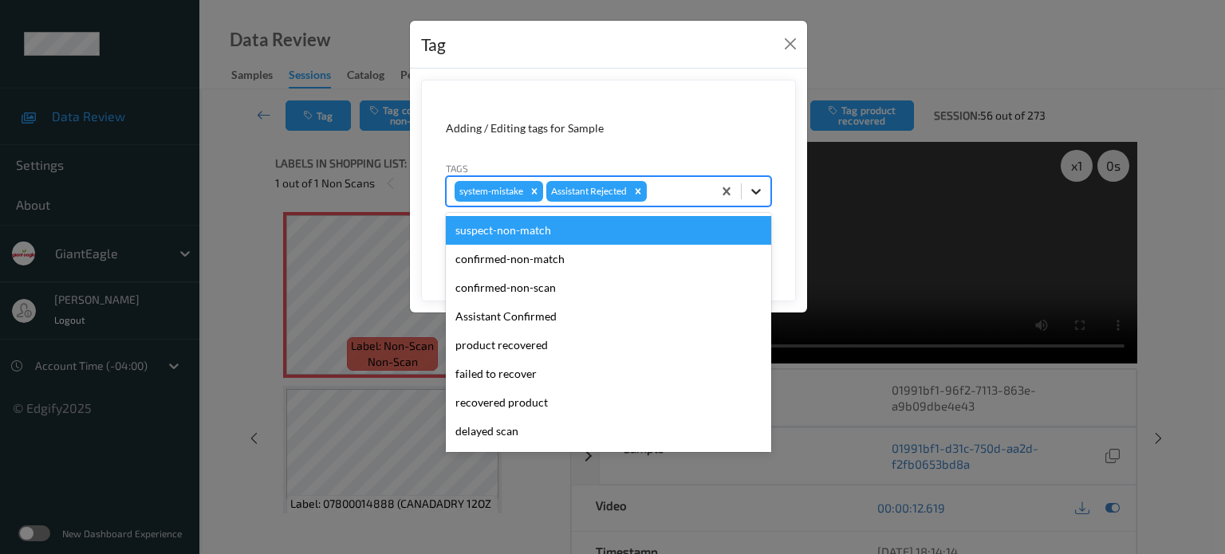
click at [753, 184] on icon at bounding box center [756, 191] width 16 height 16
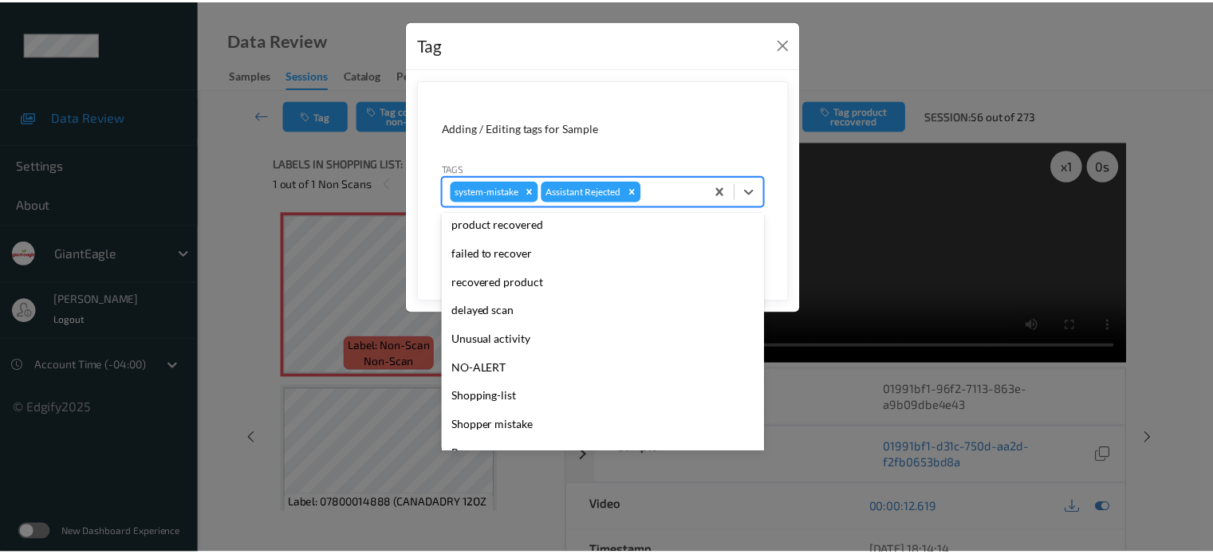
scroll to position [132, 0]
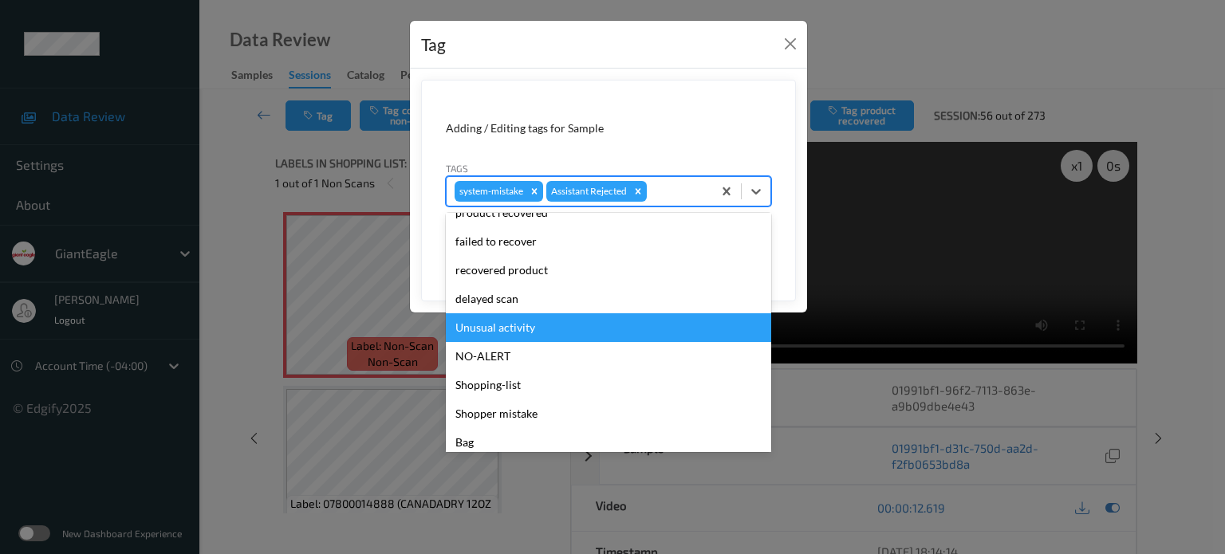
click at [490, 326] on div "Unusual activity" at bounding box center [608, 327] width 325 height 29
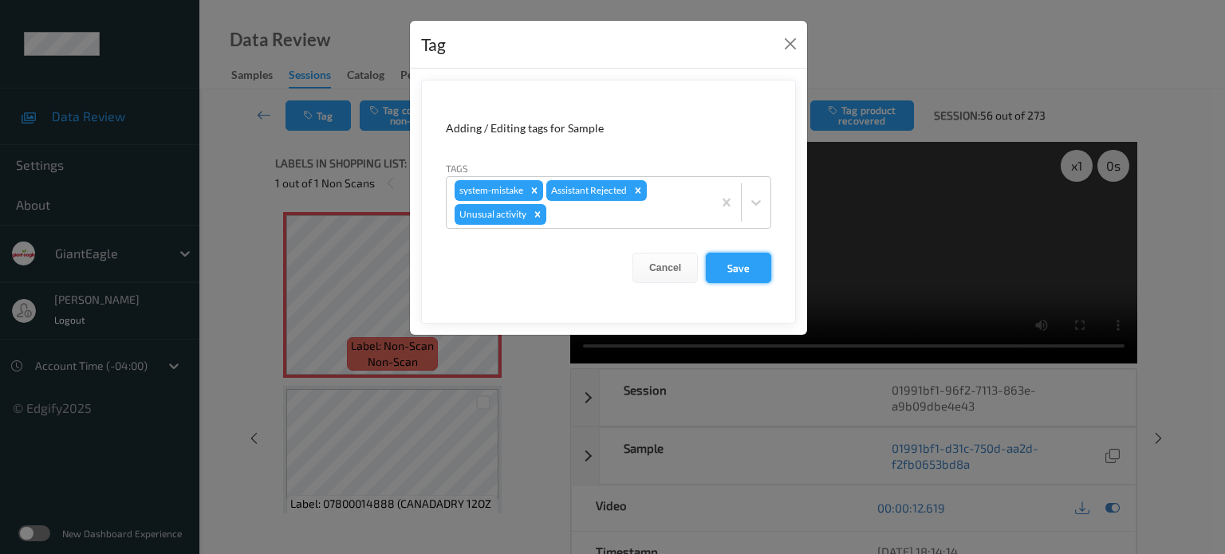
click at [742, 274] on button "Save" at bounding box center [738, 268] width 65 height 30
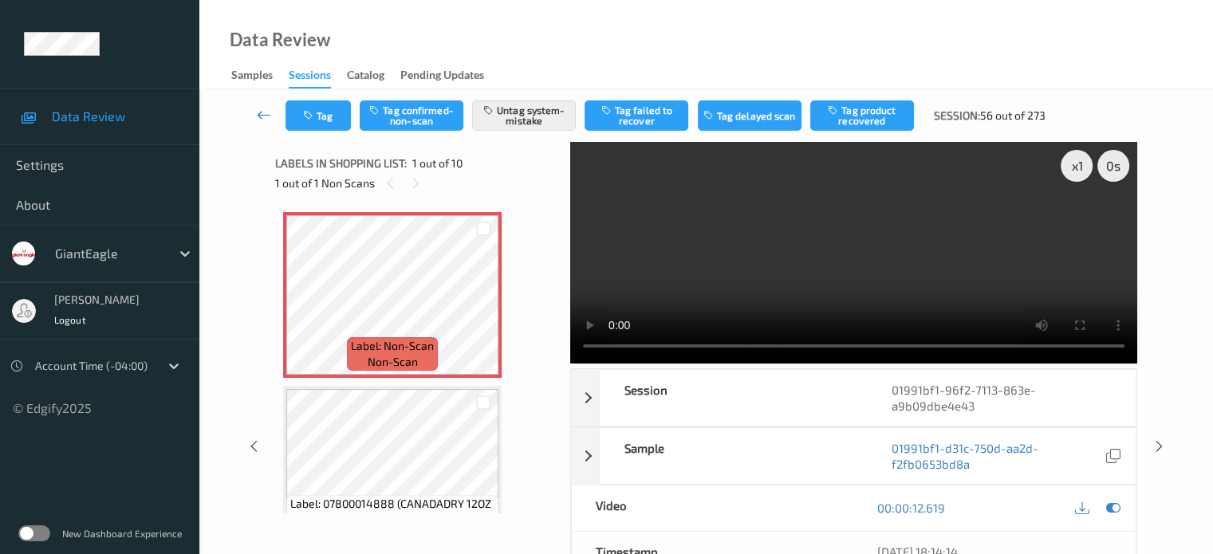
click at [262, 112] on icon at bounding box center [264, 115] width 14 height 16
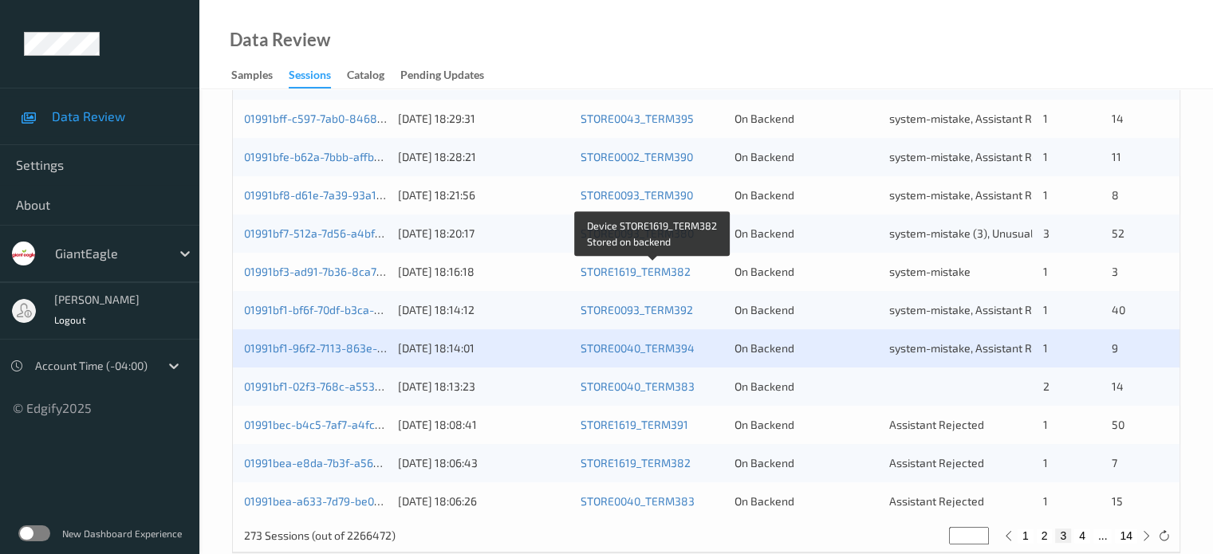
scroll to position [771, 0]
